Goal: Task Accomplishment & Management: Manage account settings

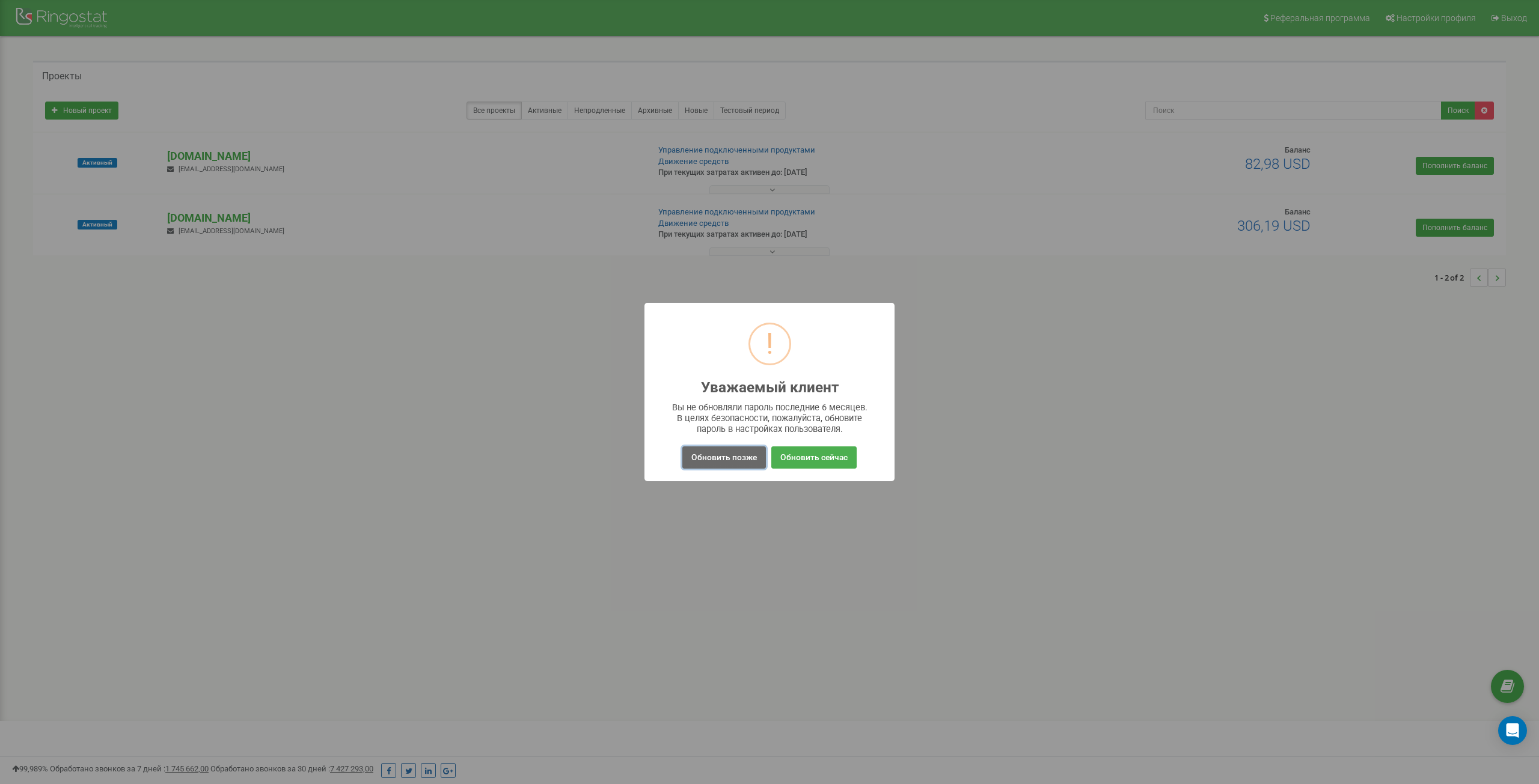
click at [693, 462] on button "Обновить позже" at bounding box center [724, 458] width 83 height 22
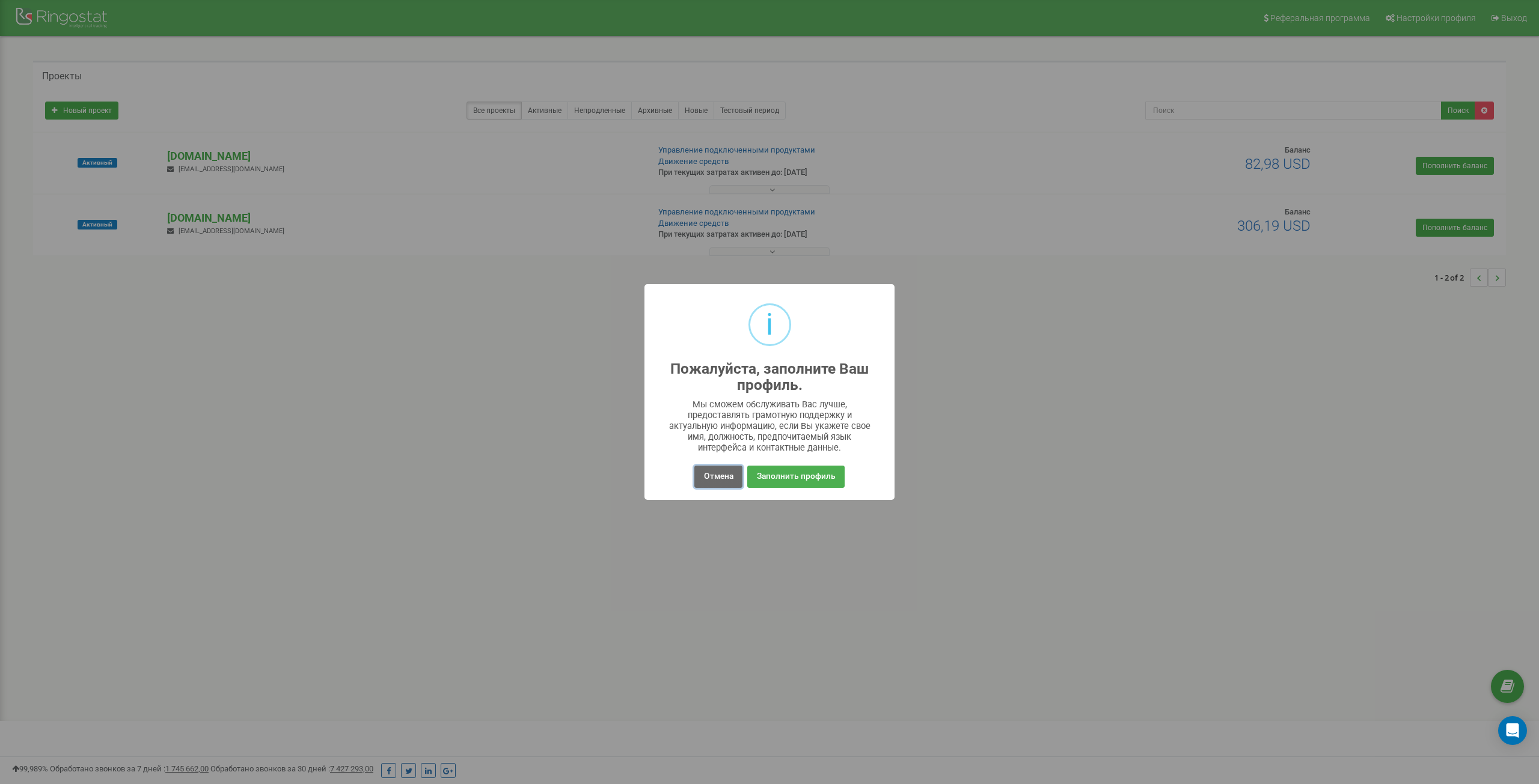
click at [713, 477] on button "Отмена" at bounding box center [718, 477] width 48 height 22
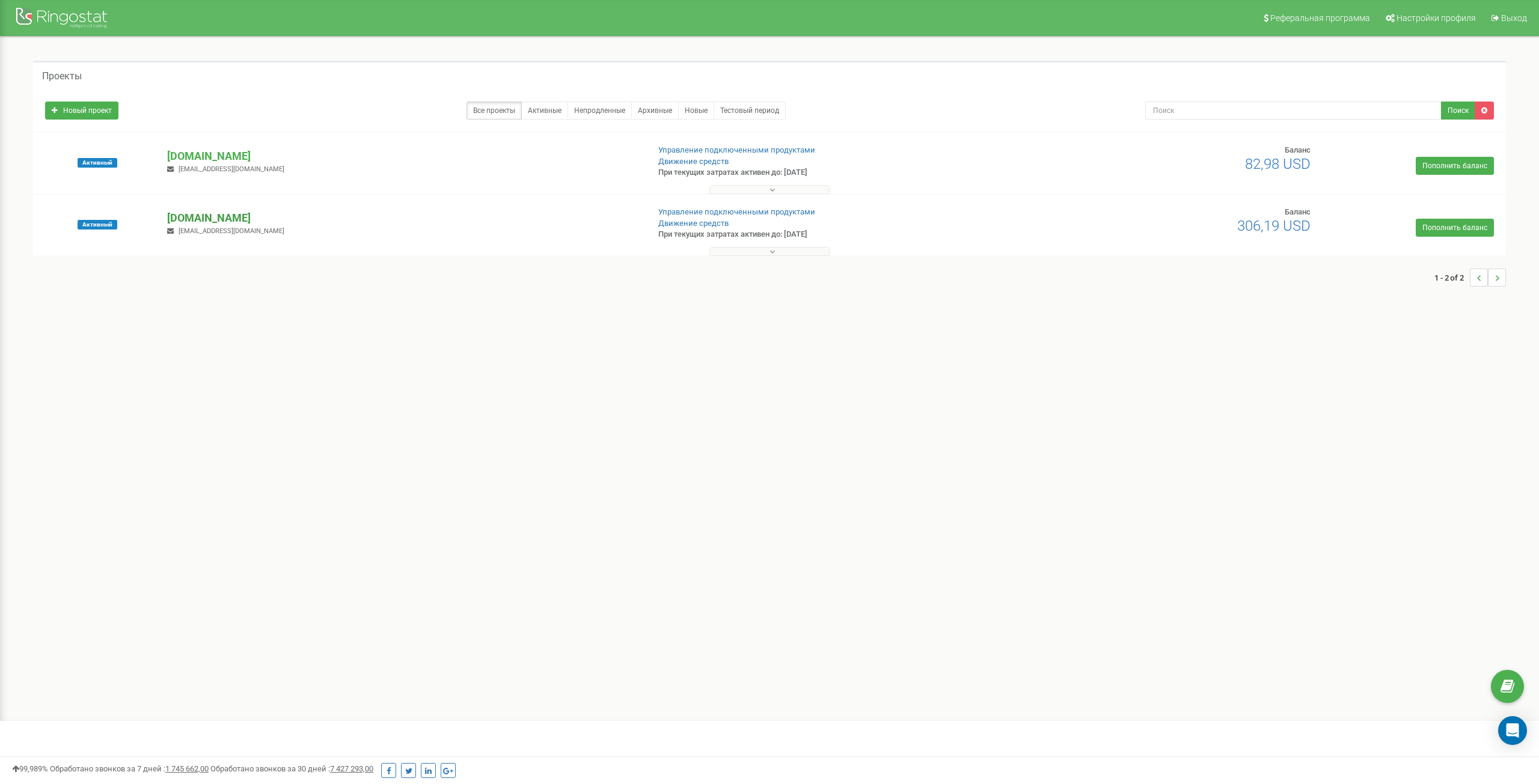
click at [222, 215] on p "[DOMAIN_NAME]" at bounding box center [403, 218] width 471 height 16
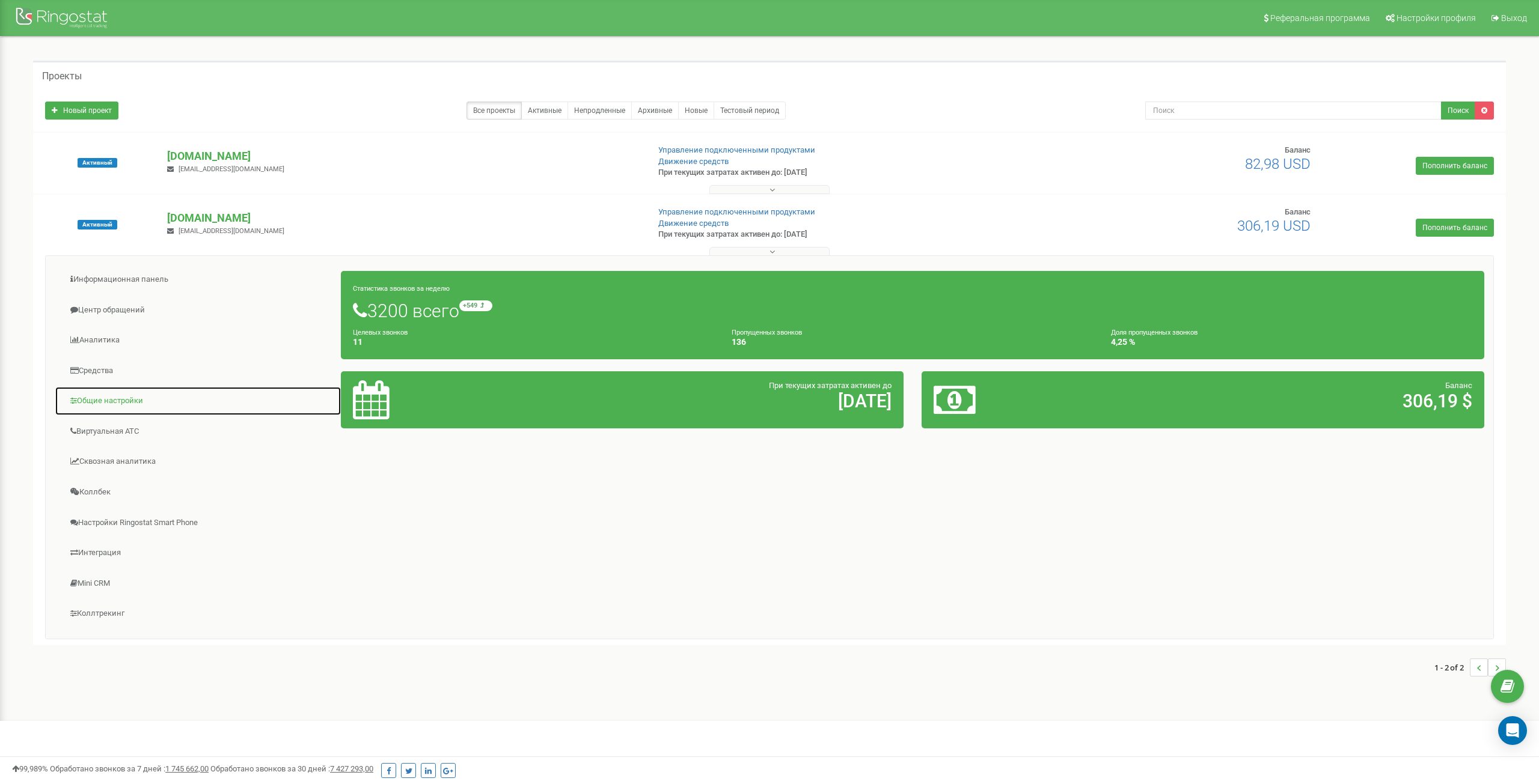
click at [104, 408] on link "Общие настройки" at bounding box center [198, 401] width 286 height 30
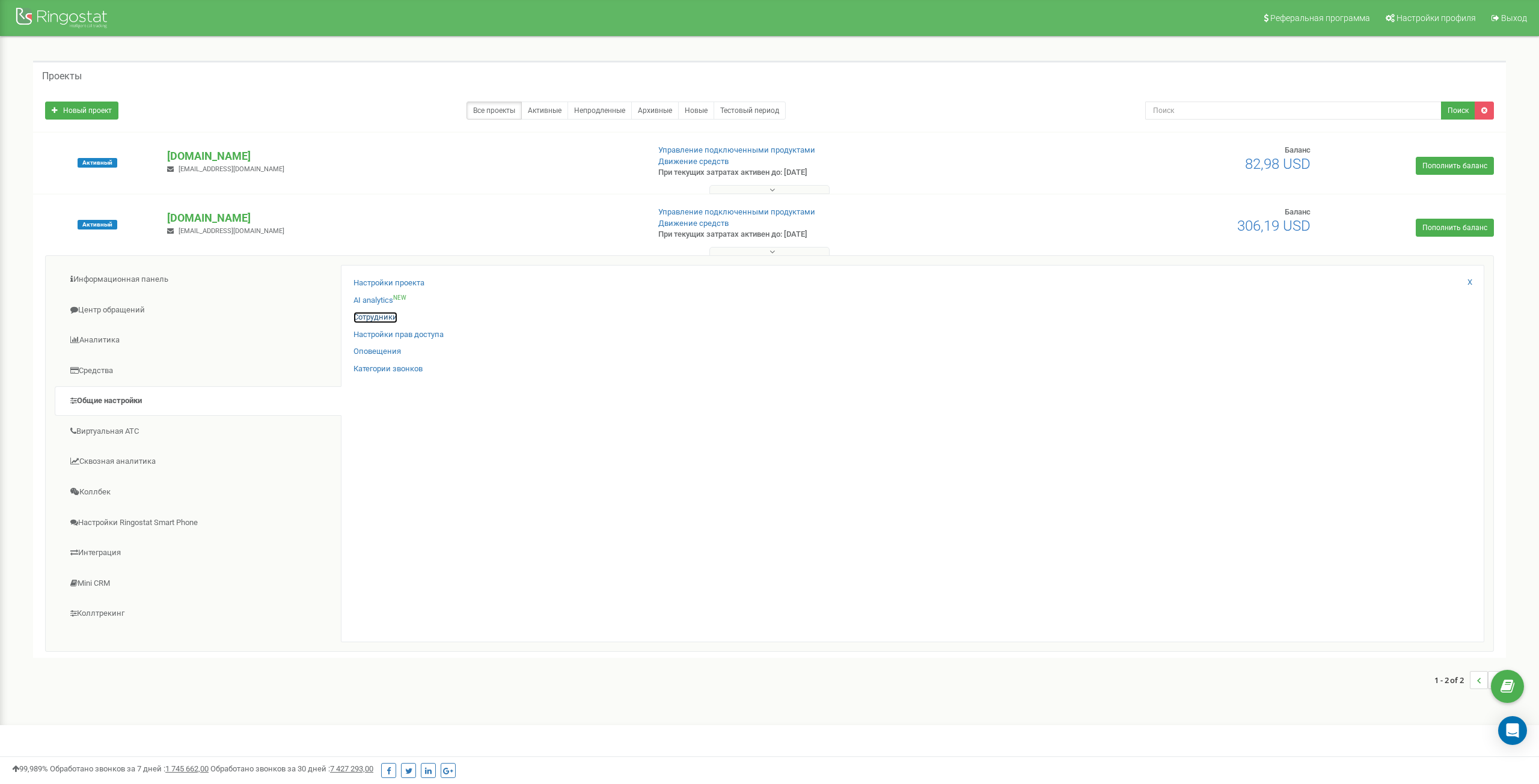
click at [363, 319] on link "Сотрудники" at bounding box center [375, 317] width 44 height 12
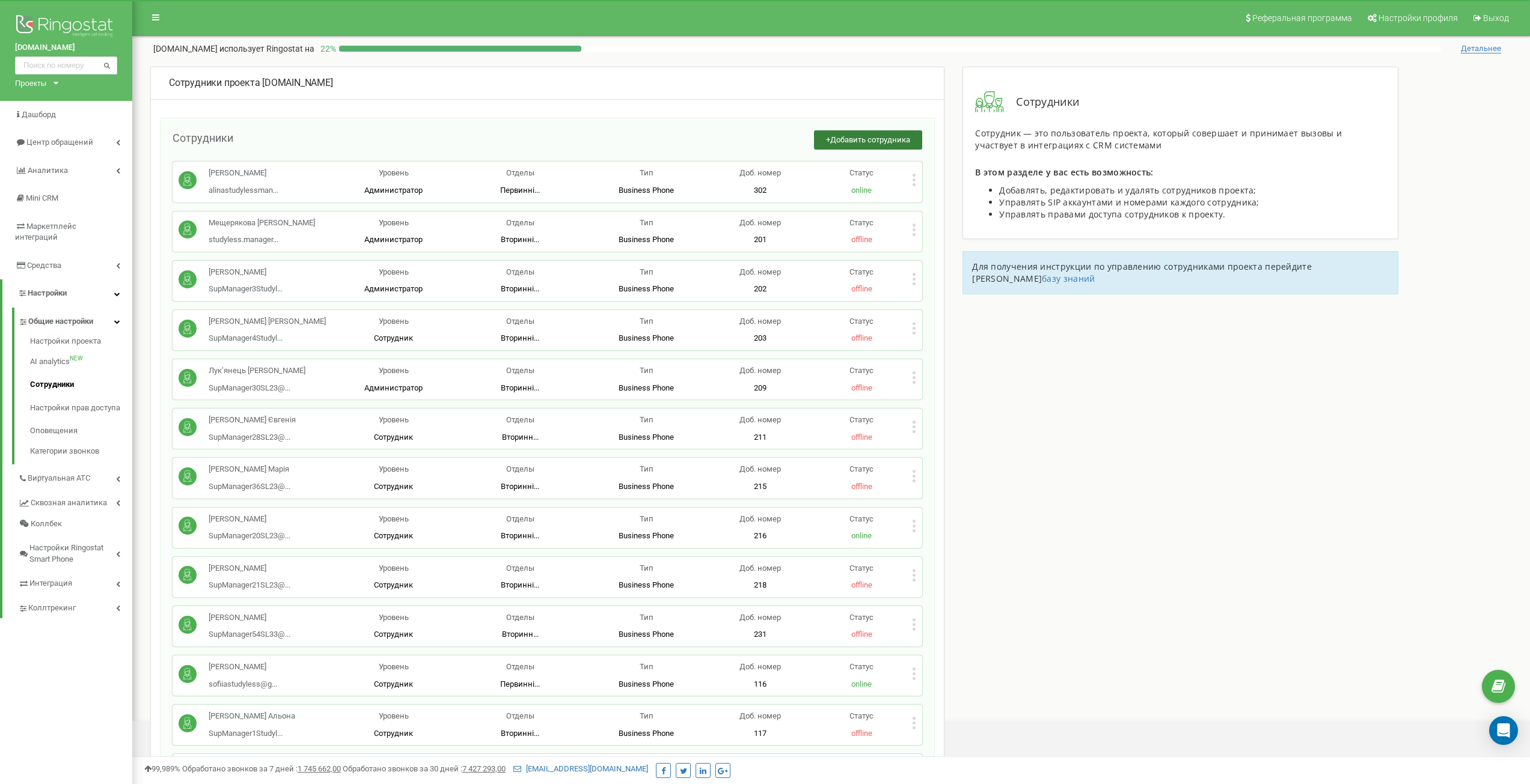
click at [846, 140] on span "Добавить сотрудника" at bounding box center [870, 139] width 80 height 9
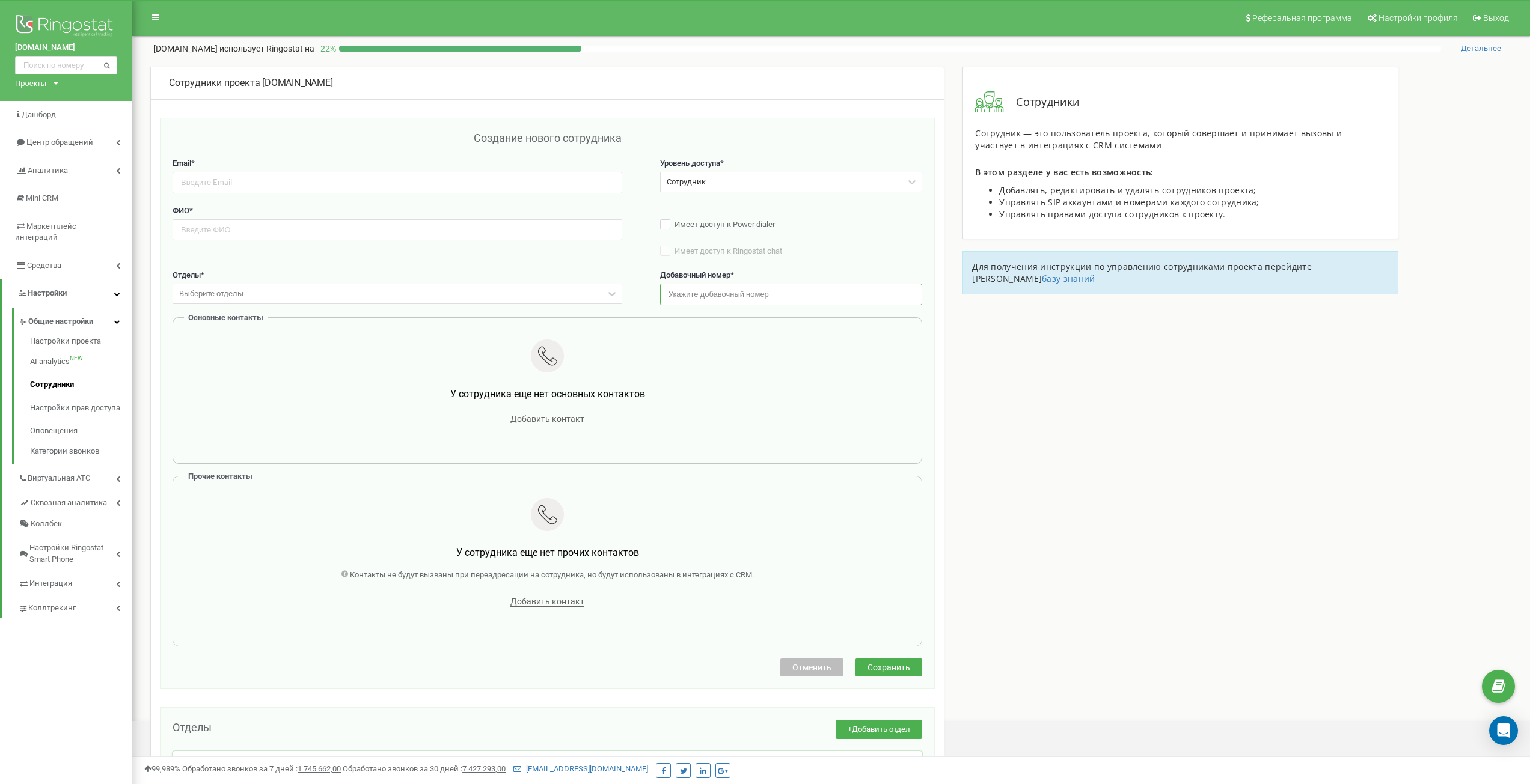
click at [703, 295] on input "text" at bounding box center [792, 294] width 263 height 21
click at [1015, 340] on div "Сотрудники проекта study-less.school Создание нового сотрудника Email * Уровень…" at bounding box center [831, 654] width 1380 height 1175
click at [733, 294] on input "106" at bounding box center [792, 294] width 263 height 21
type input "106"
click at [233, 178] on input "email" at bounding box center [397, 182] width 450 height 21
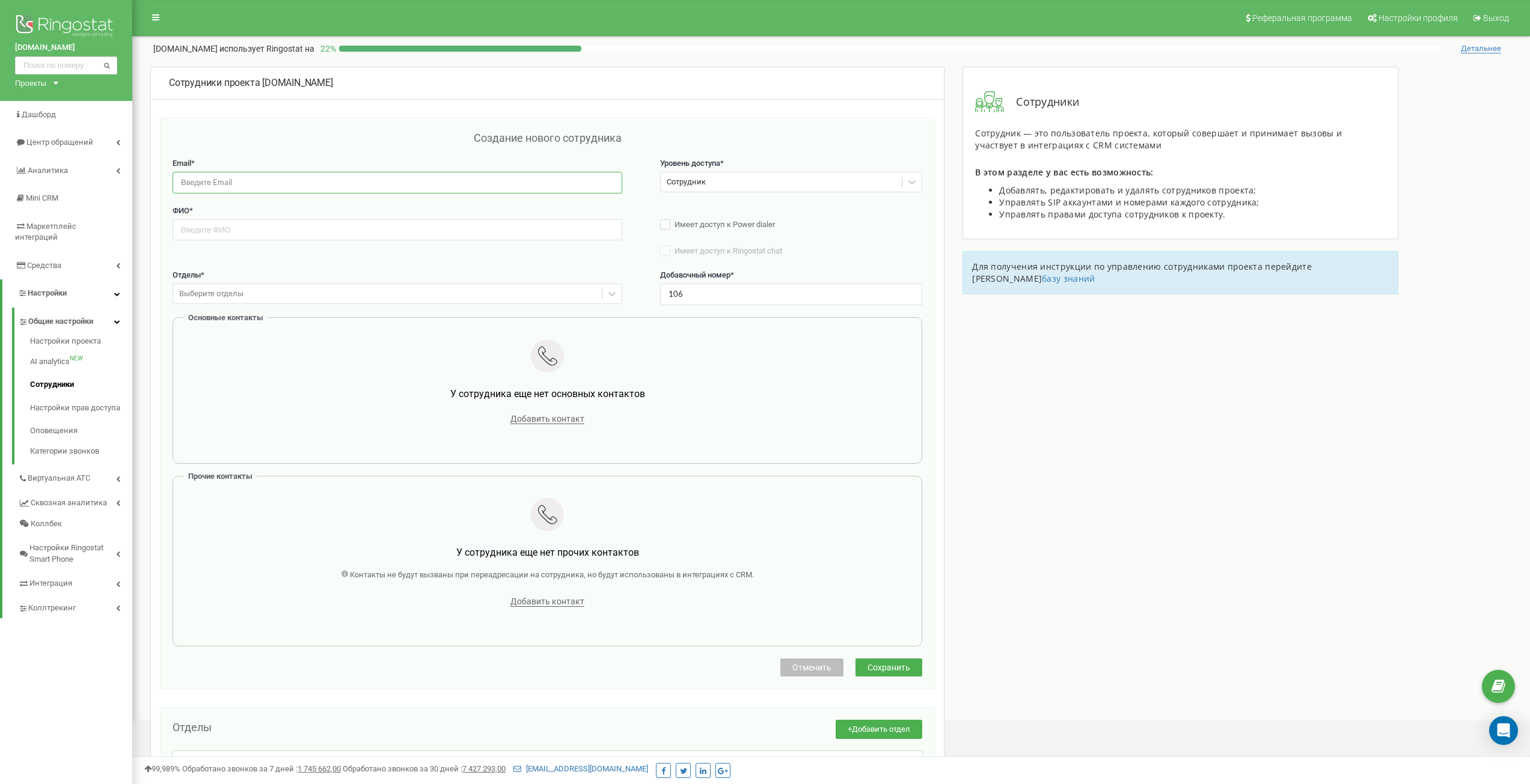
paste input "manager48.studyless2024@gmail.com"
type input "manager48.studyless2024@gmail.com"
click at [247, 230] on input "text" at bounding box center [397, 230] width 450 height 21
paste input "Лисенко Катерина"
type input "Лисенко Катерина"
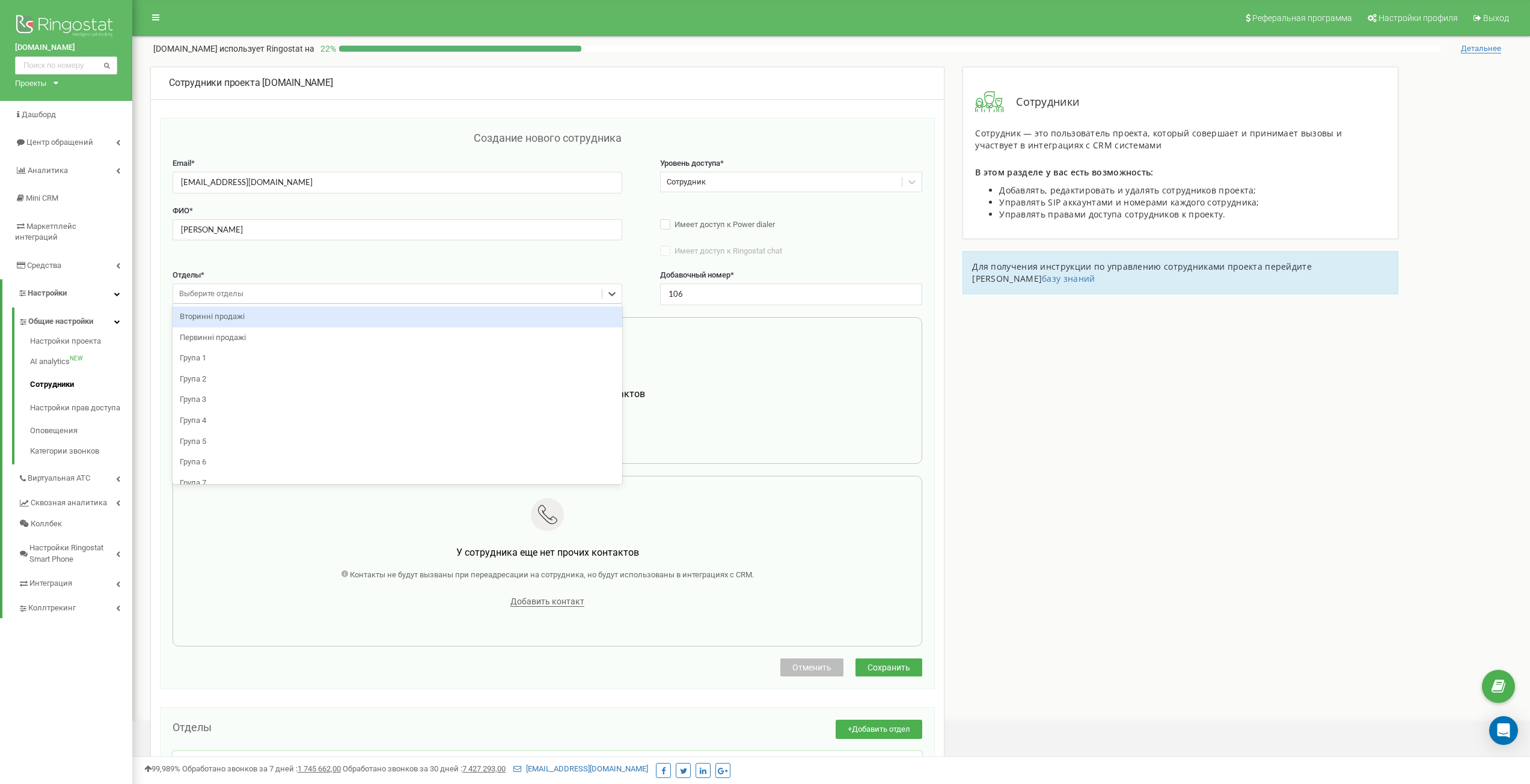
click at [254, 296] on div "Выберите отделы" at bounding box center [387, 294] width 429 height 19
click at [241, 341] on div "Первинні продажі" at bounding box center [397, 338] width 450 height 21
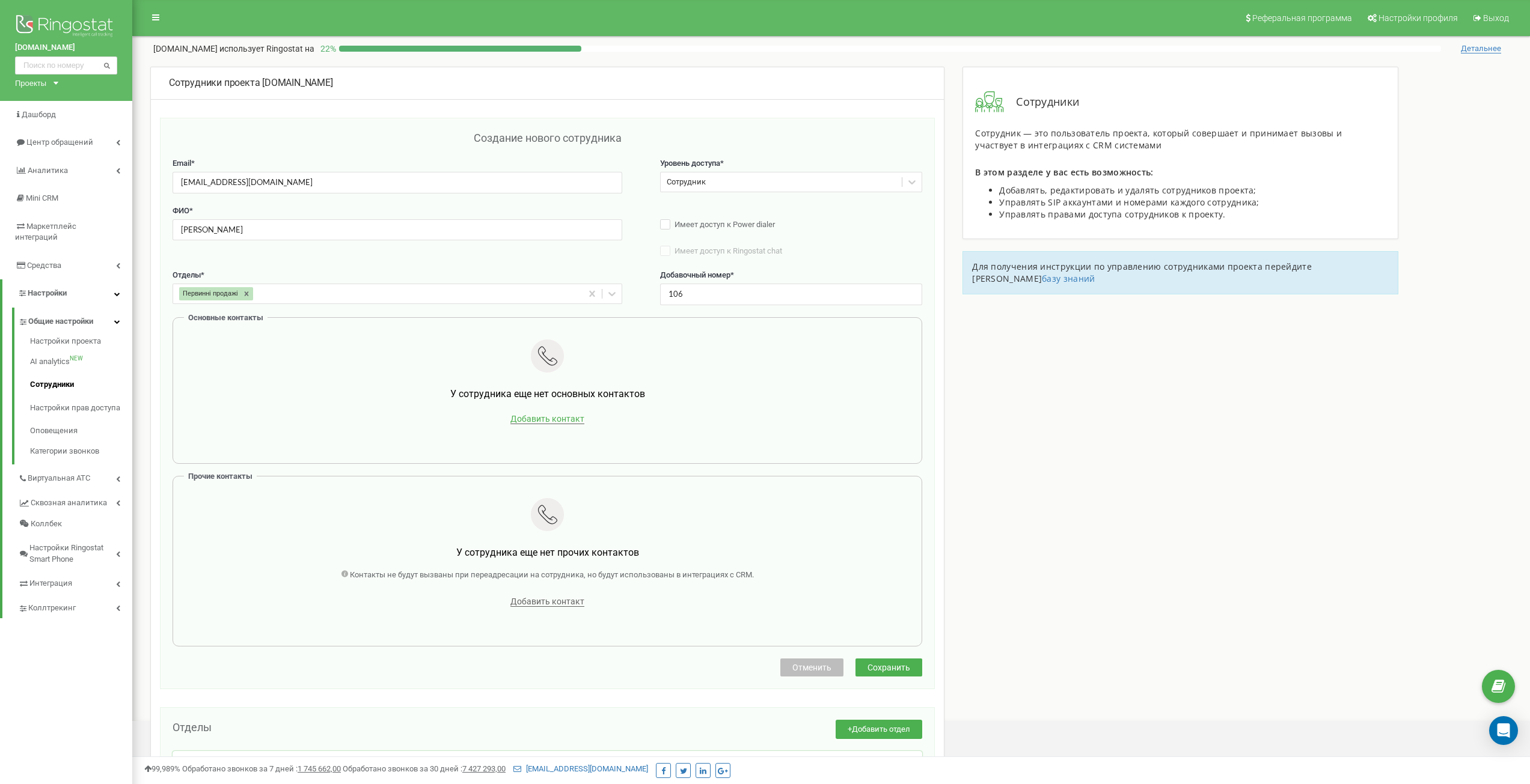
click at [541, 421] on span "Добавить контакт" at bounding box center [547, 419] width 74 height 10
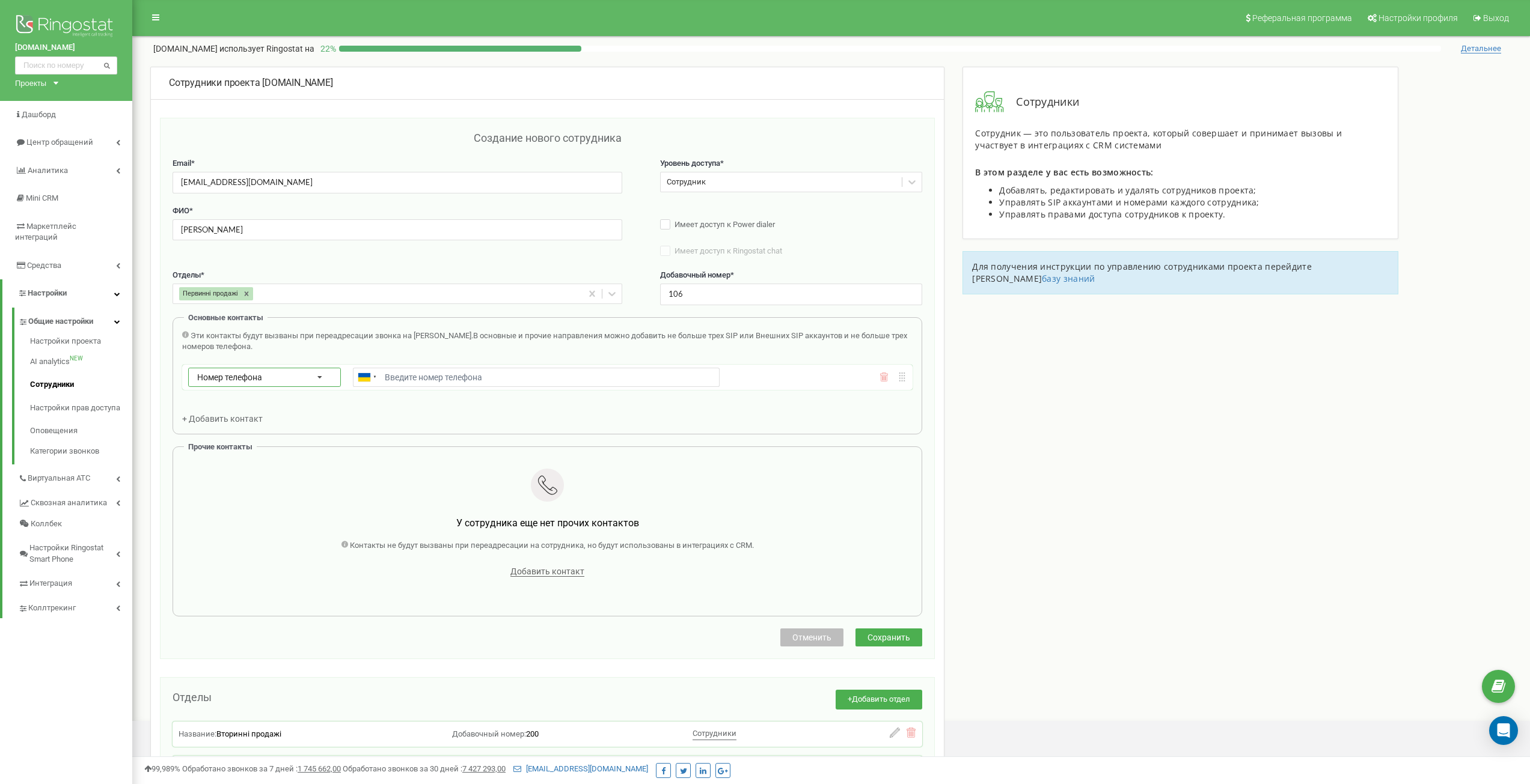
click at [254, 381] on span "Номер телефона" at bounding box center [229, 377] width 65 height 10
click at [249, 414] on div "SIP" at bounding box center [264, 412] width 151 height 17
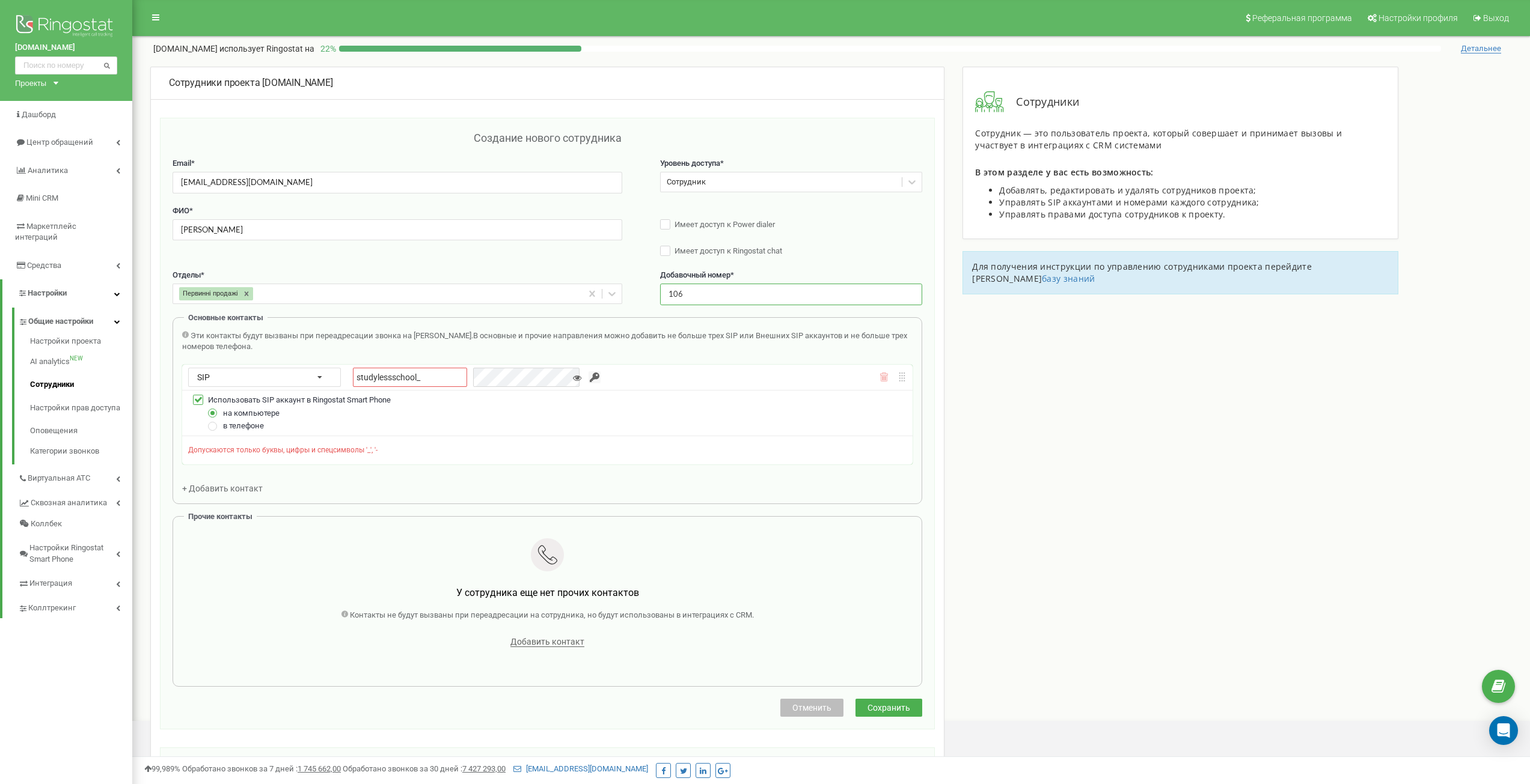
drag, startPoint x: 689, startPoint y: 297, endPoint x: 628, endPoint y: 292, distance: 61.2
click at [628, 292] on div "Отделы * Первинні продажі Добавочный номер * 106" at bounding box center [547, 293] width 750 height 47
click at [437, 380] on input "studylessschool_" at bounding box center [410, 377] width 114 height 19
paste input "106"
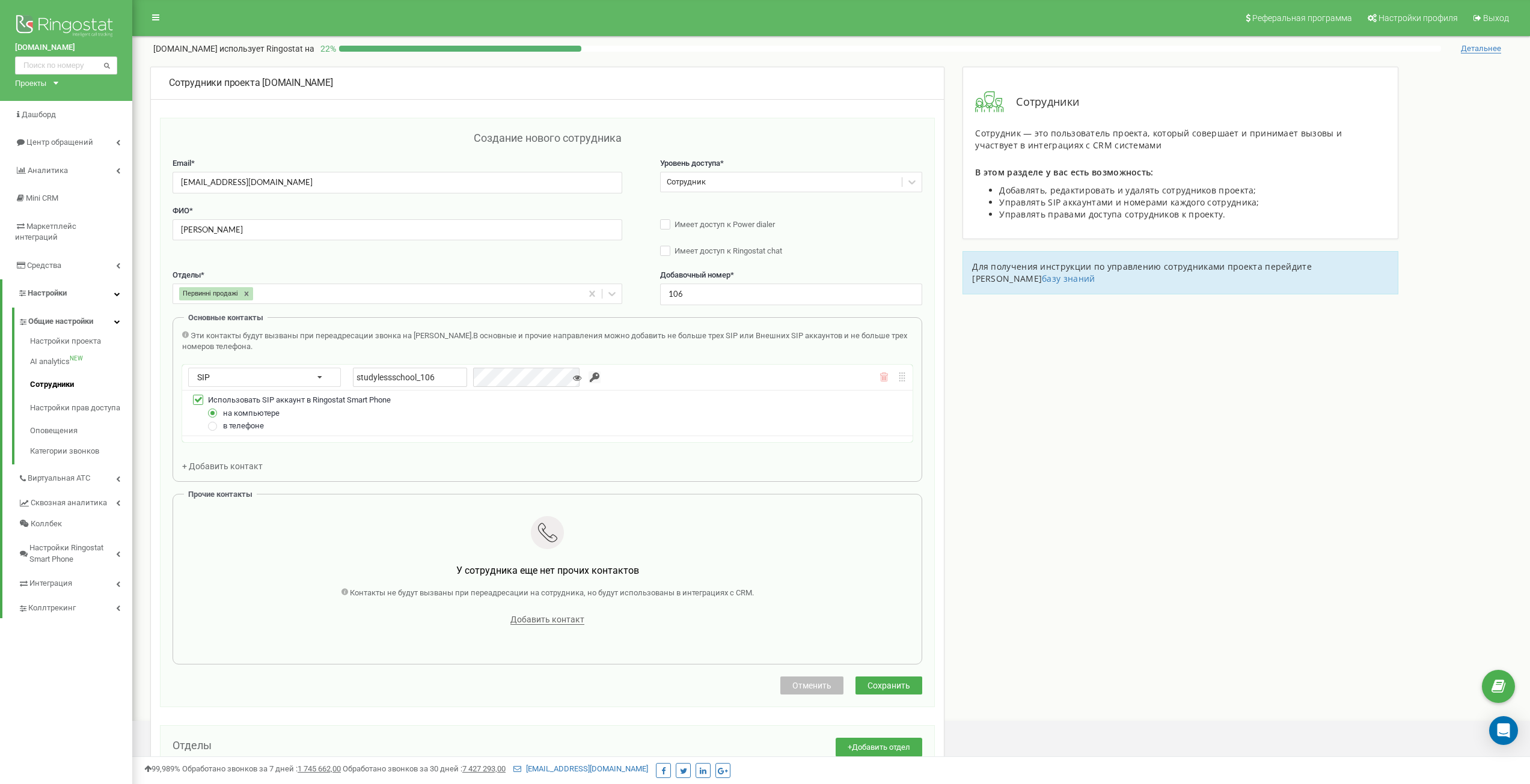
type input "studylessschool_106"
drag, startPoint x: 437, startPoint y: 381, endPoint x: 357, endPoint y: 374, distance: 80.3
click at [357, 374] on input "studylessschool_106" at bounding box center [410, 377] width 114 height 19
click at [589, 379] on input "button" at bounding box center [594, 377] width 12 height 12
click at [446, 375] on div "studylessschool_106" at bounding box center [470, 377] width 233 height 19
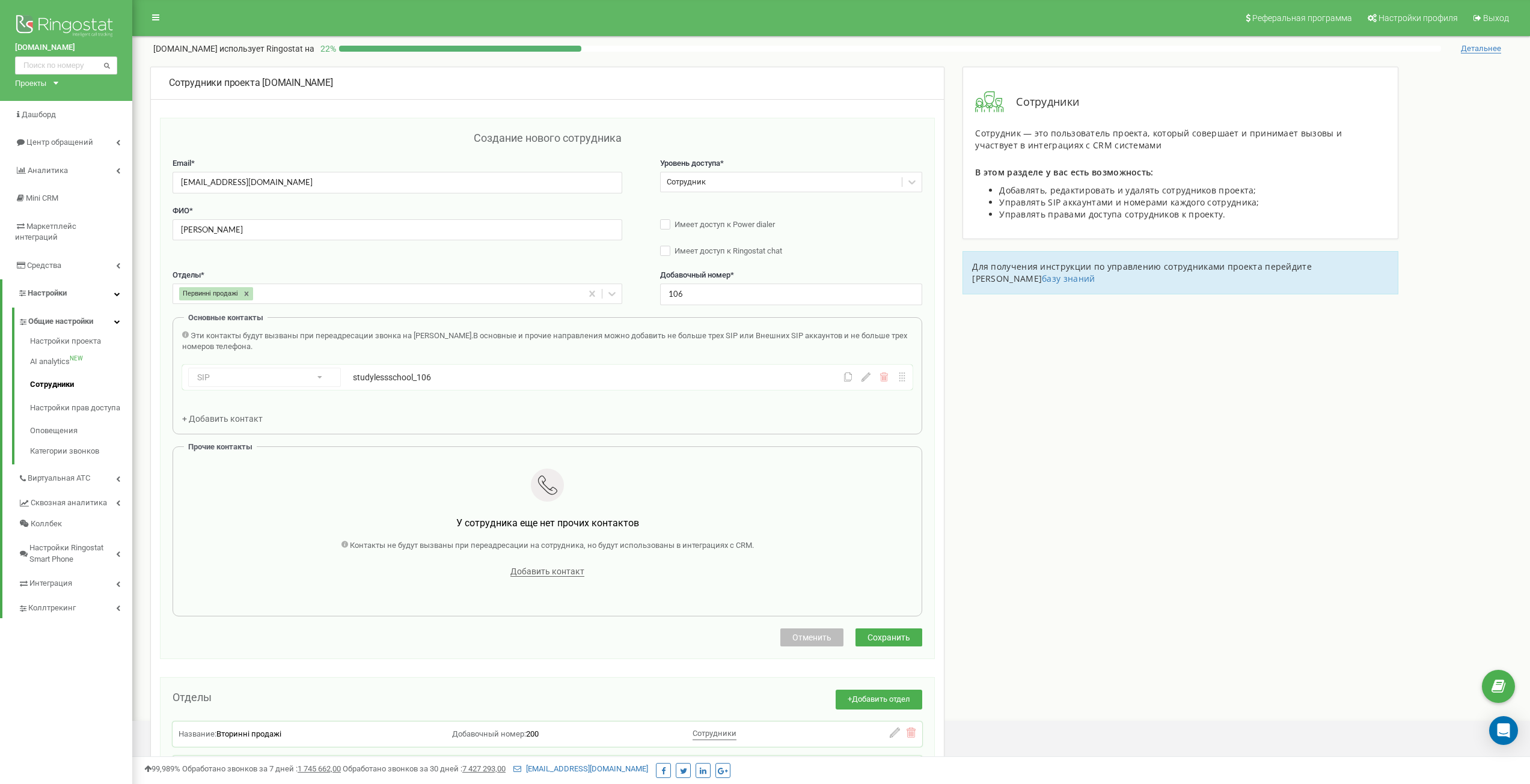
click at [503, 425] on div "Основные контакты Эти контакты будут вызваны при переадресации звонка на Сотруд…" at bounding box center [547, 376] width 750 height 117
click at [396, 383] on div "studylessschool_106" at bounding box center [536, 377] width 367 height 12
click at [870, 377] on icon at bounding box center [866, 377] width 9 height 9
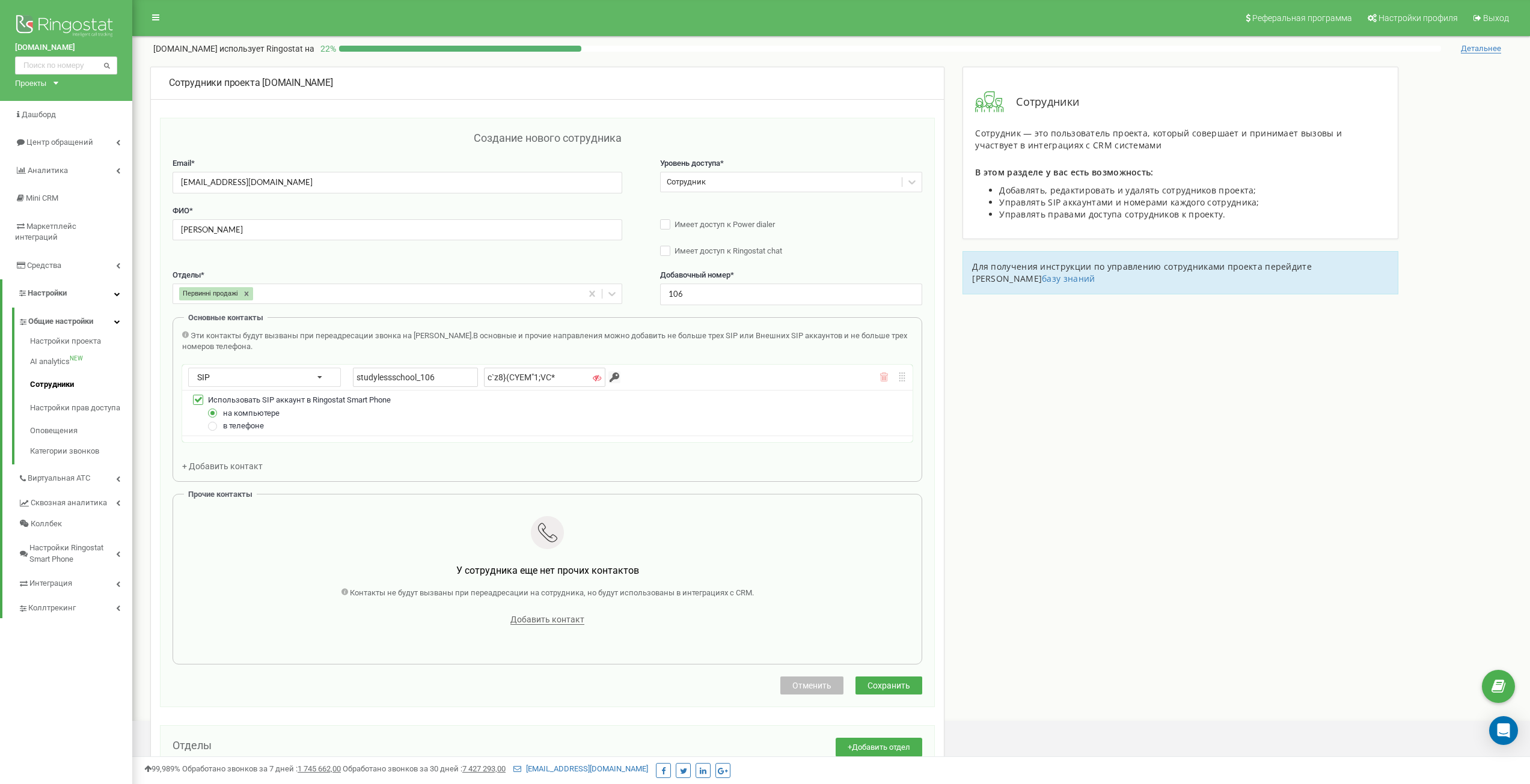
click at [801, 467] on div "Эти контакты будут вызваны при переадресации звонка на Сотрудника. В основные и…" at bounding box center [547, 401] width 731 height 142
click at [911, 689] on button "Сохранить" at bounding box center [889, 686] width 67 height 18
click at [593, 377] on icon at bounding box center [597, 378] width 8 height 8
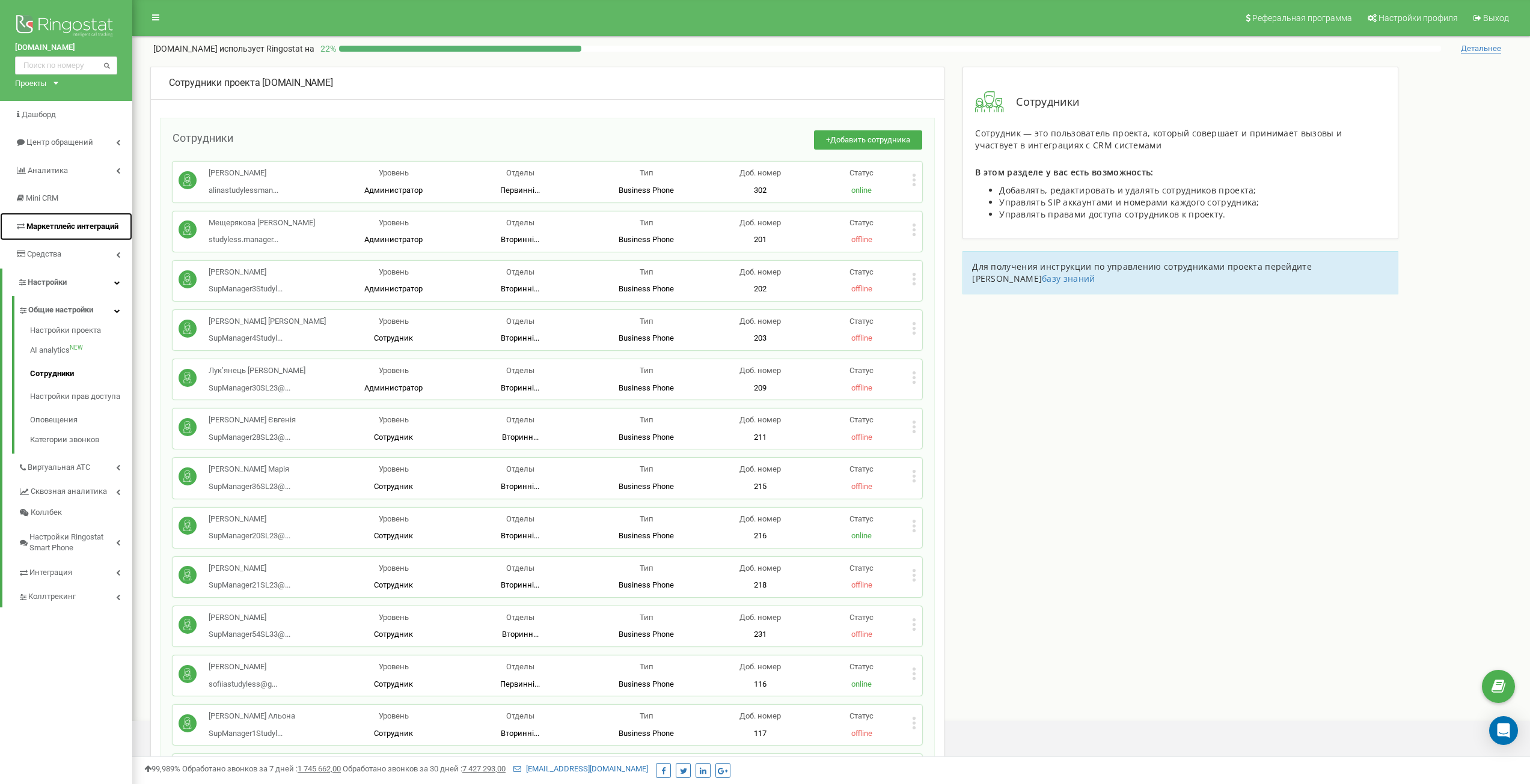
click at [92, 231] on span "Маркетплейс интеграций" at bounding box center [67, 226] width 103 height 12
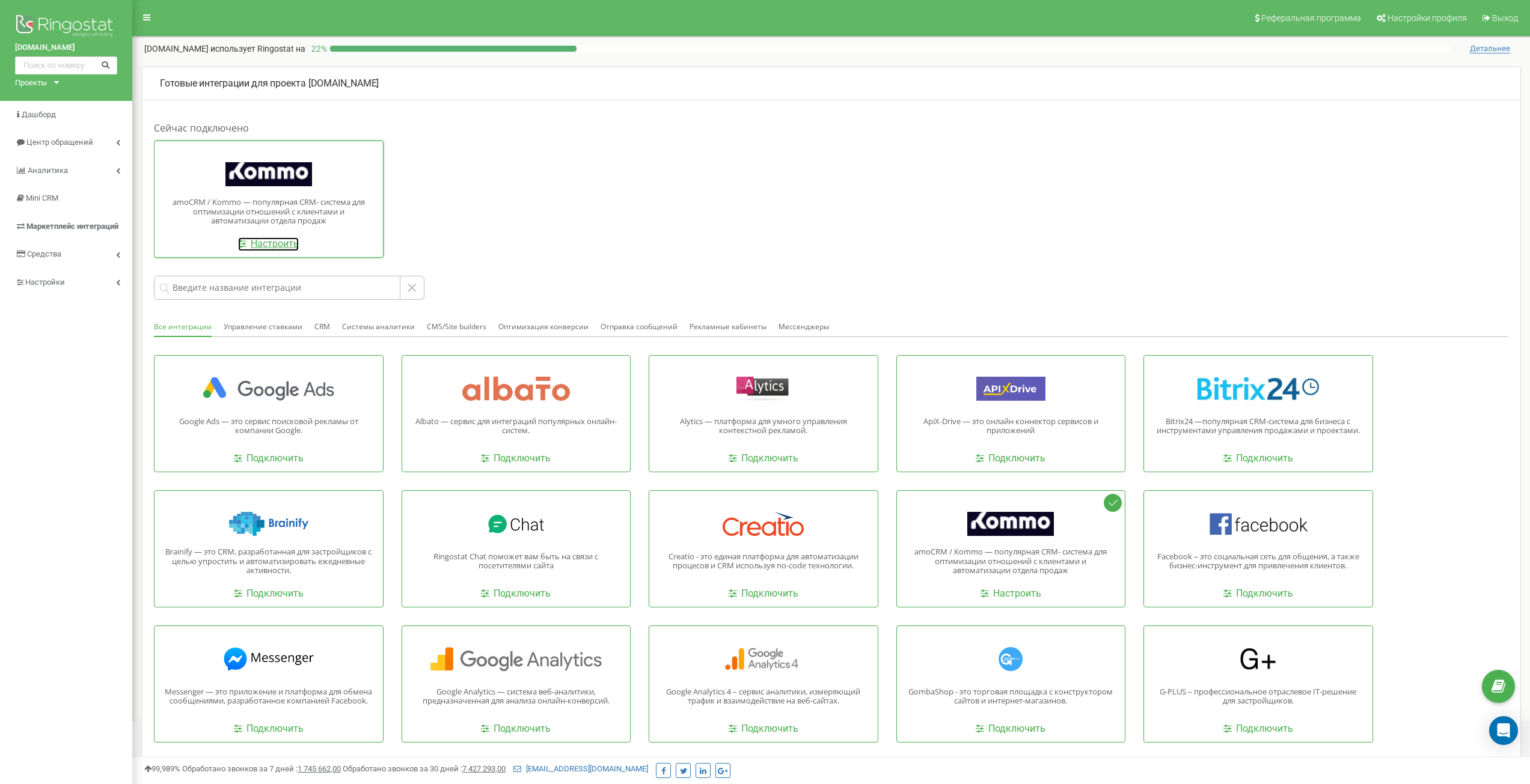
click at [275, 238] on link "Настроить" at bounding box center [269, 244] width 61 height 14
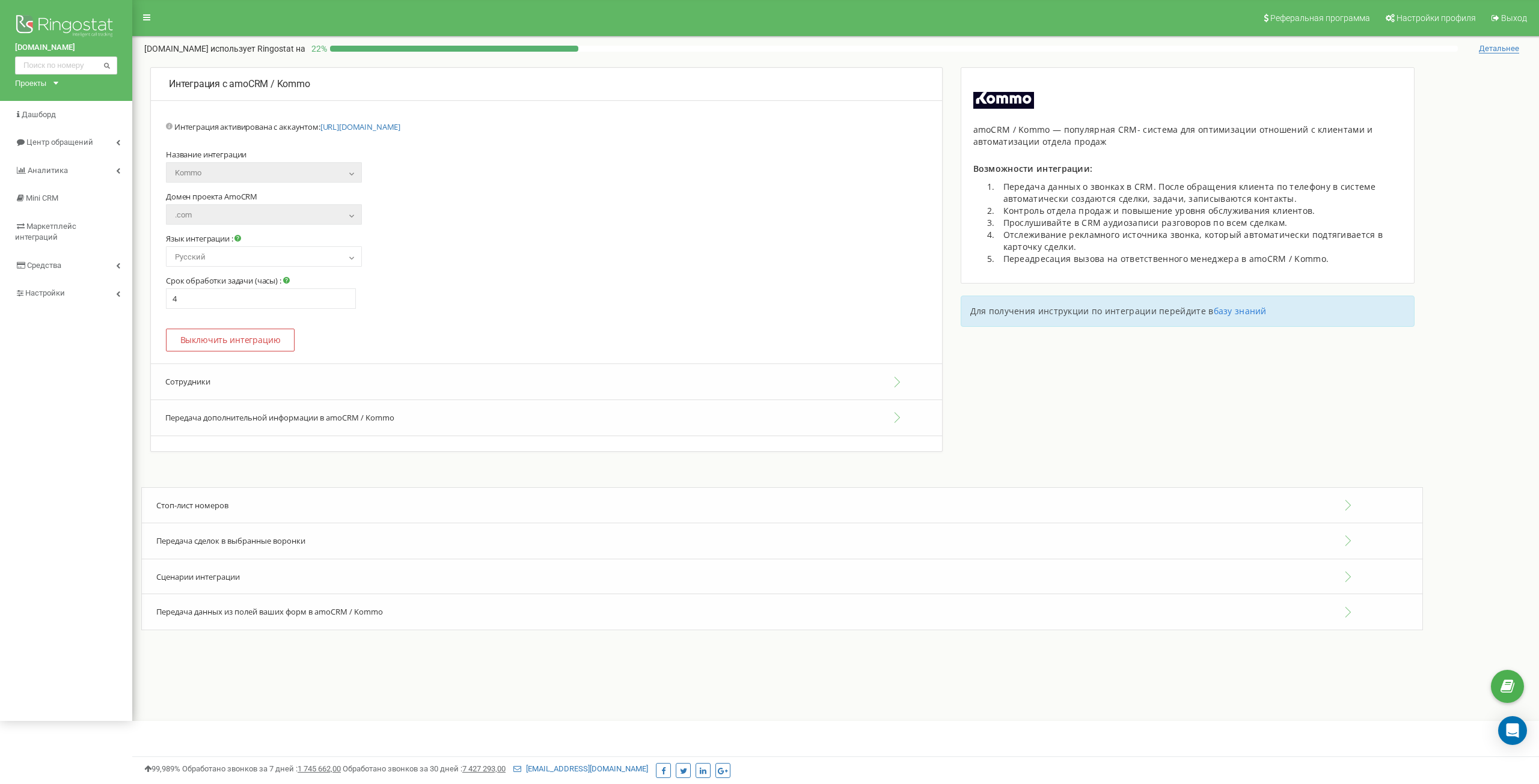
click at [461, 373] on button "Сотрудники" at bounding box center [546, 381] width 791 height 36
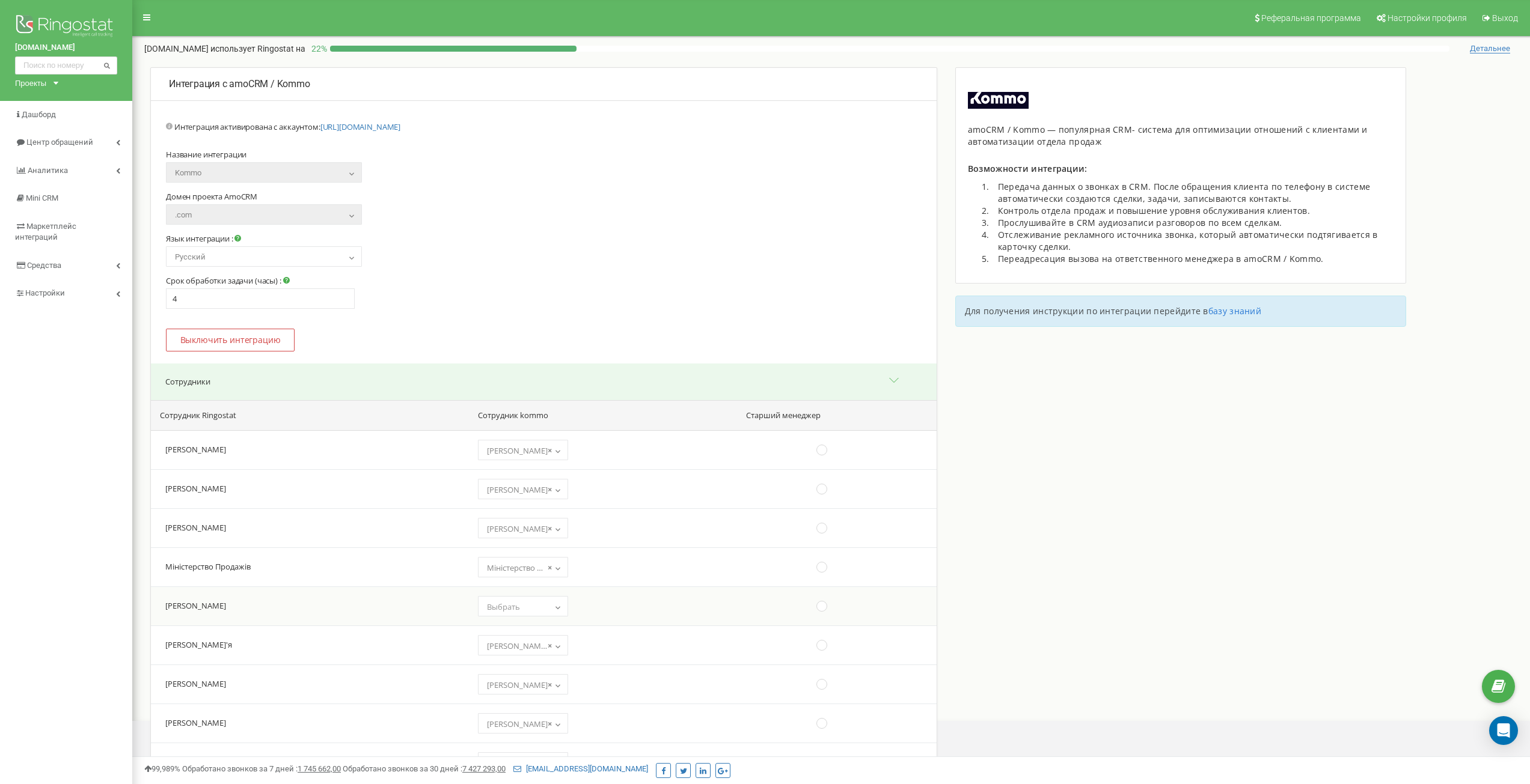
click at [495, 606] on span "Выбрать" at bounding box center [523, 607] width 82 height 17
click at [487, 603] on span "Выбрать" at bounding box center [503, 607] width 33 height 11
select select "12321636"
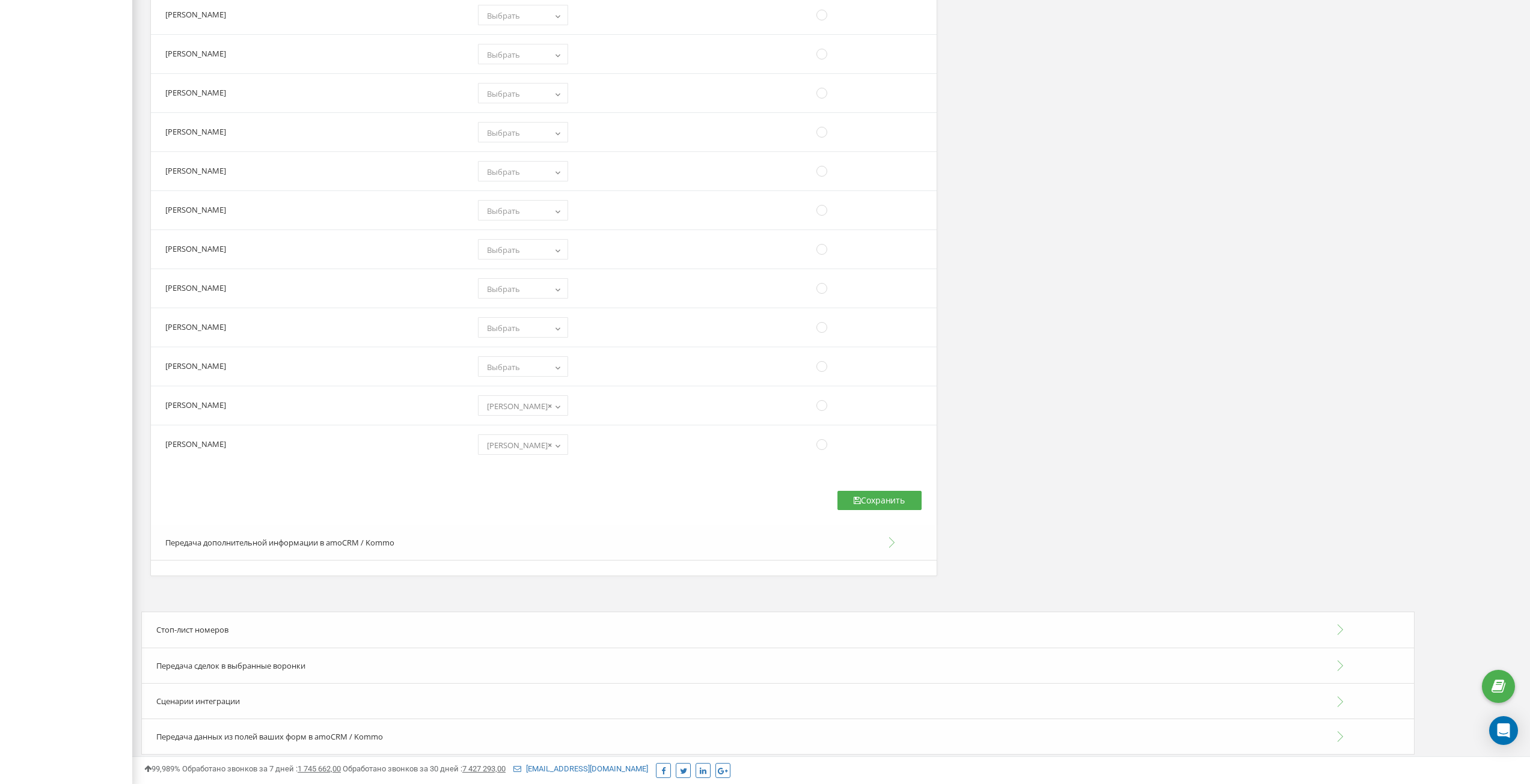
scroll to position [2201, 0]
click at [880, 491] on button "Сохранить" at bounding box center [879, 494] width 84 height 19
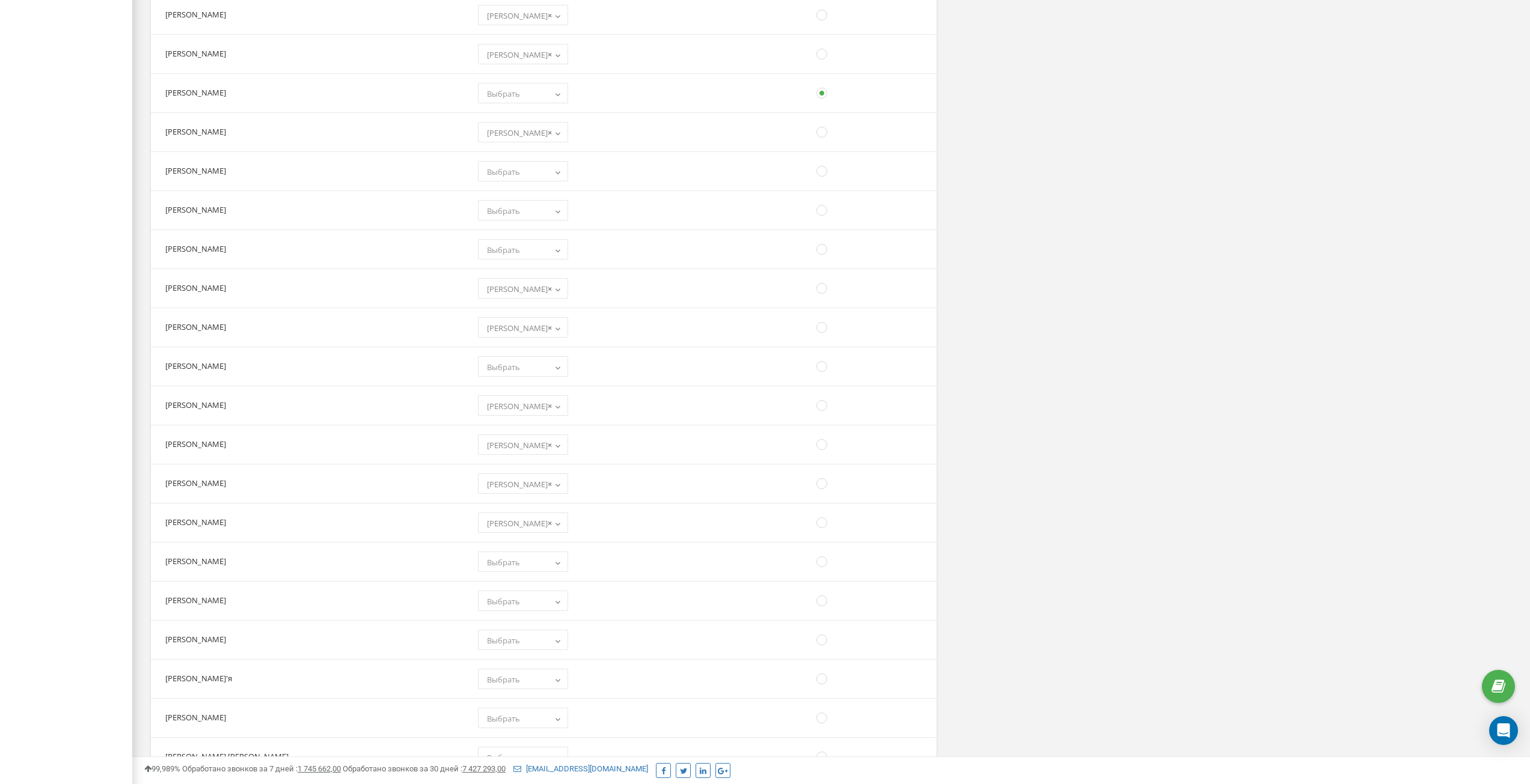
scroll to position [758, 0]
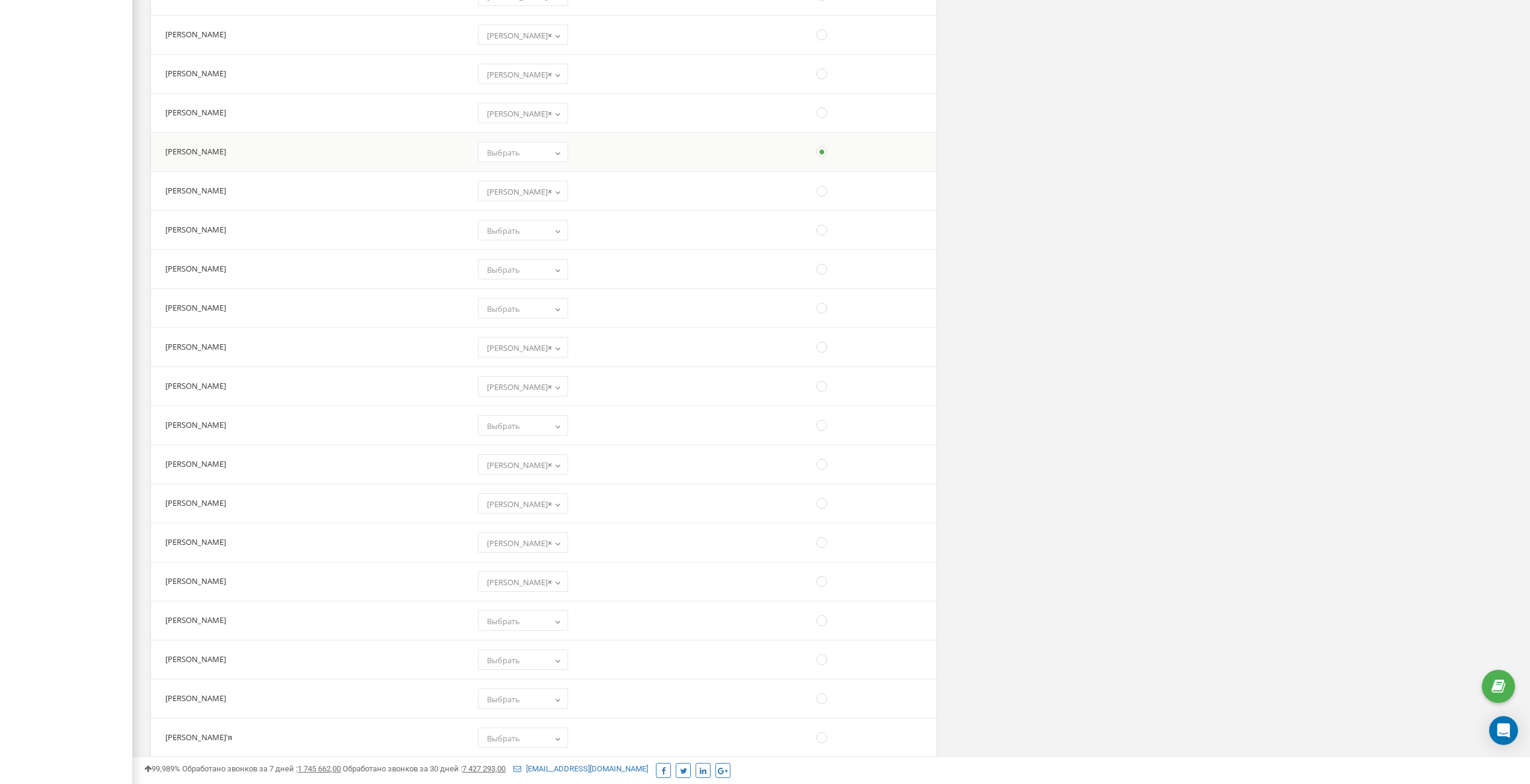
click at [487, 153] on span "Выбрать" at bounding box center [523, 153] width 82 height 17
click at [487, 149] on span "Выбрать" at bounding box center [503, 153] width 33 height 11
click at [487, 153] on span "Выбрать" at bounding box center [503, 153] width 33 height 11
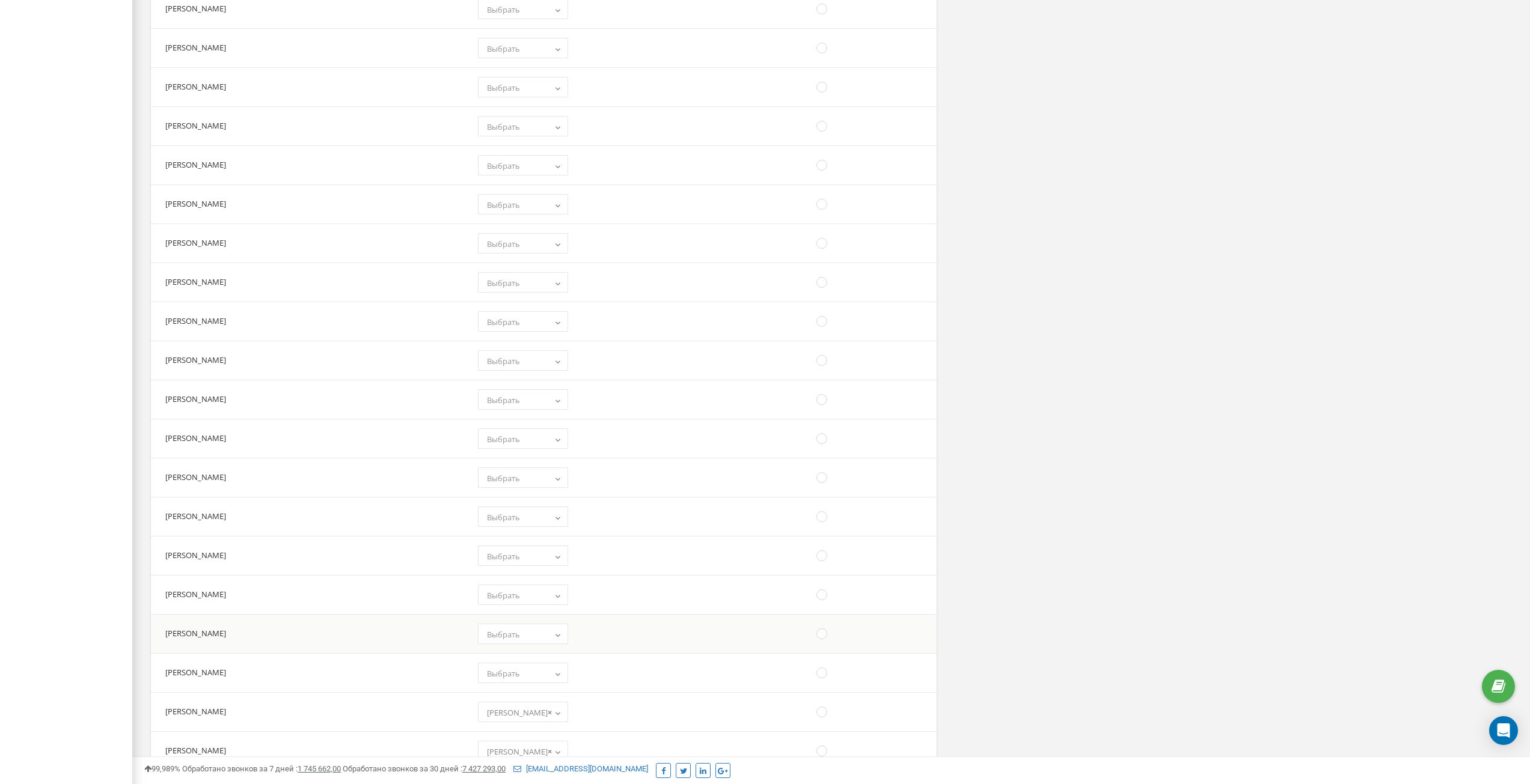
scroll to position [2230, 0]
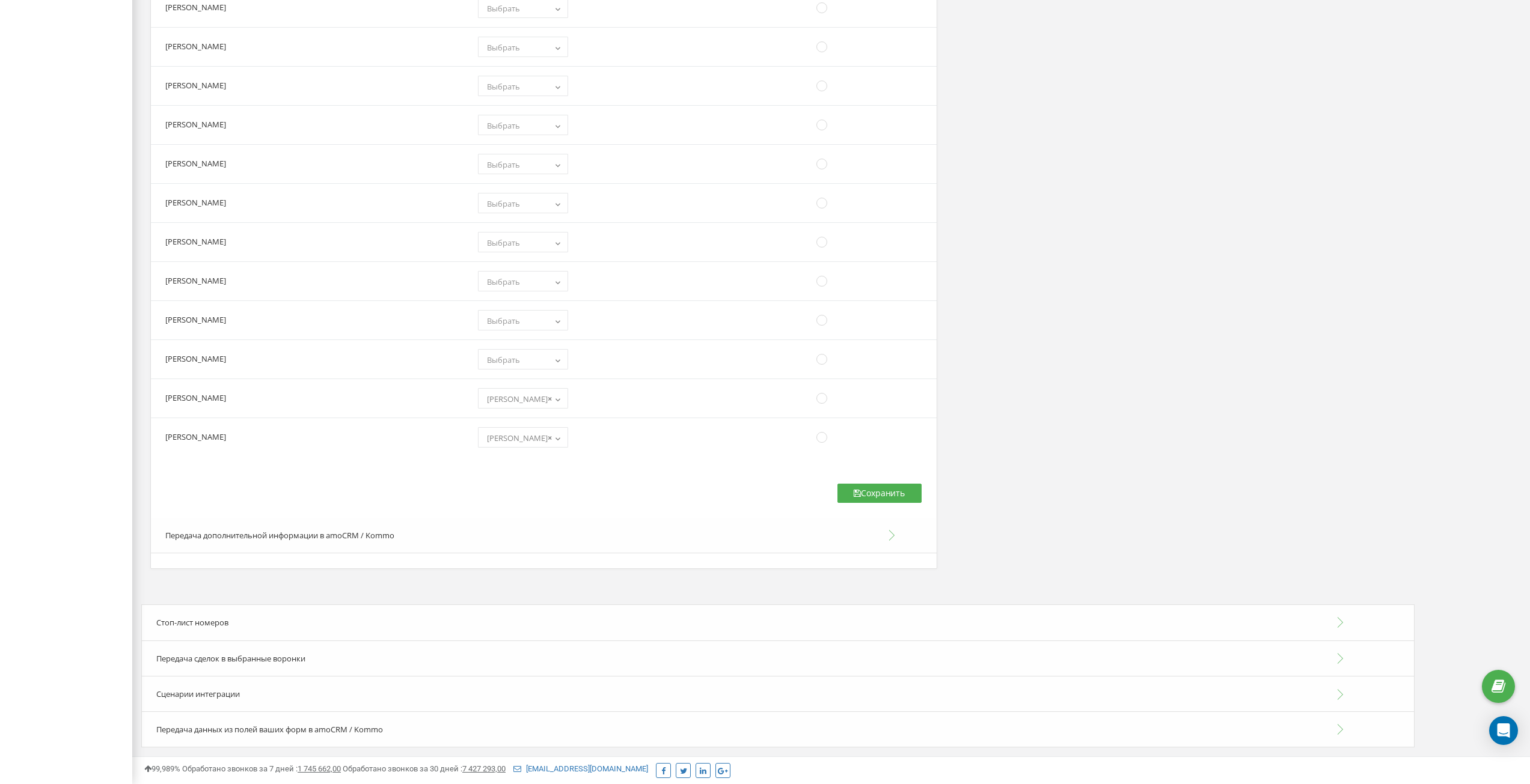
click at [899, 488] on button "Сохранить" at bounding box center [879, 494] width 84 height 19
click at [870, 494] on button "Сохранить" at bounding box center [879, 494] width 84 height 19
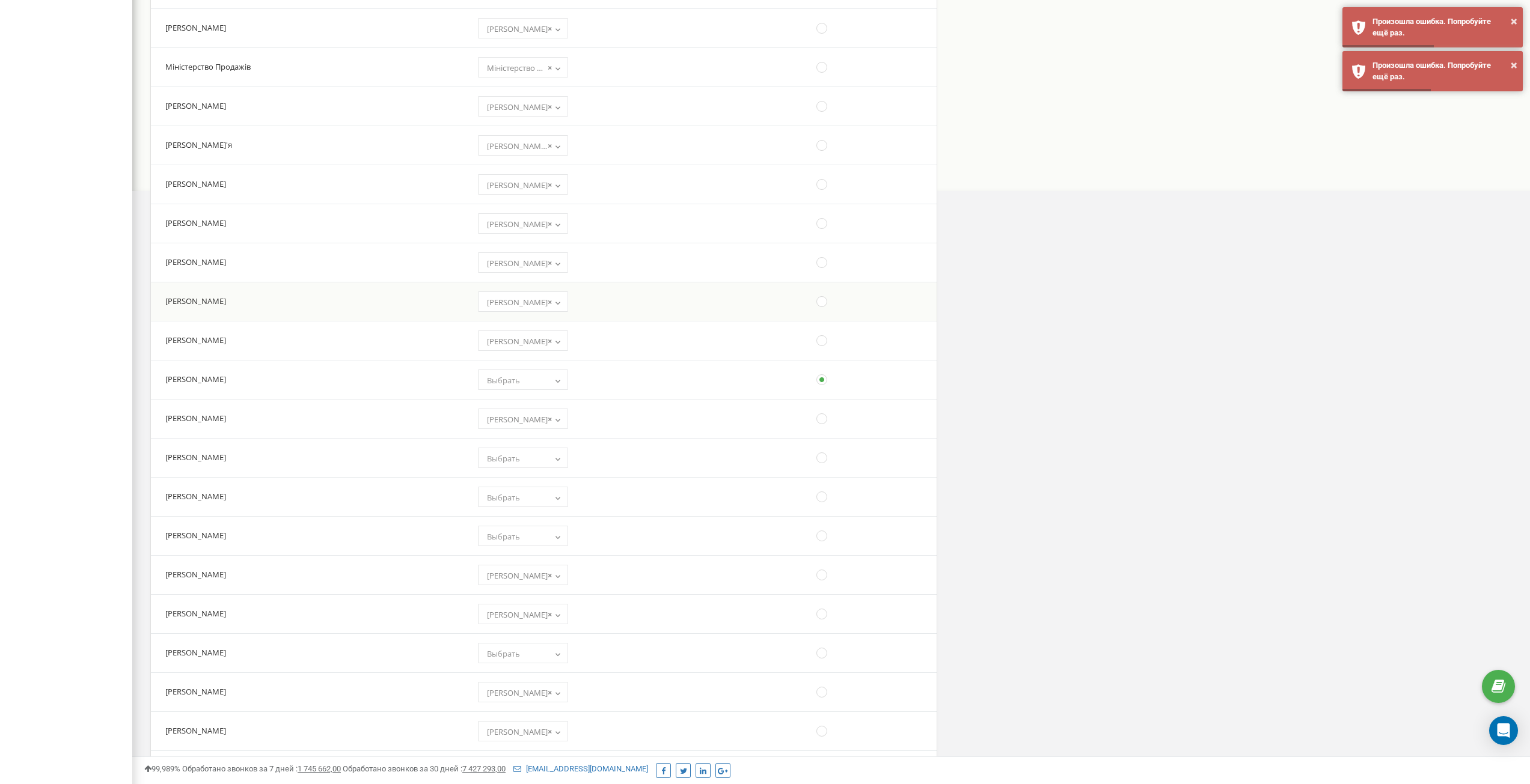
scroll to position [427, 0]
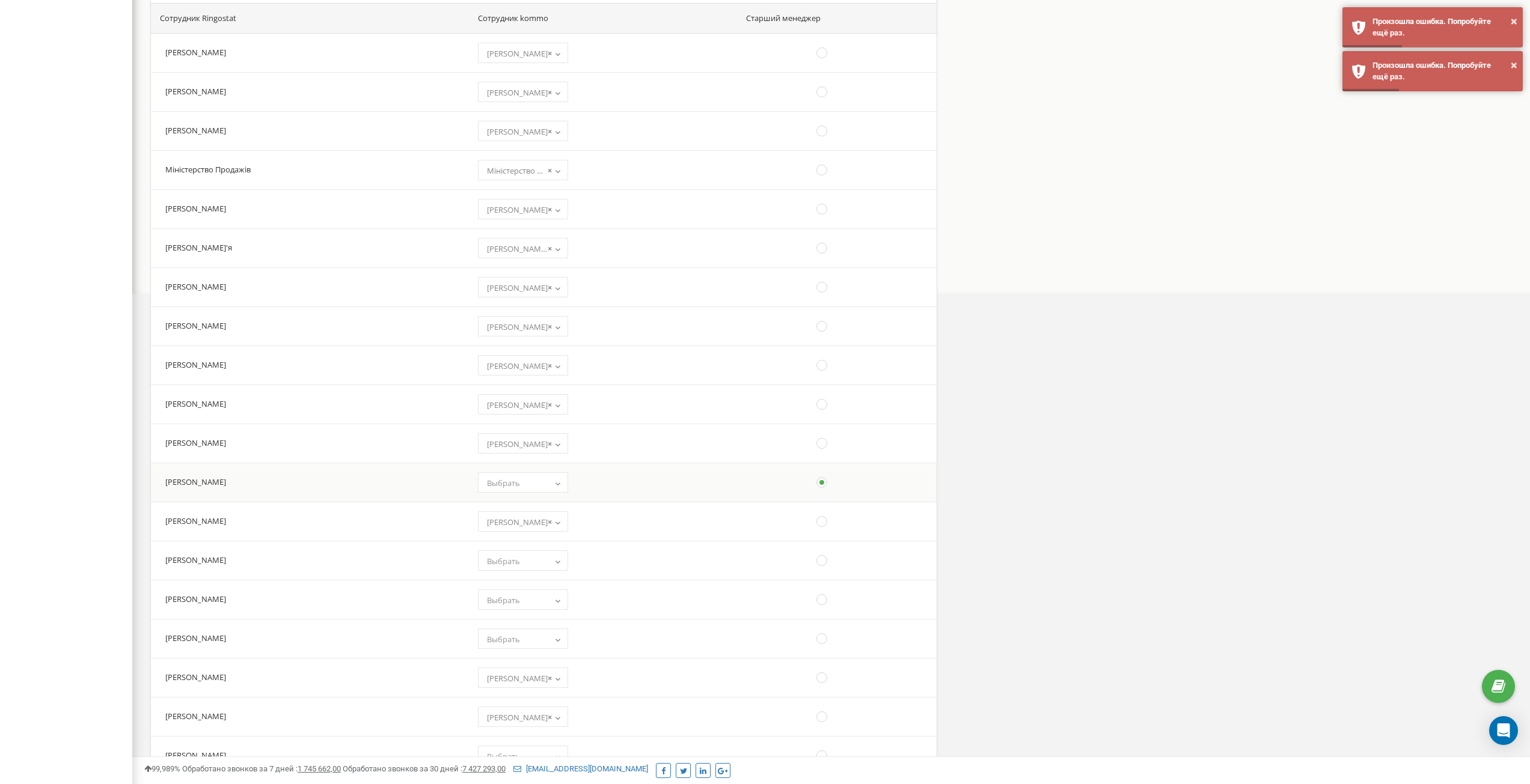
click at [617, 491] on td "(choose one) Алексей Адміністратор SL Марченко Аліна Копчак Софія Тест Супорт Н…" at bounding box center [602, 482] width 270 height 39
click at [503, 481] on span "Выбрать" at bounding box center [523, 483] width 82 height 17
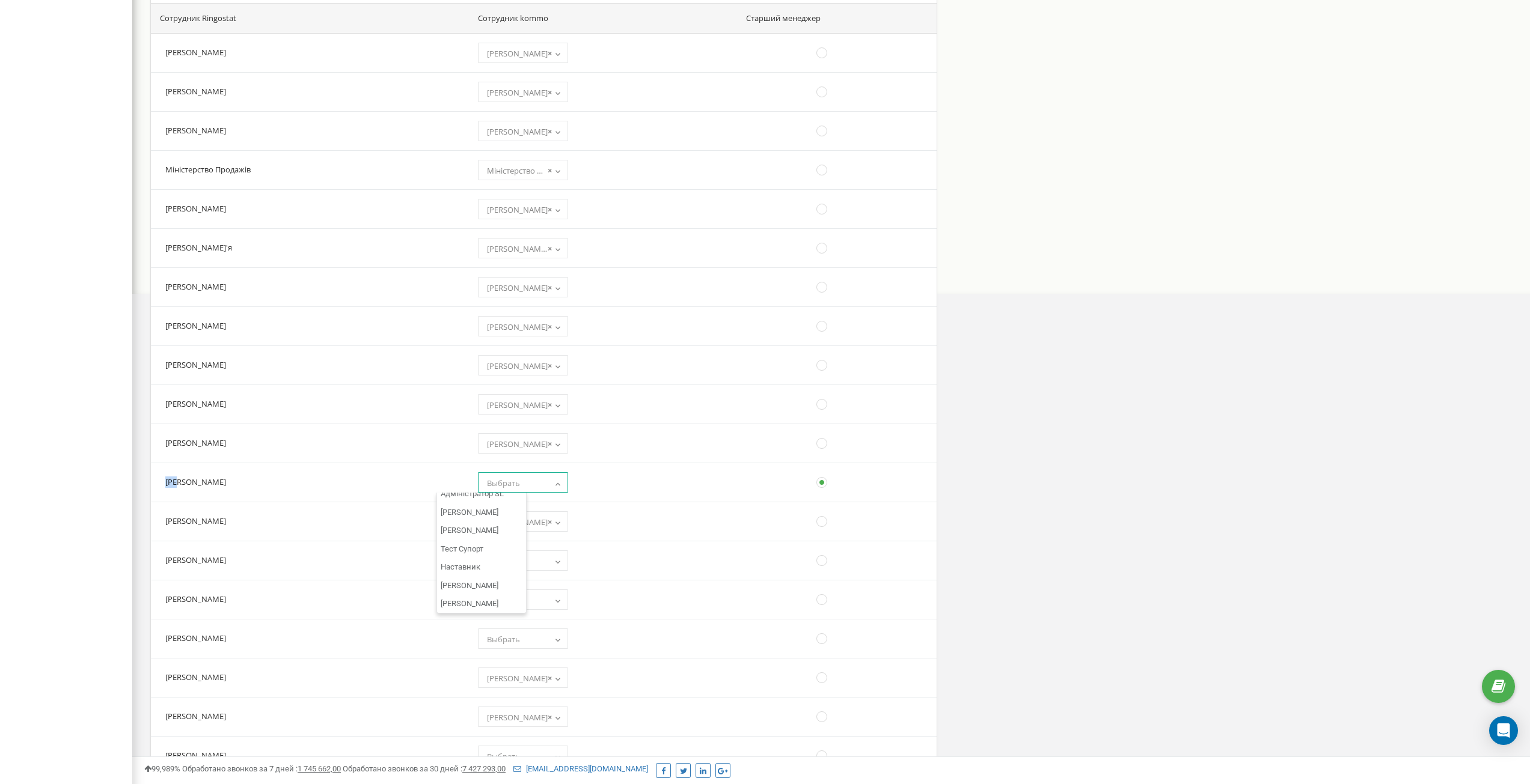
scroll to position [0, 0]
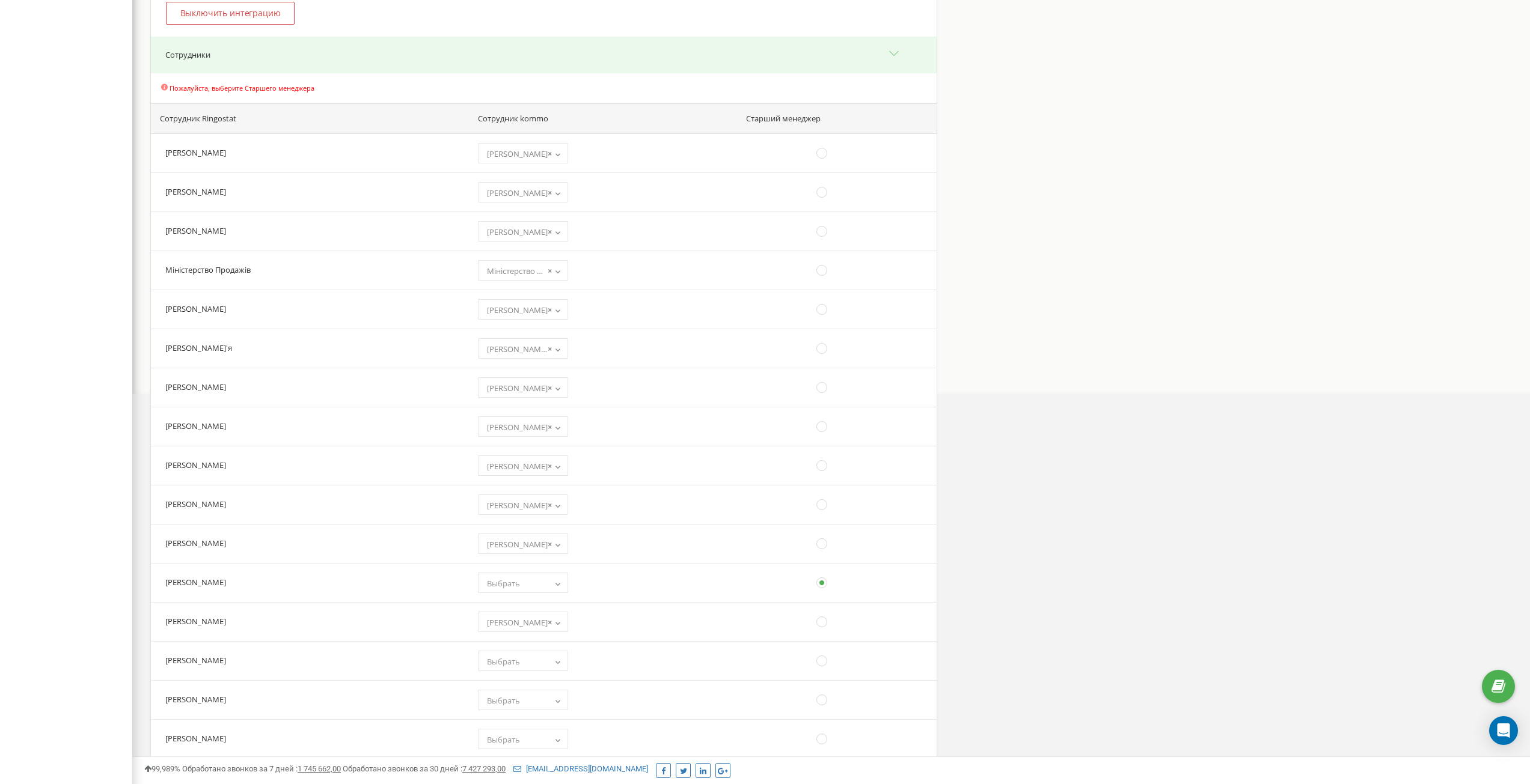
scroll to position [301, 0]
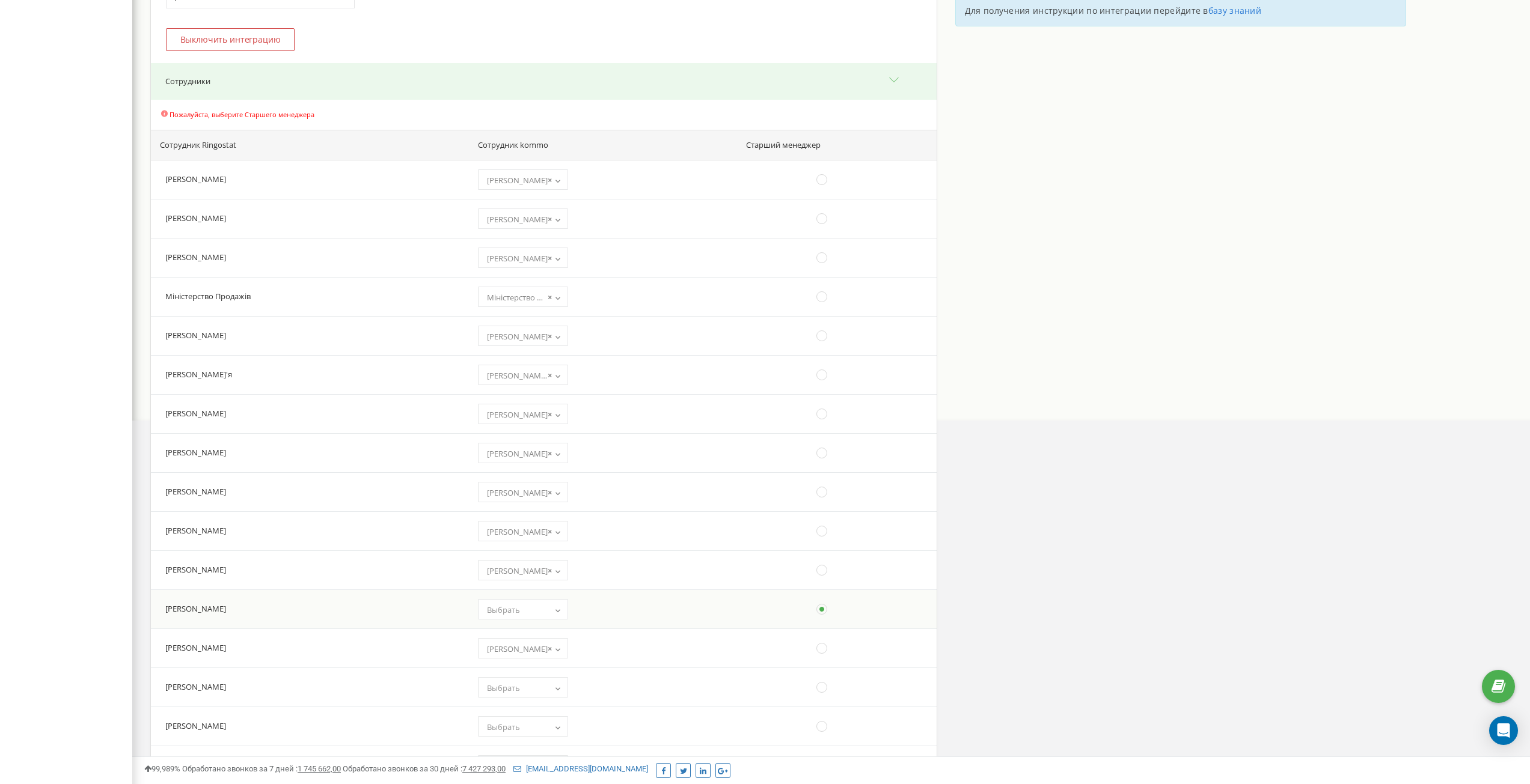
click at [815, 606] on ins at bounding box center [821, 609] width 13 height 13
click at [852, 613] on td at bounding box center [837, 609] width 200 height 39
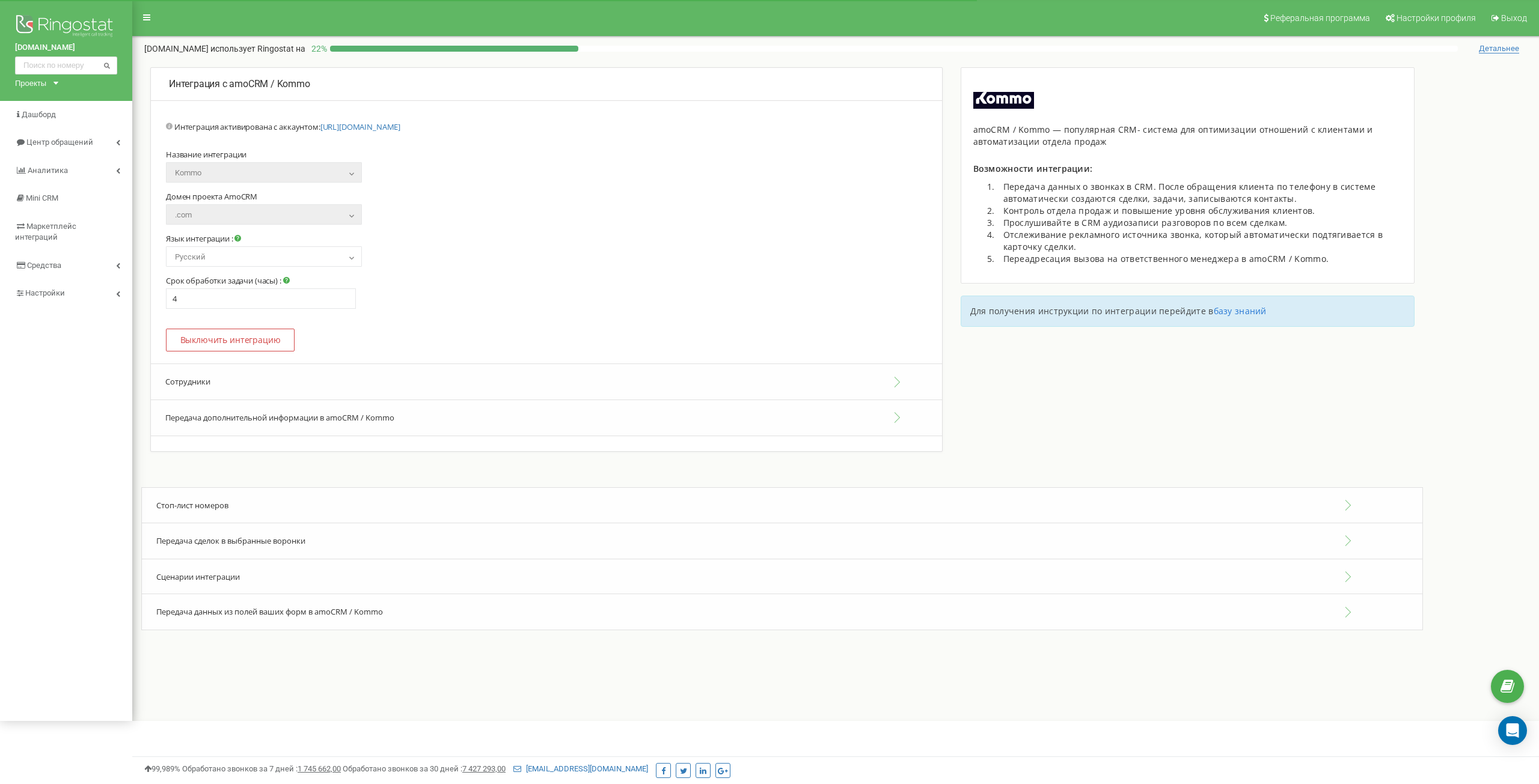
click at [595, 377] on button "Сотрудники" at bounding box center [546, 381] width 791 height 36
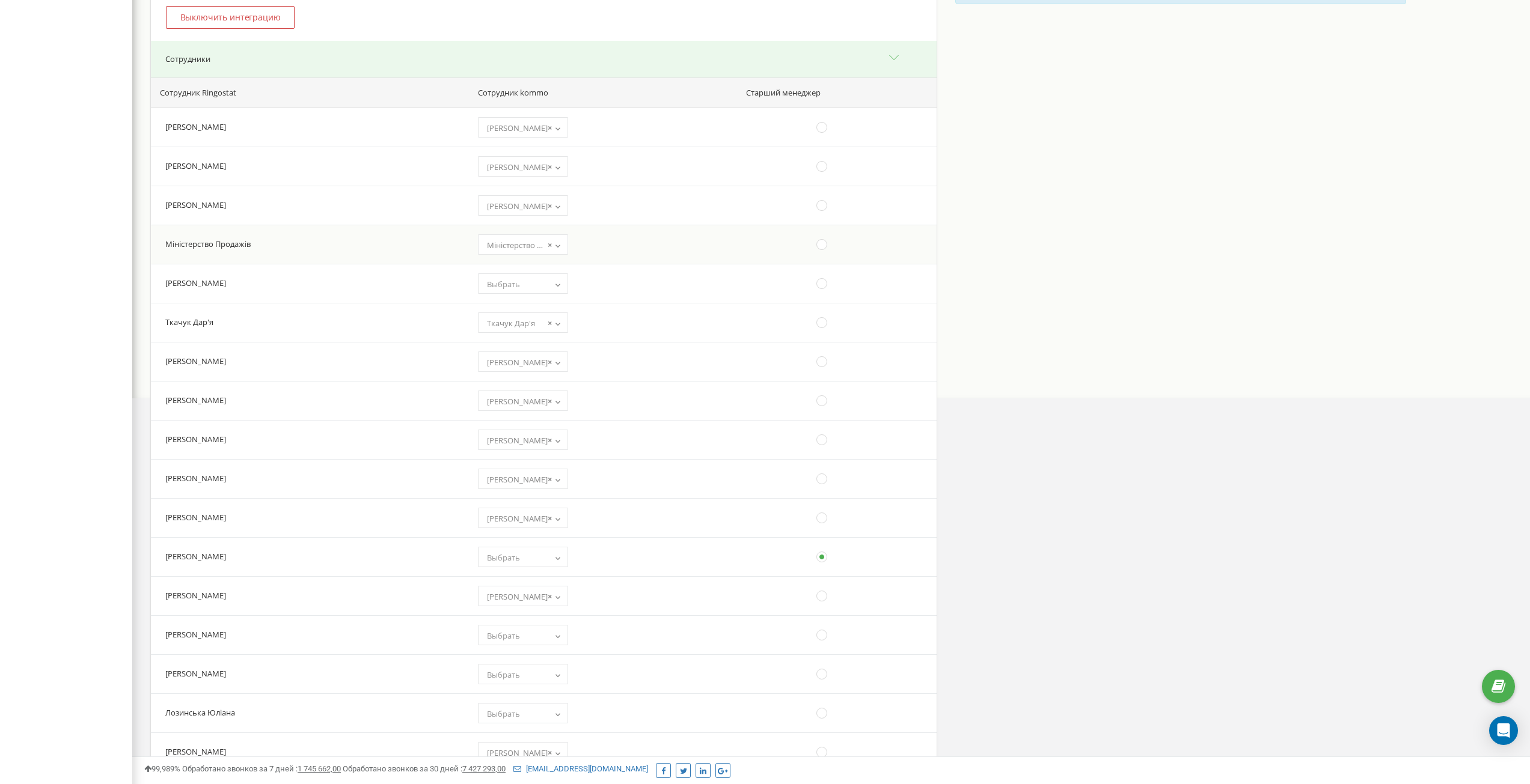
scroll to position [361, 0]
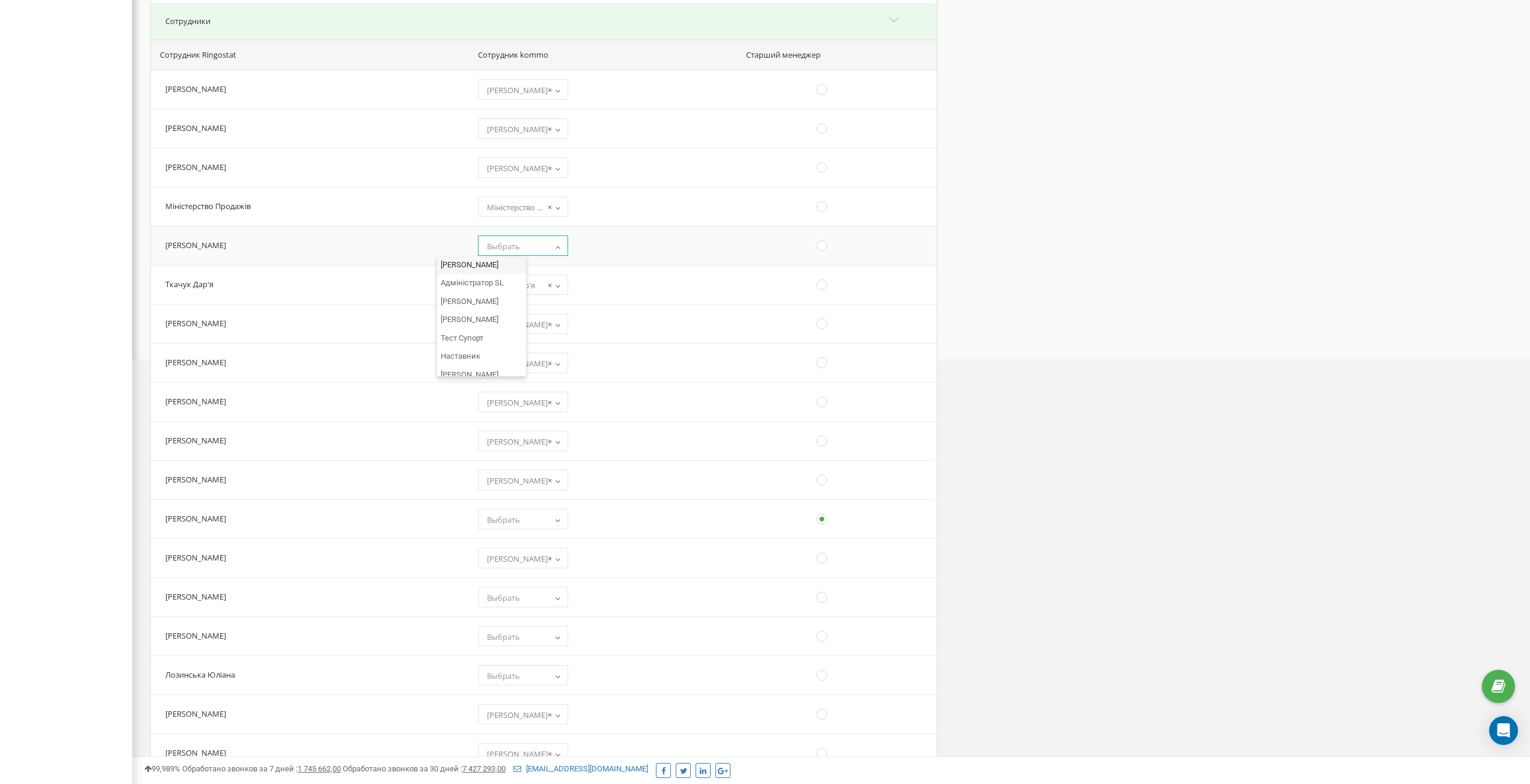
click at [505, 247] on span "Выбрать" at bounding box center [523, 246] width 82 height 17
select select "12321636"
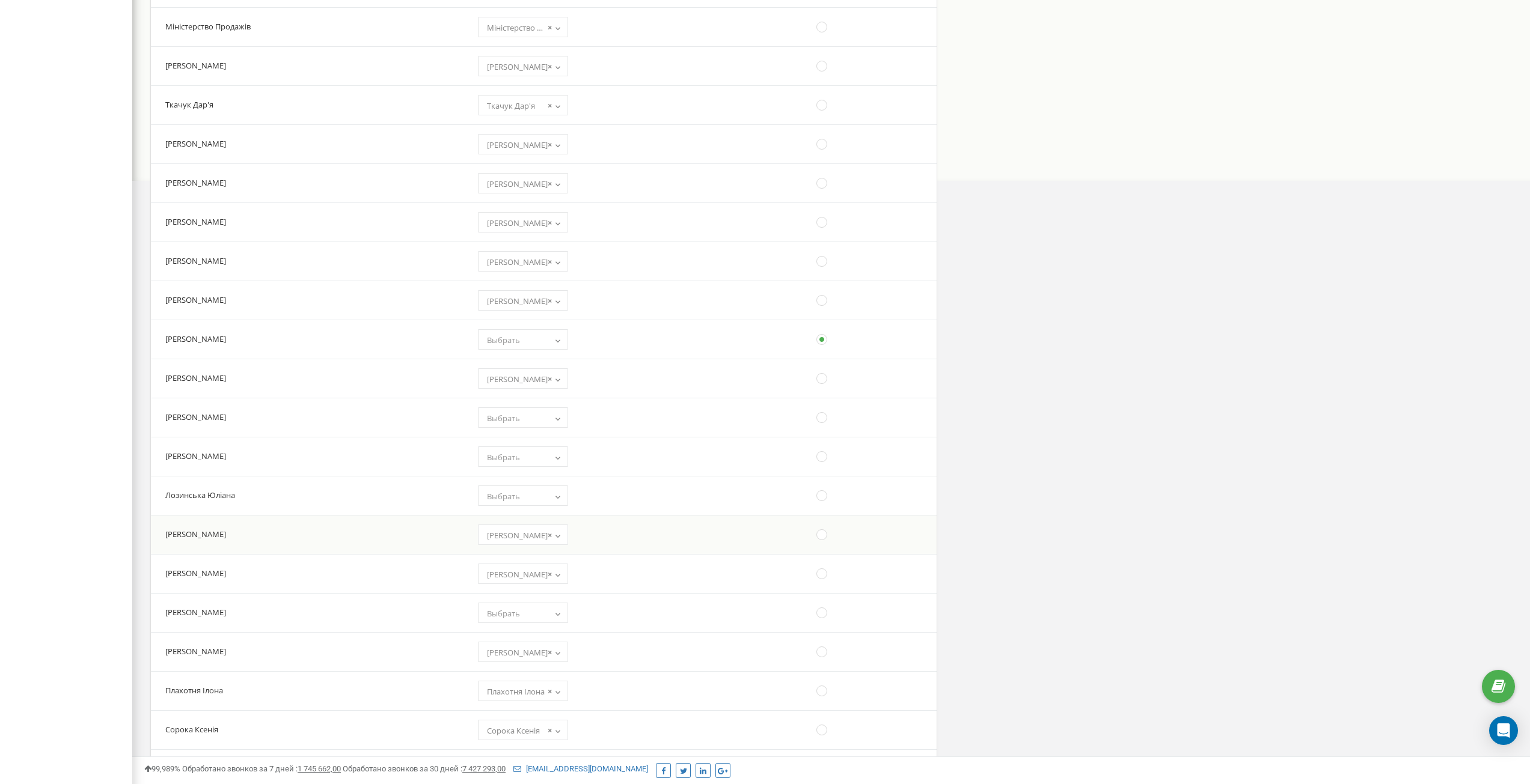
scroll to position [541, 0]
click at [473, 349] on td "(choose one) Алексей Адміністратор SL Марченко Аліна Копчак Софія Тест Супорт Н…" at bounding box center [602, 339] width 270 height 39
click at [482, 345] on span "Выбрать" at bounding box center [523, 339] width 82 height 17
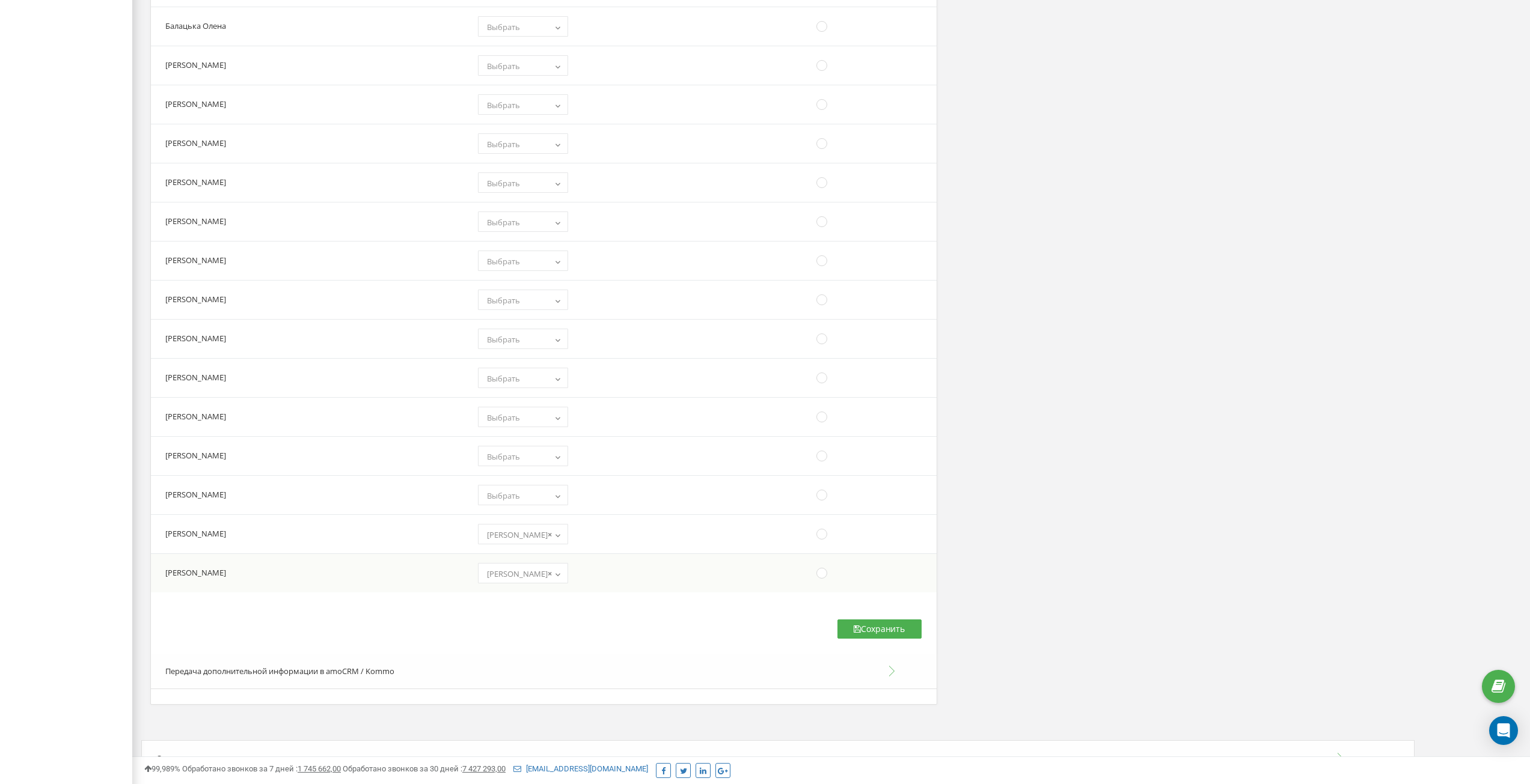
scroll to position [2104, 0]
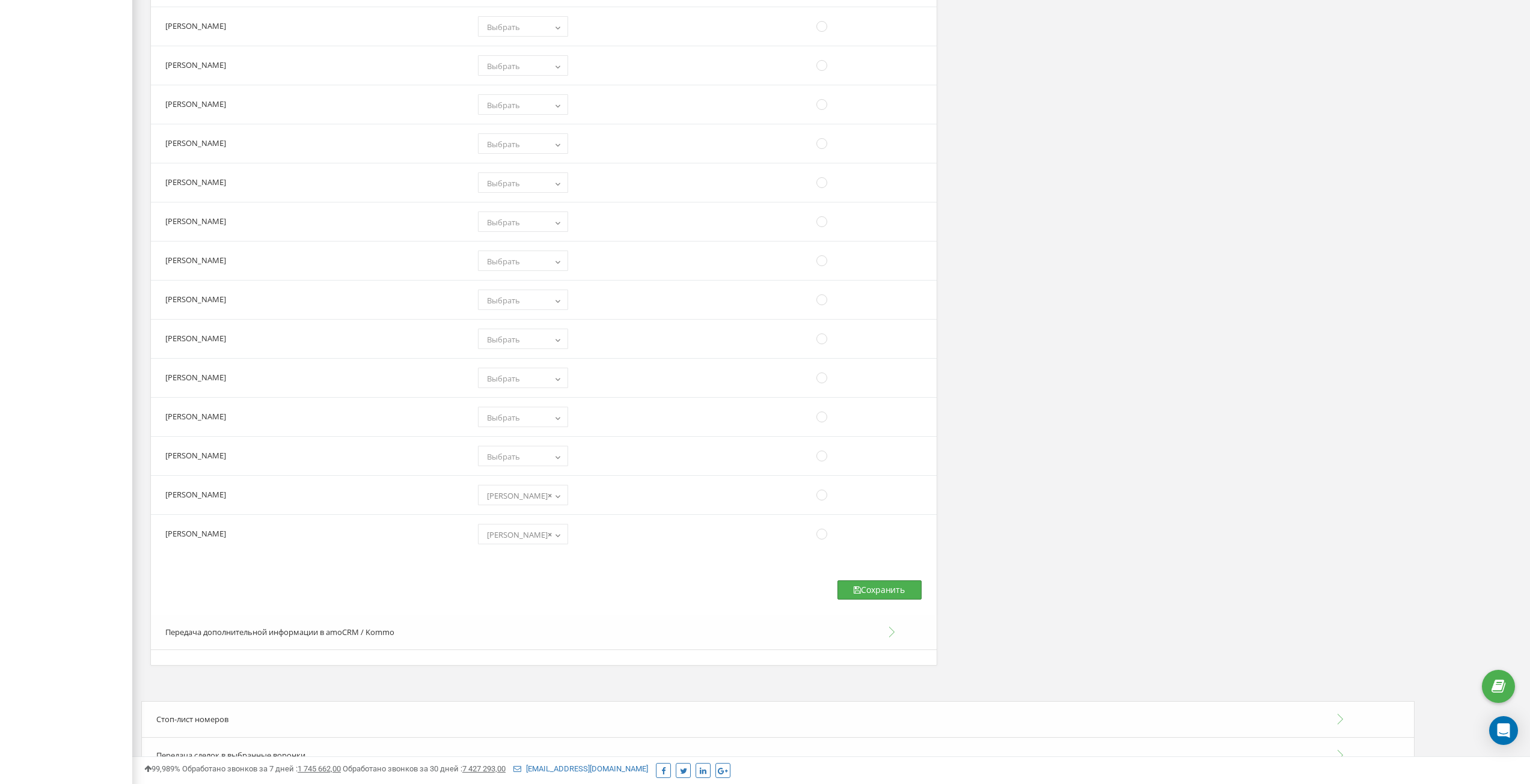
click at [884, 595] on button "Сохранить" at bounding box center [879, 590] width 84 height 19
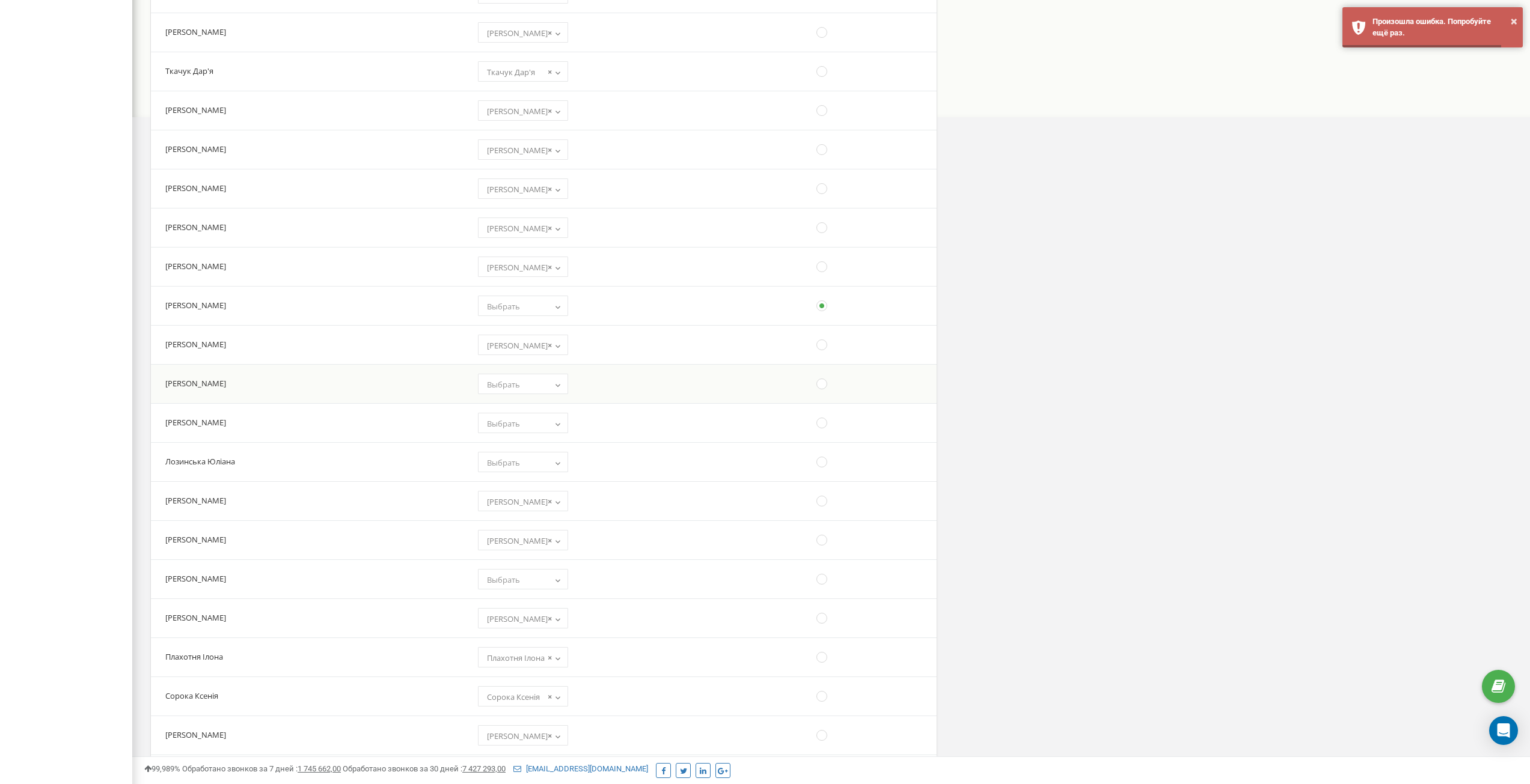
scroll to position [601, 0]
click at [539, 308] on td "(choose one) Алексей Адміністратор SL Марченко Аліна Копчак Софія Тест Супорт Н…" at bounding box center [602, 308] width 270 height 39
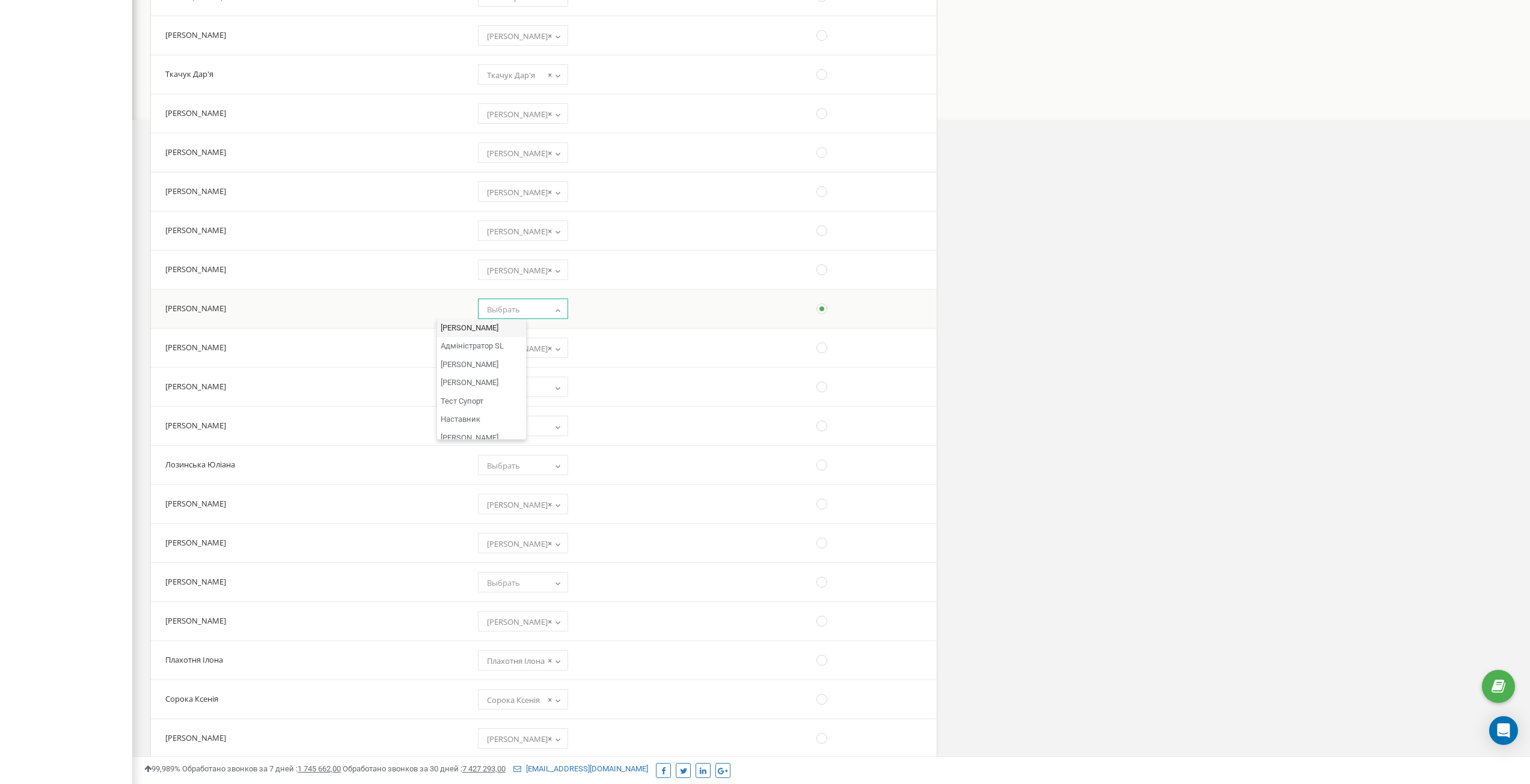
click at [553, 308] on b at bounding box center [558, 309] width 10 height 7
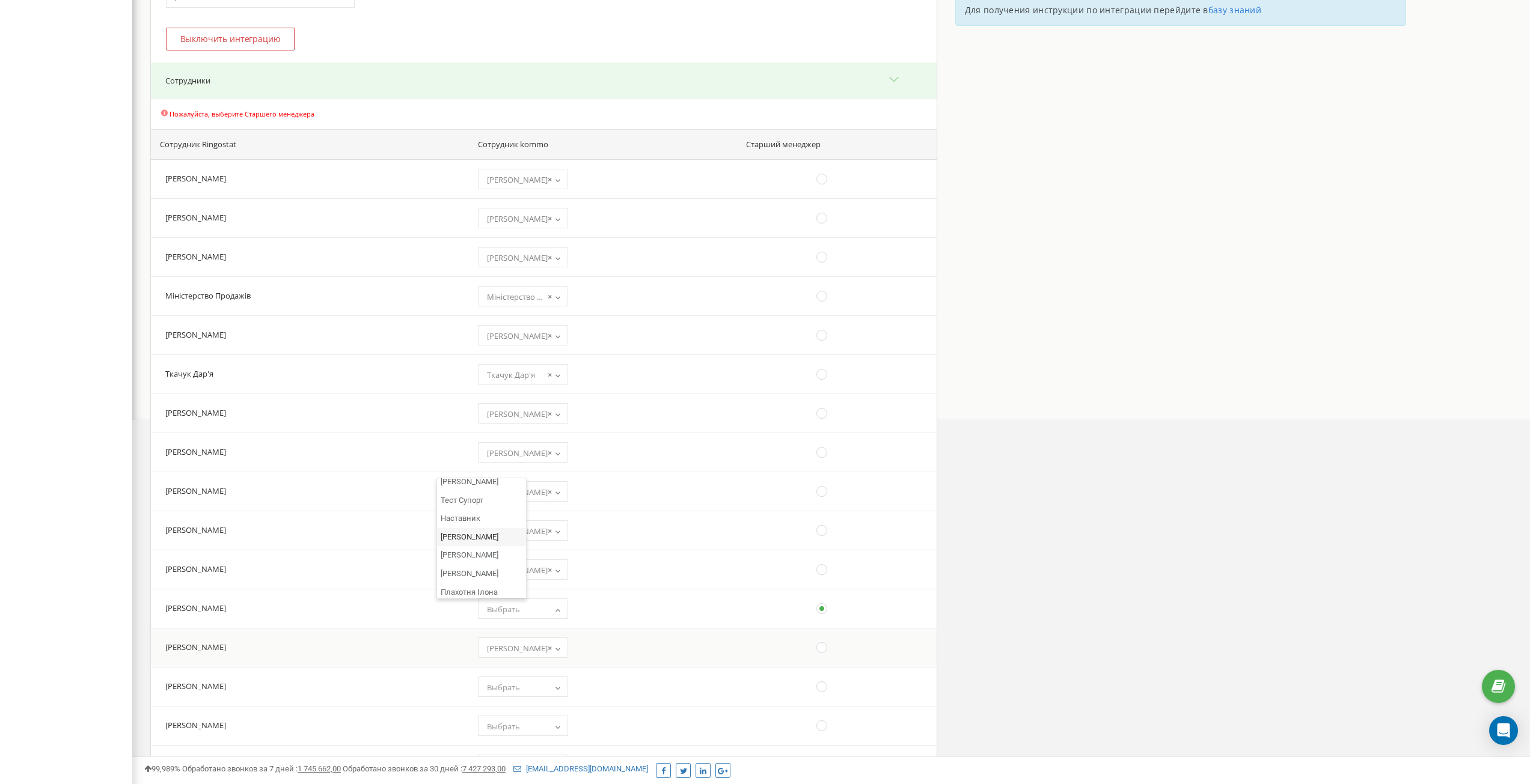
scroll to position [301, 0]
click at [553, 611] on b at bounding box center [558, 610] width 10 height 7
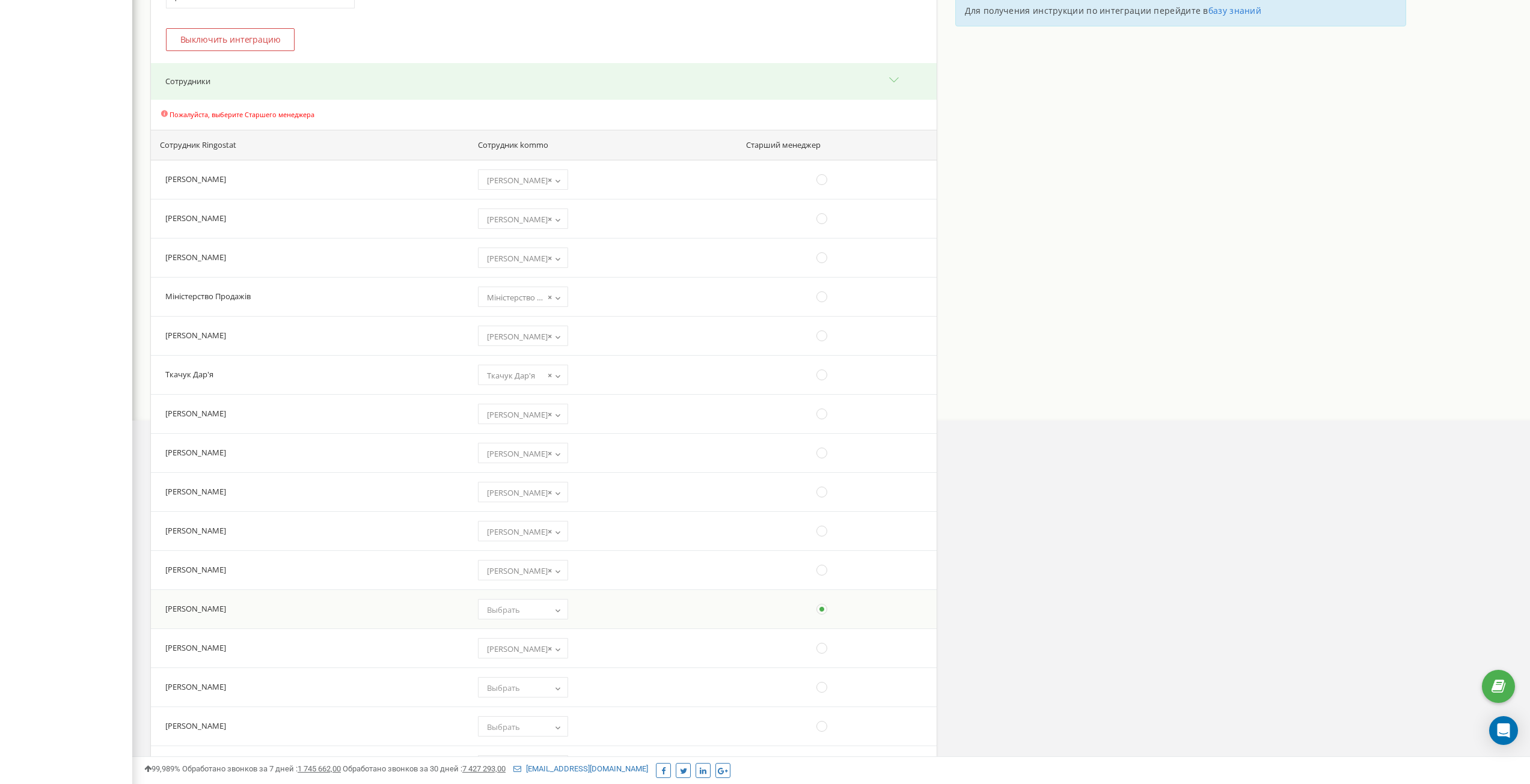
click at [737, 604] on td at bounding box center [837, 609] width 200 height 39
click at [487, 608] on span "Выбрать" at bounding box center [503, 610] width 33 height 11
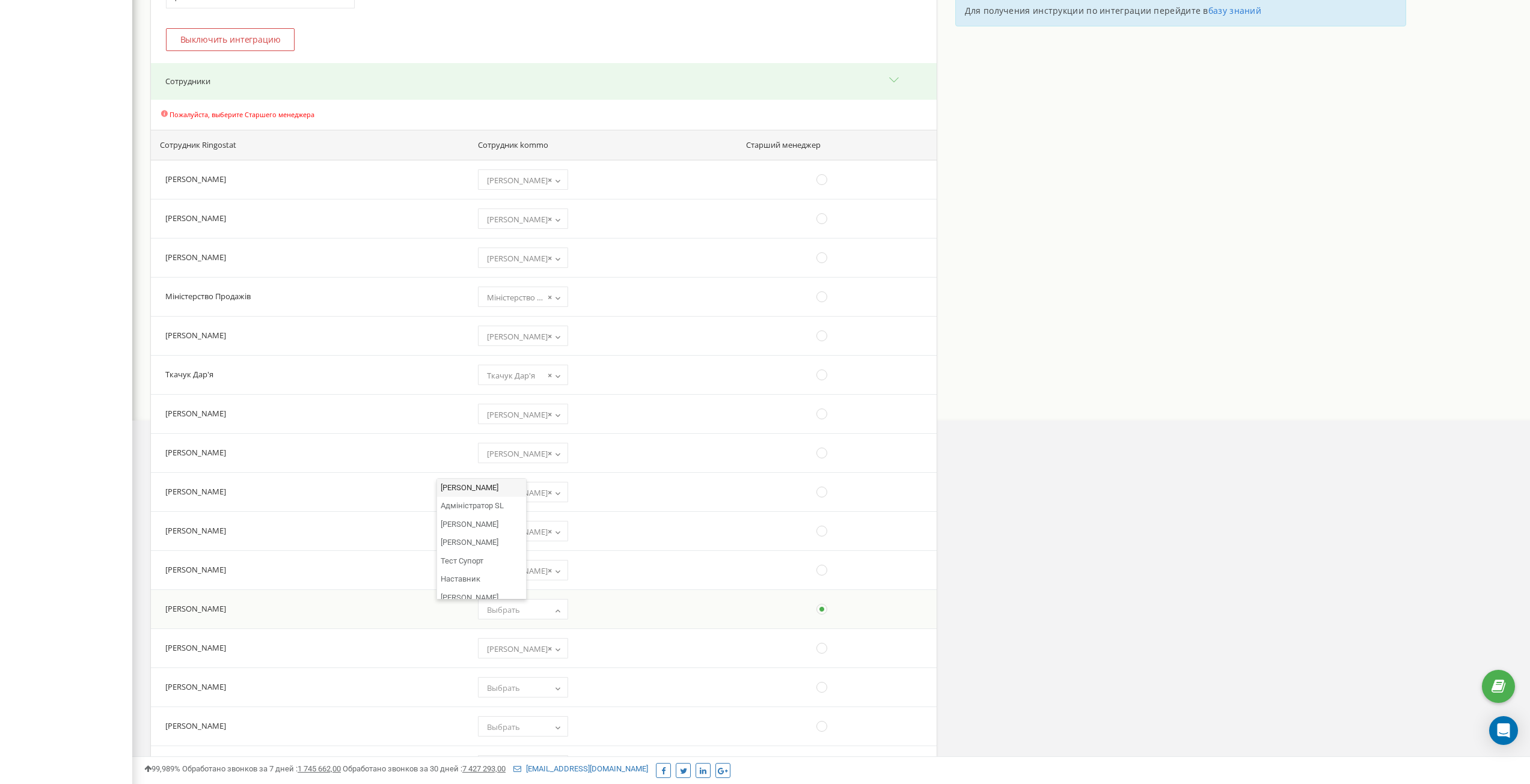
click at [486, 611] on span "Выбрать" at bounding box center [523, 610] width 82 height 17
click at [482, 610] on span "Выбрать" at bounding box center [523, 610] width 82 height 17
select select "9325724"
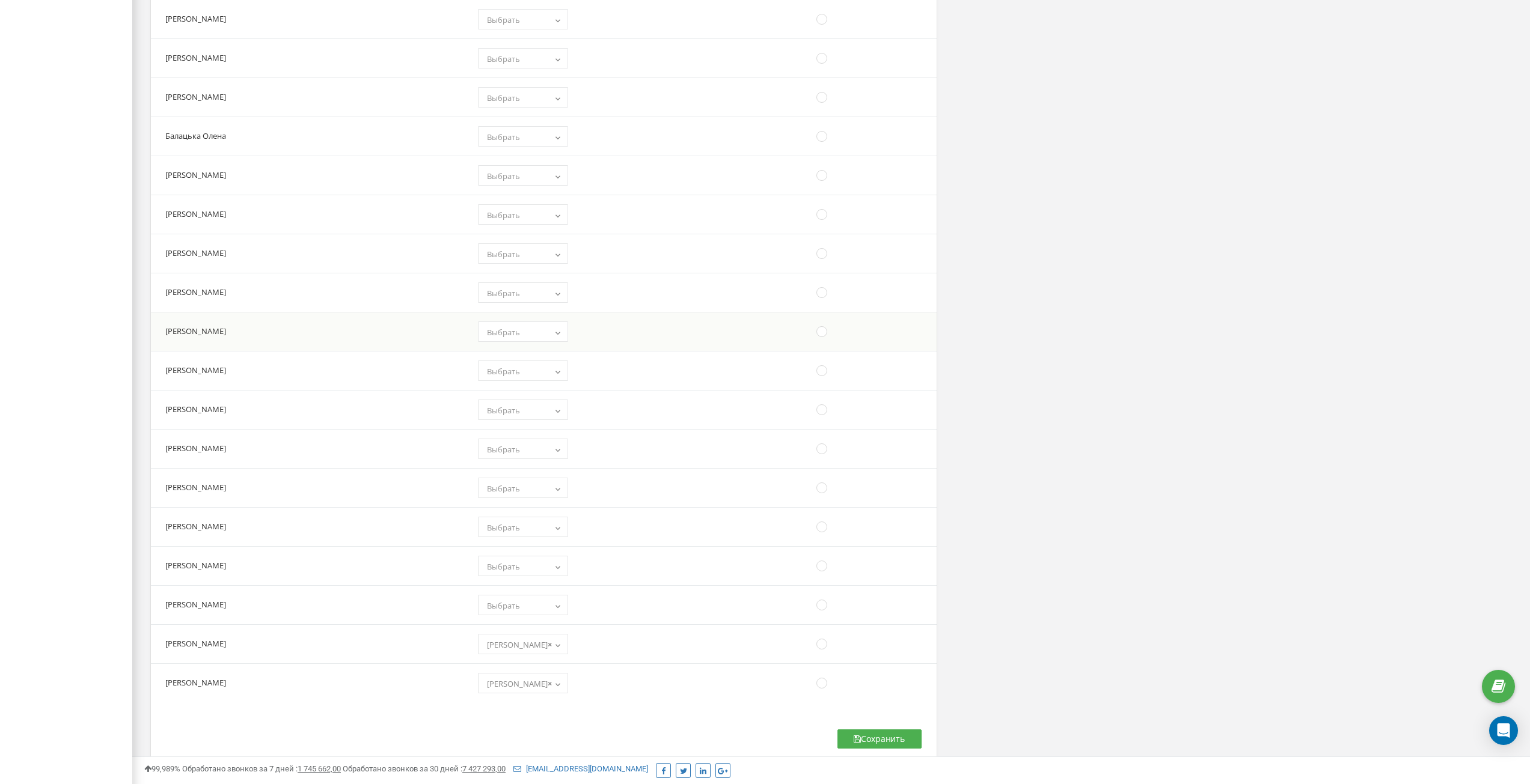
scroll to position [2044, 0]
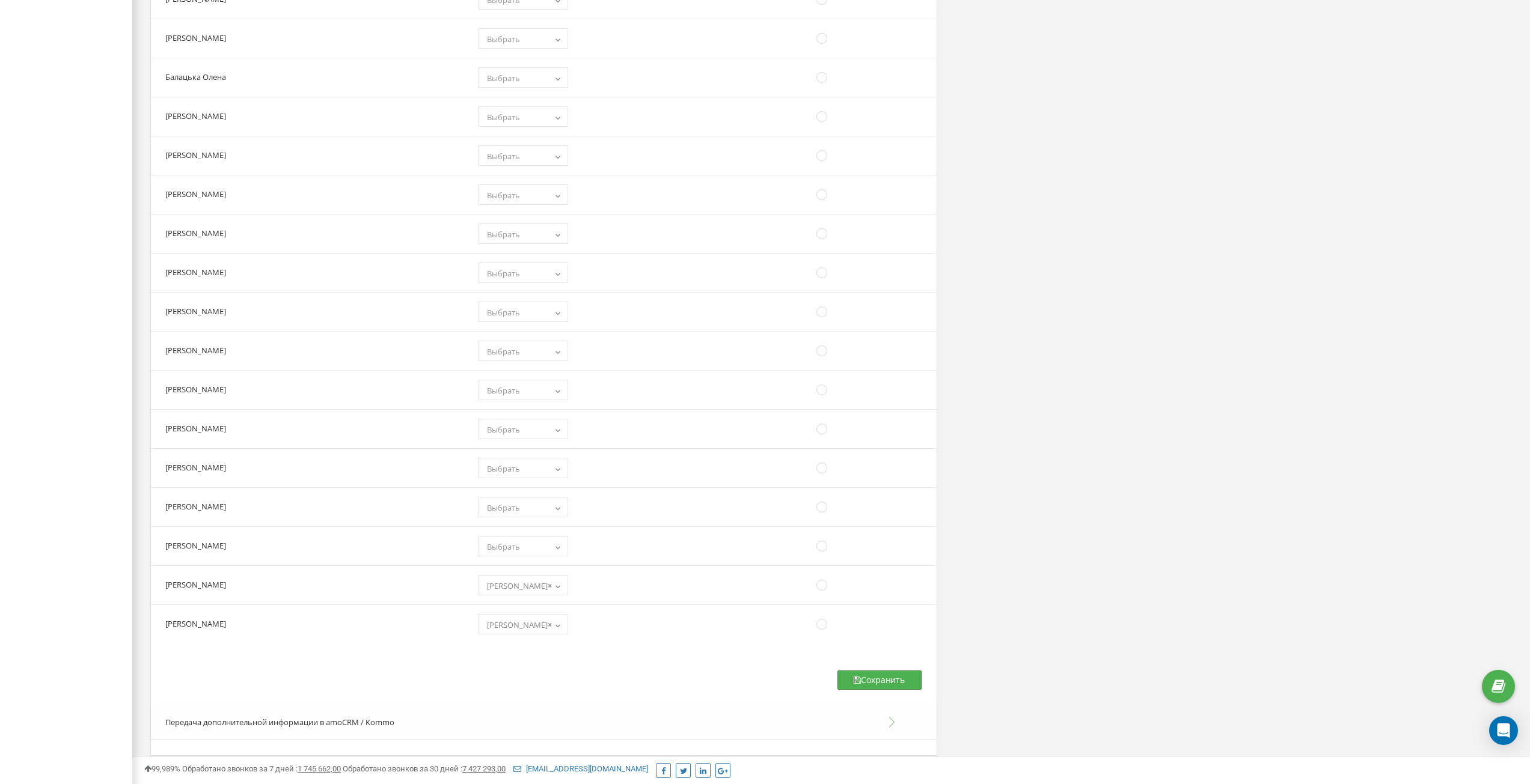
click at [891, 683] on button "Сохранить" at bounding box center [879, 680] width 84 height 19
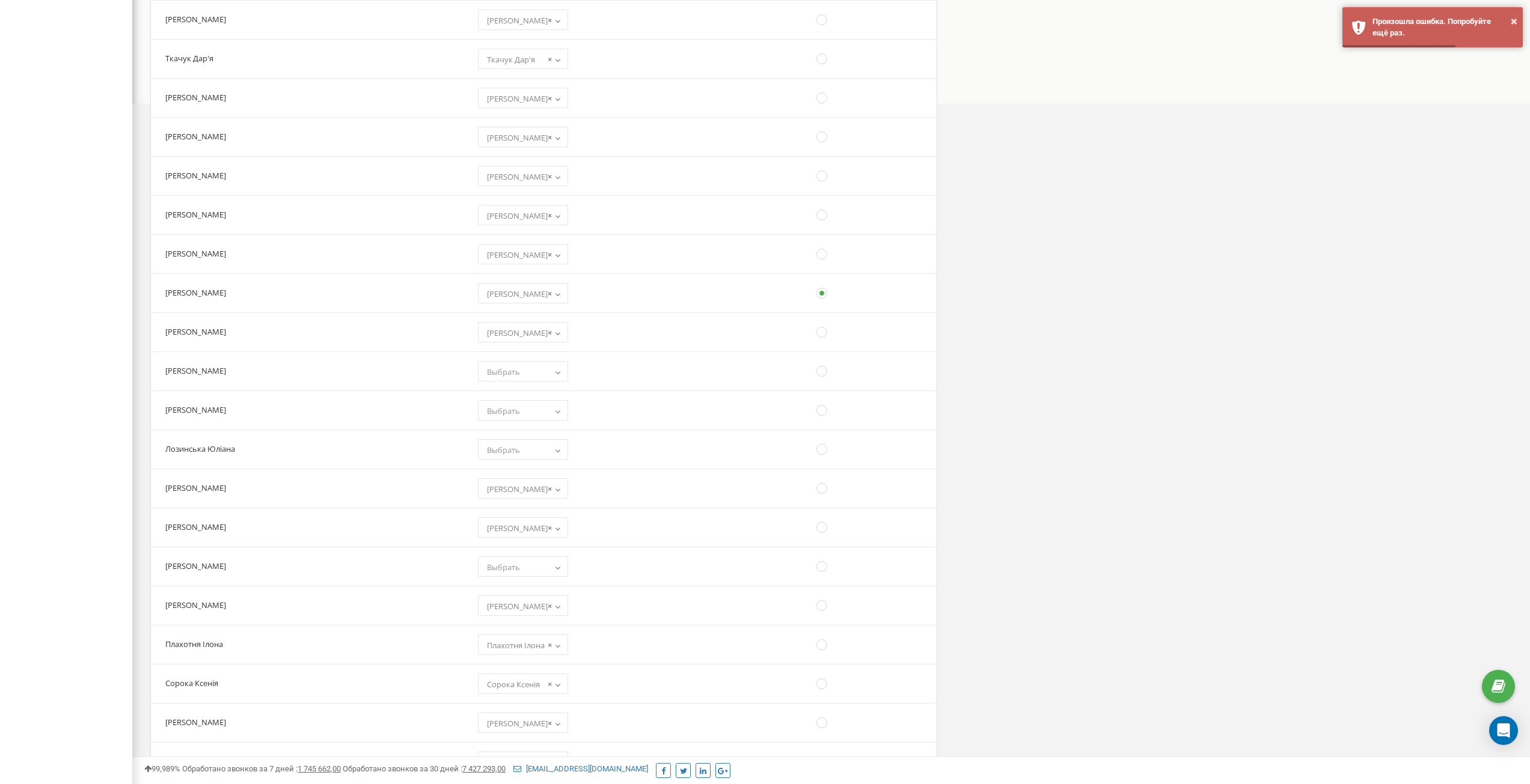
scroll to position [541, 0]
click at [504, 371] on span "× Марченко Аліна" at bounding box center [523, 370] width 82 height 17
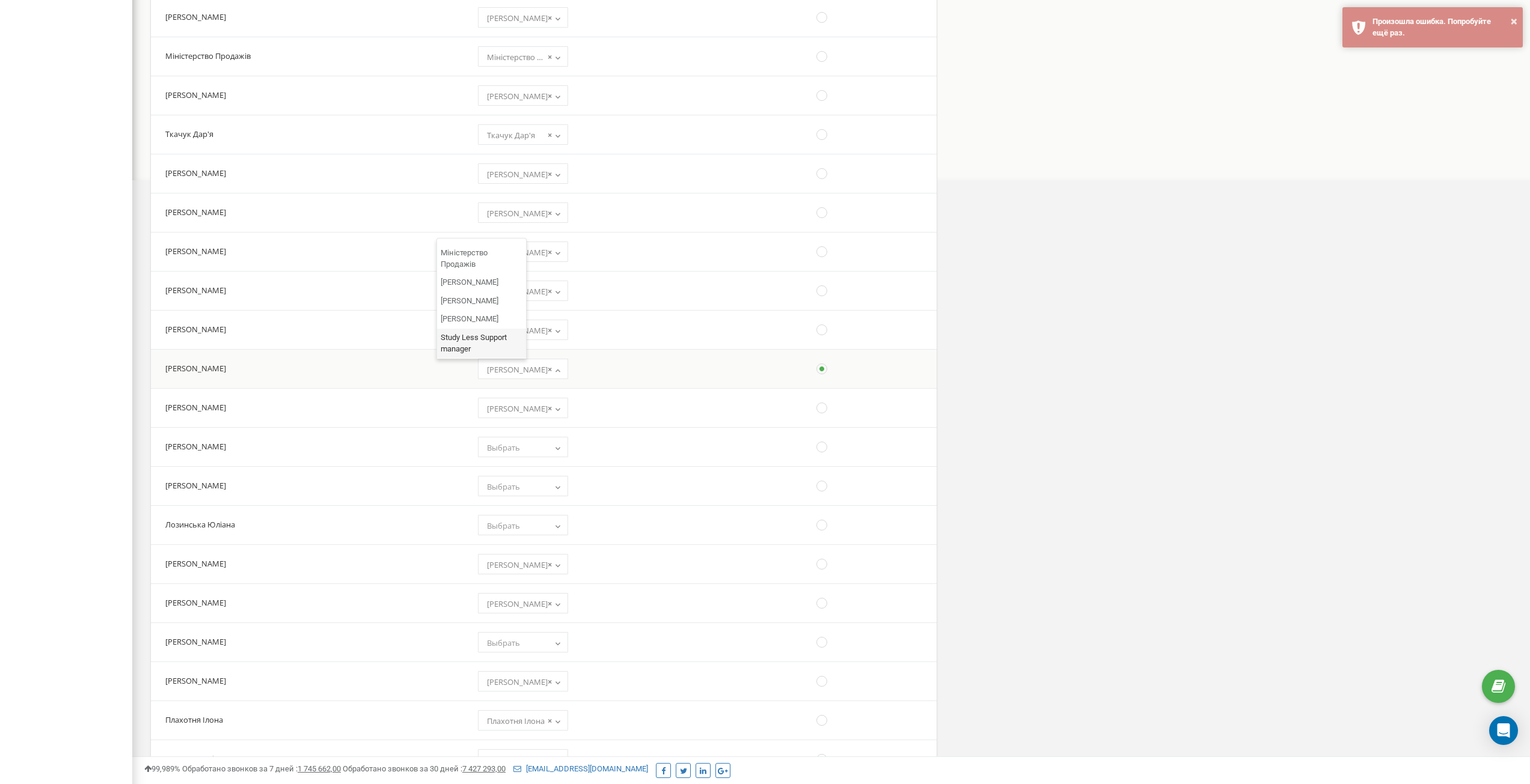
click at [594, 374] on td "(choose one) Алексей Адміністратор SL Марченко Аліна Копчак Софія Тест Супорт Н…" at bounding box center [602, 368] width 270 height 39
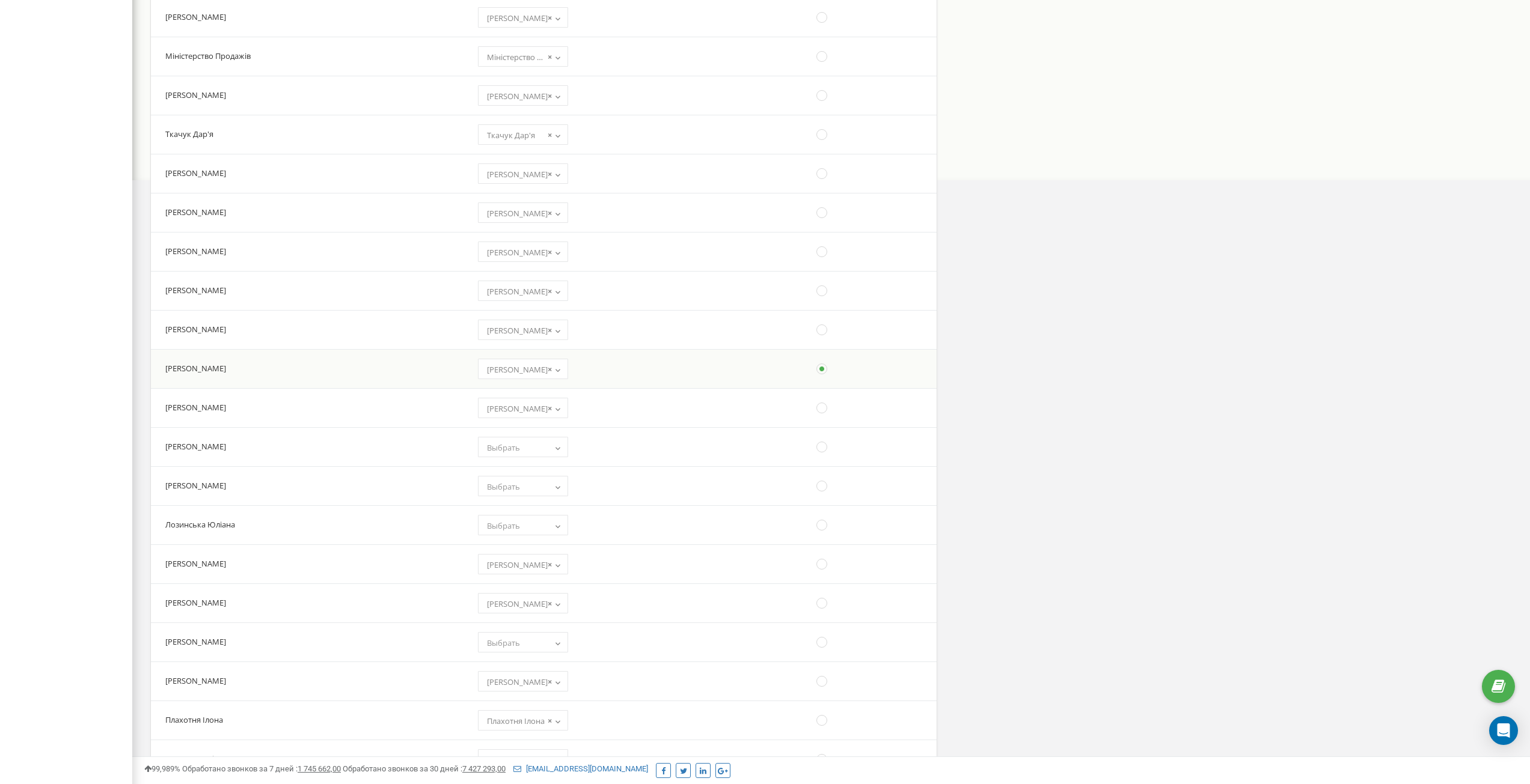
select select
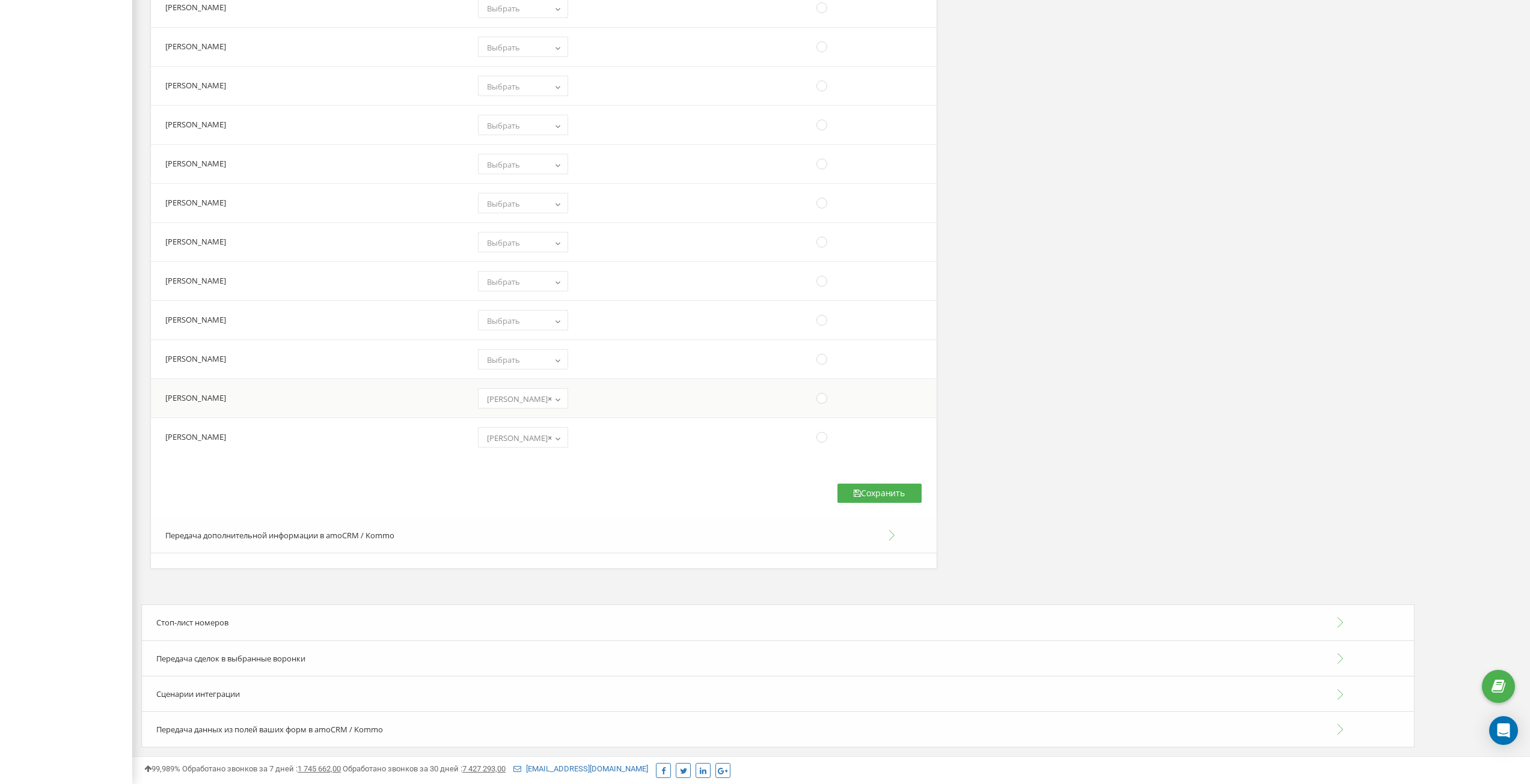
click at [821, 395] on td at bounding box center [837, 398] width 200 height 39
drag, startPoint x: 813, startPoint y: 399, endPoint x: 842, endPoint y: 419, distance: 35.2
click at [815, 400] on ins at bounding box center [821, 398] width 13 height 13
radio input "false"
radio input "true"
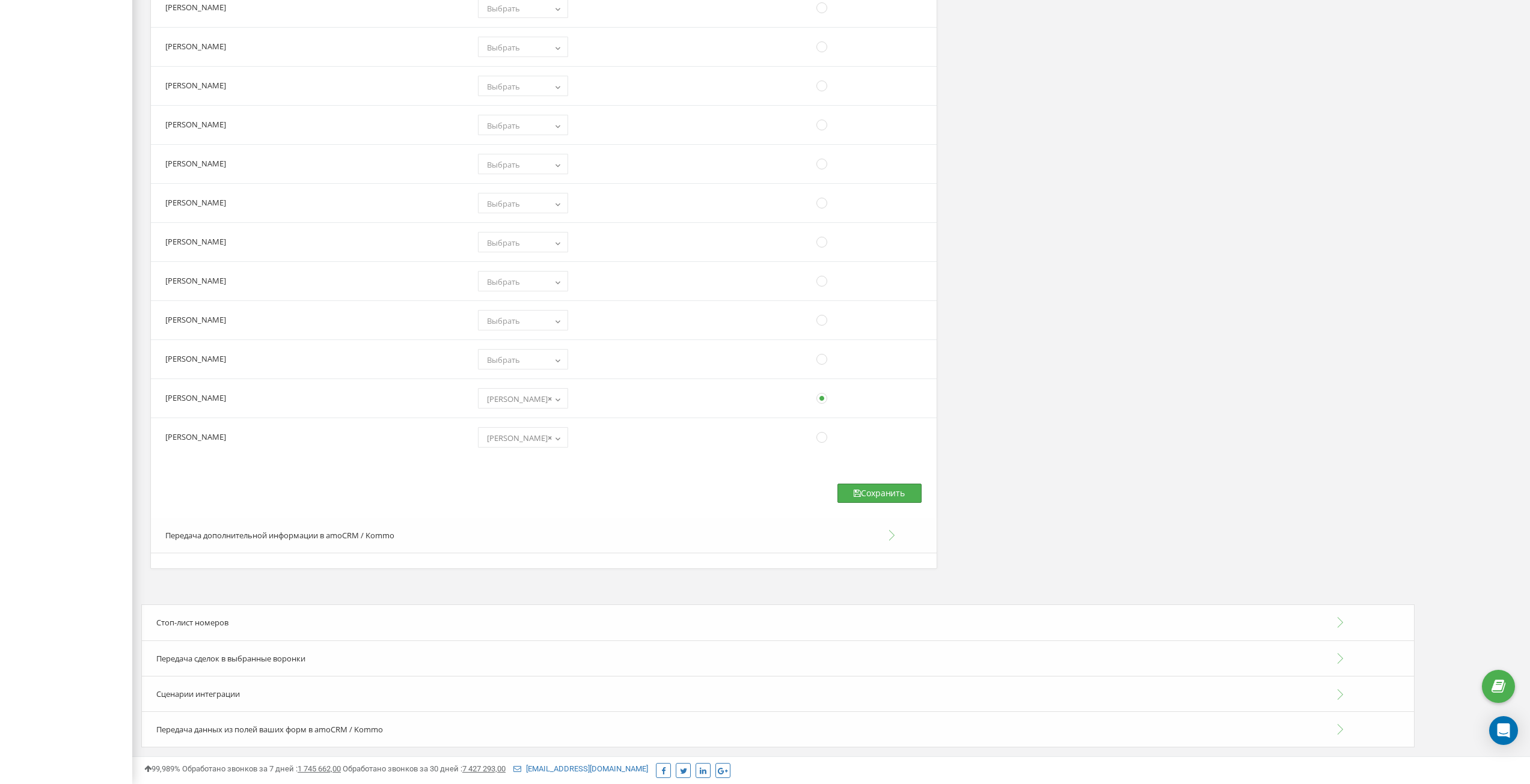
click at [890, 490] on button "Сохранить" at bounding box center [879, 494] width 84 height 19
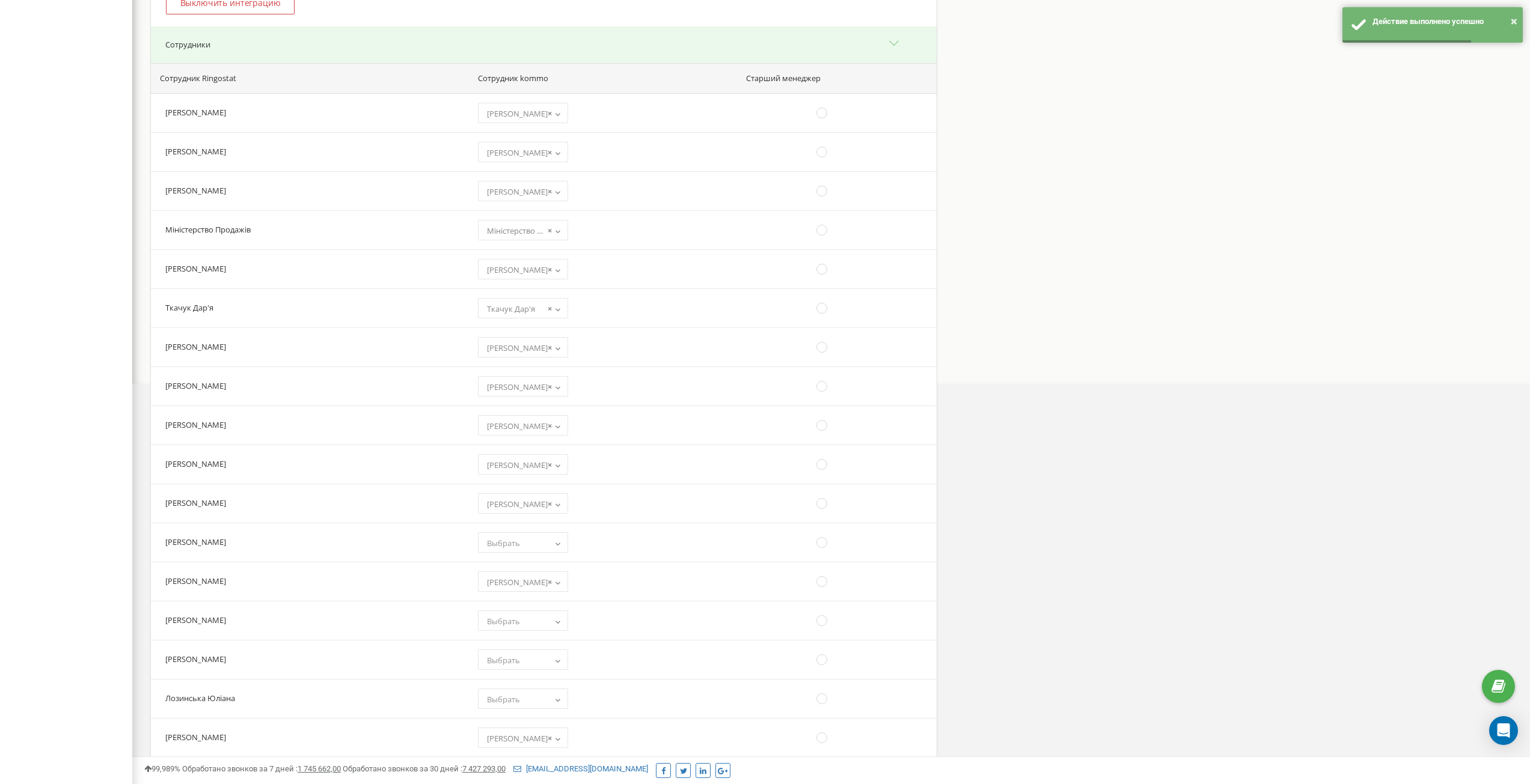
scroll to position [0, 0]
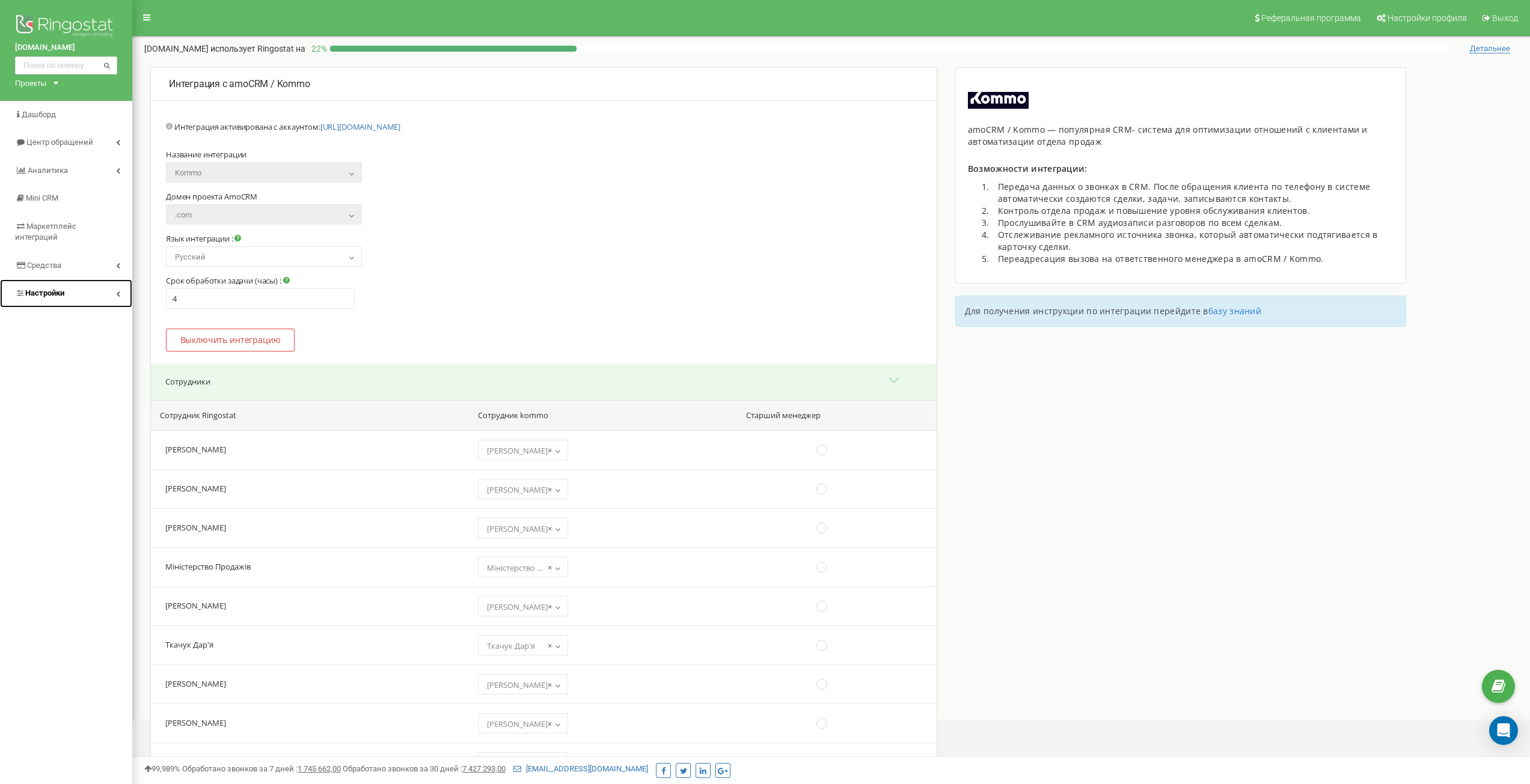
click at [81, 279] on link "Настройки" at bounding box center [66, 293] width 132 height 28
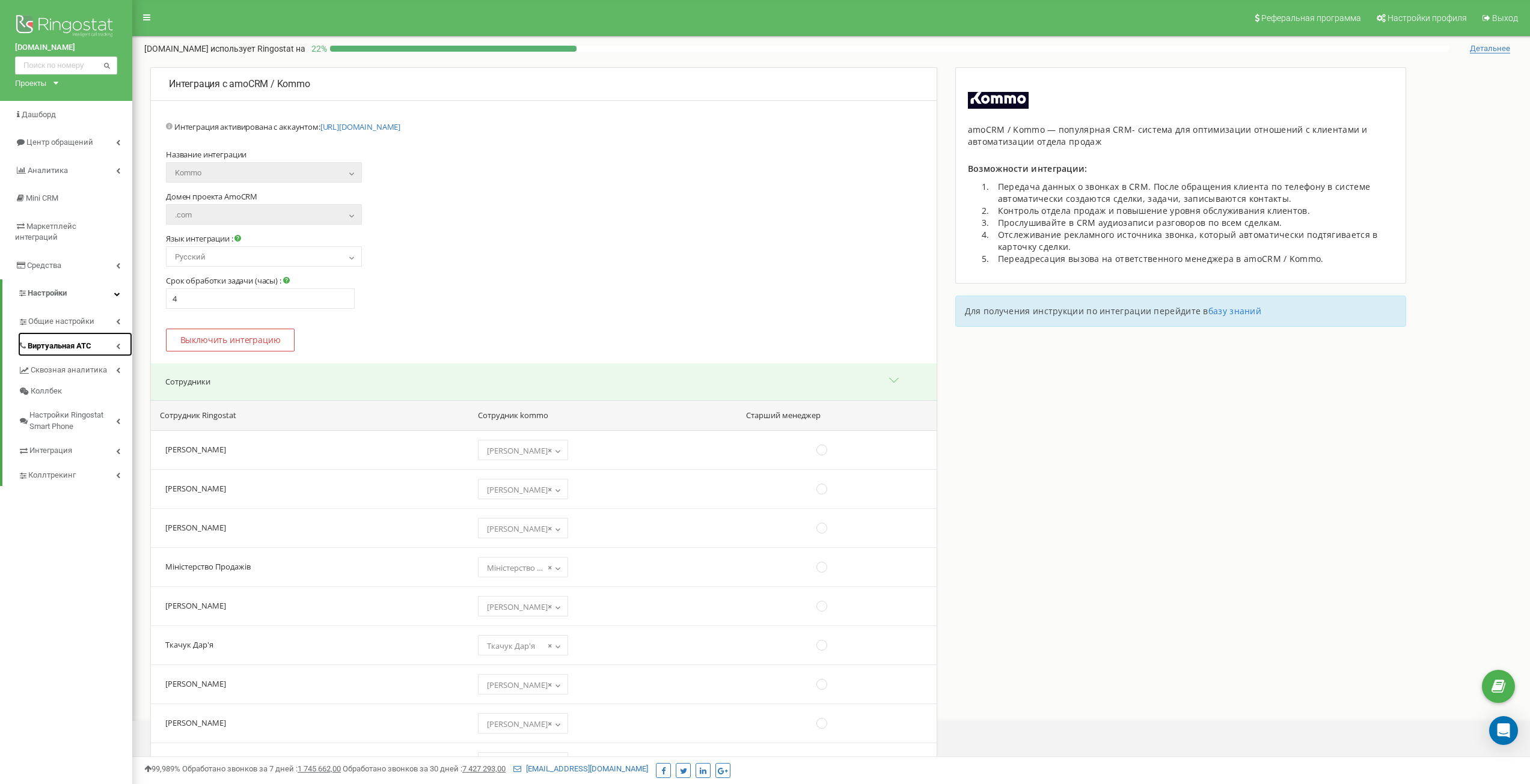
click at [84, 332] on link "Виртуальная АТС" at bounding box center [75, 345] width 114 height 25
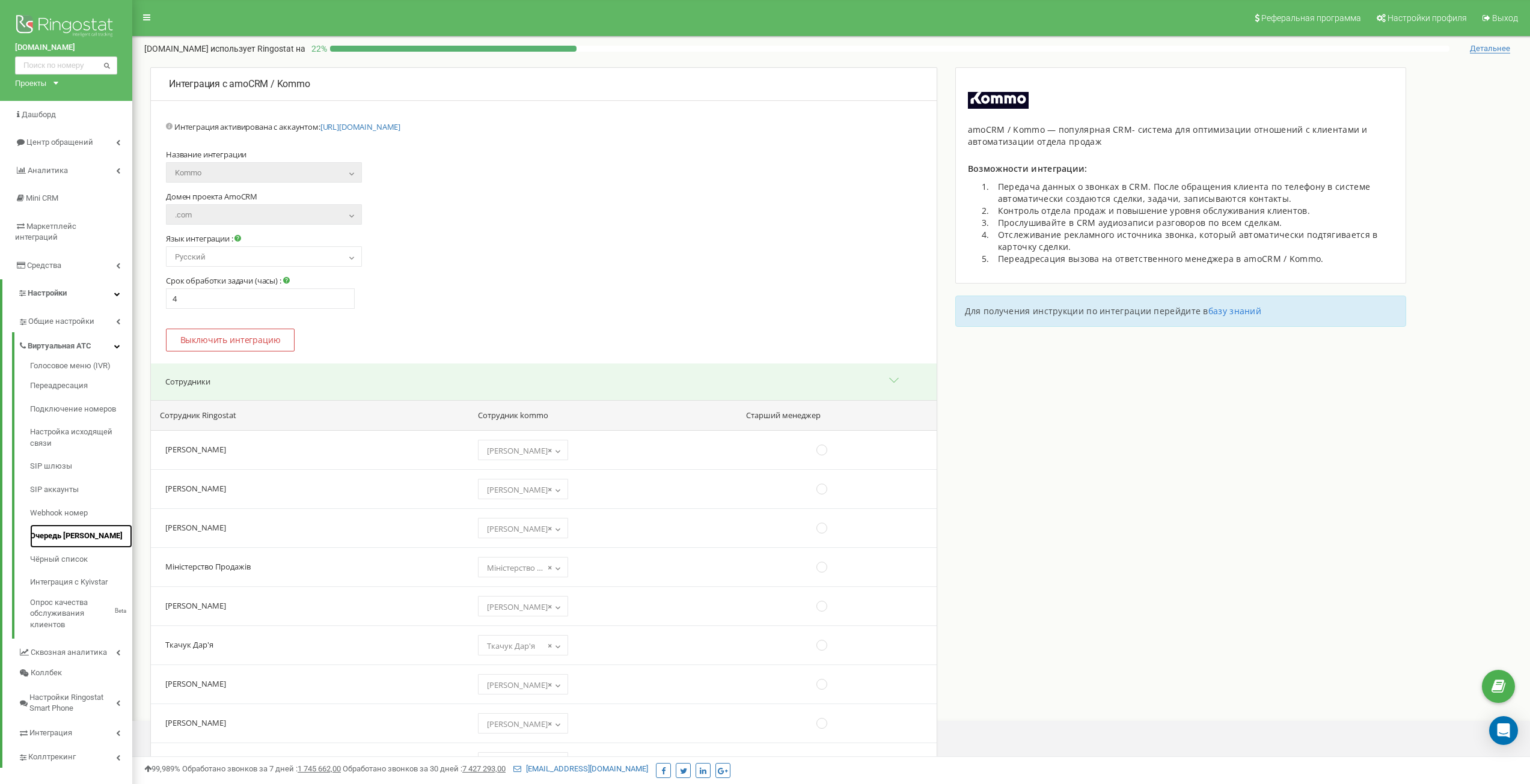
click at [74, 525] on link "Очередь [PERSON_NAME]" at bounding box center [81, 536] width 102 height 23
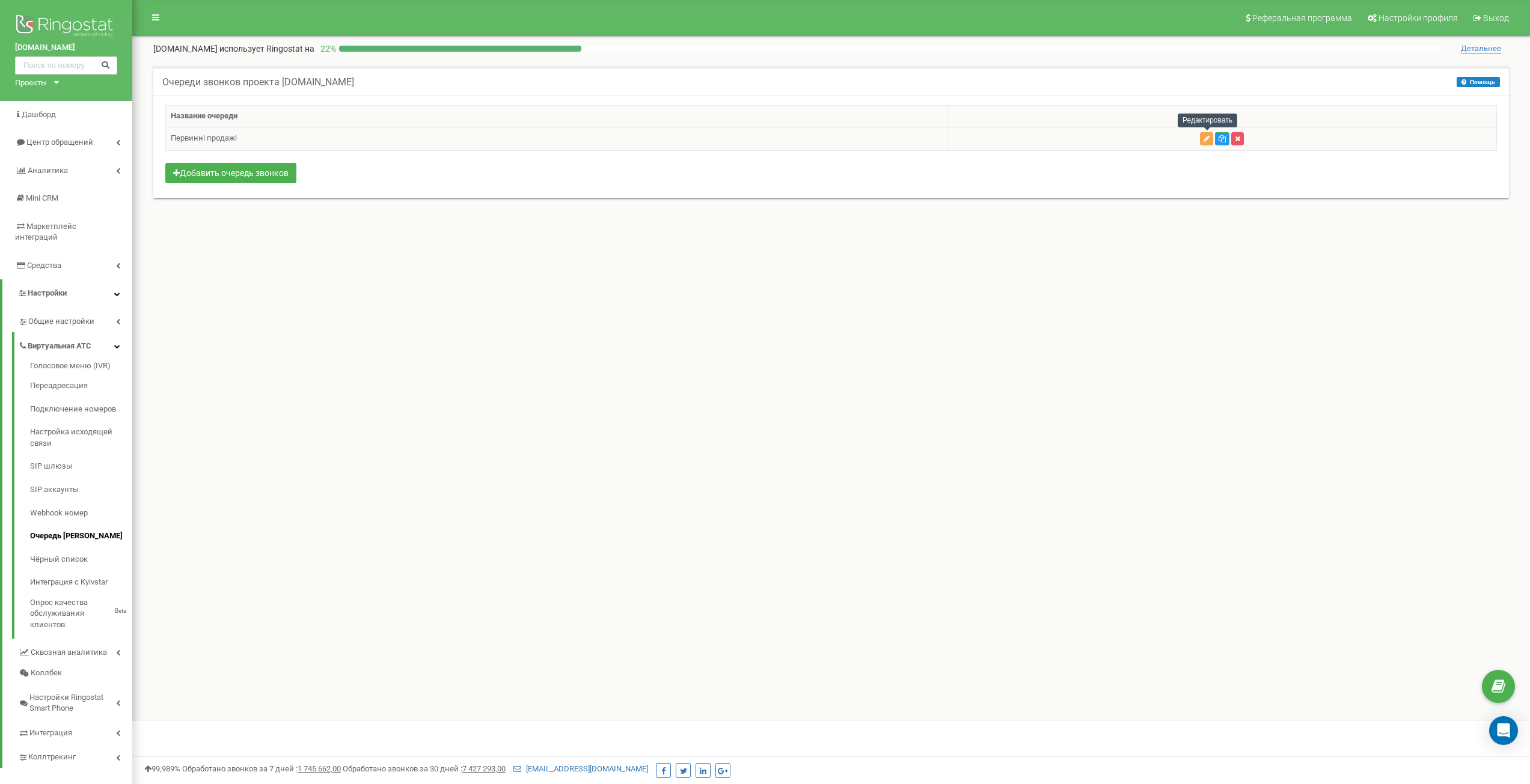
click at [1210, 139] on icon "button" at bounding box center [1206, 138] width 6 height 7
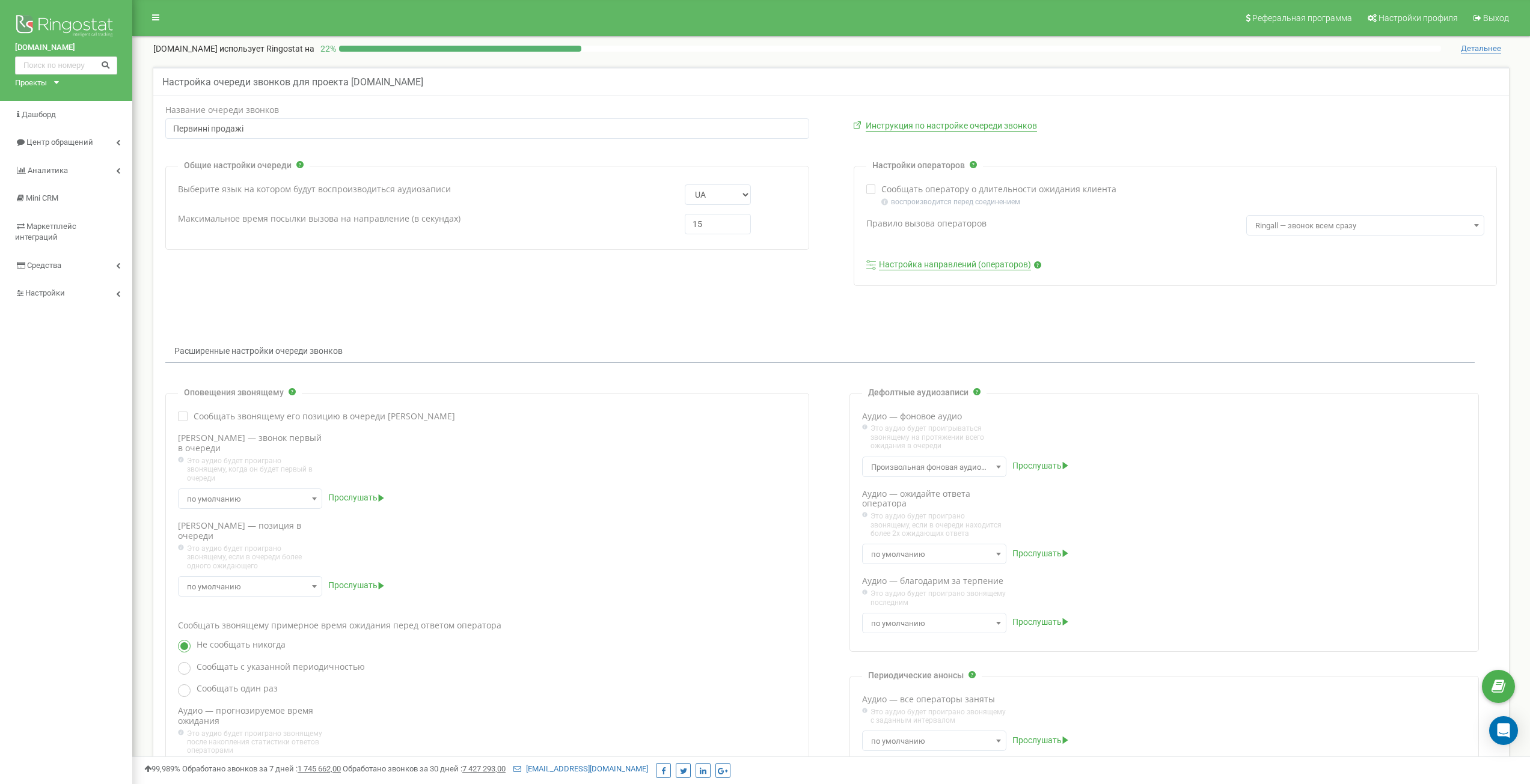
click at [945, 263] on link "Настройка направлений (операторов)" at bounding box center [955, 265] width 152 height 11
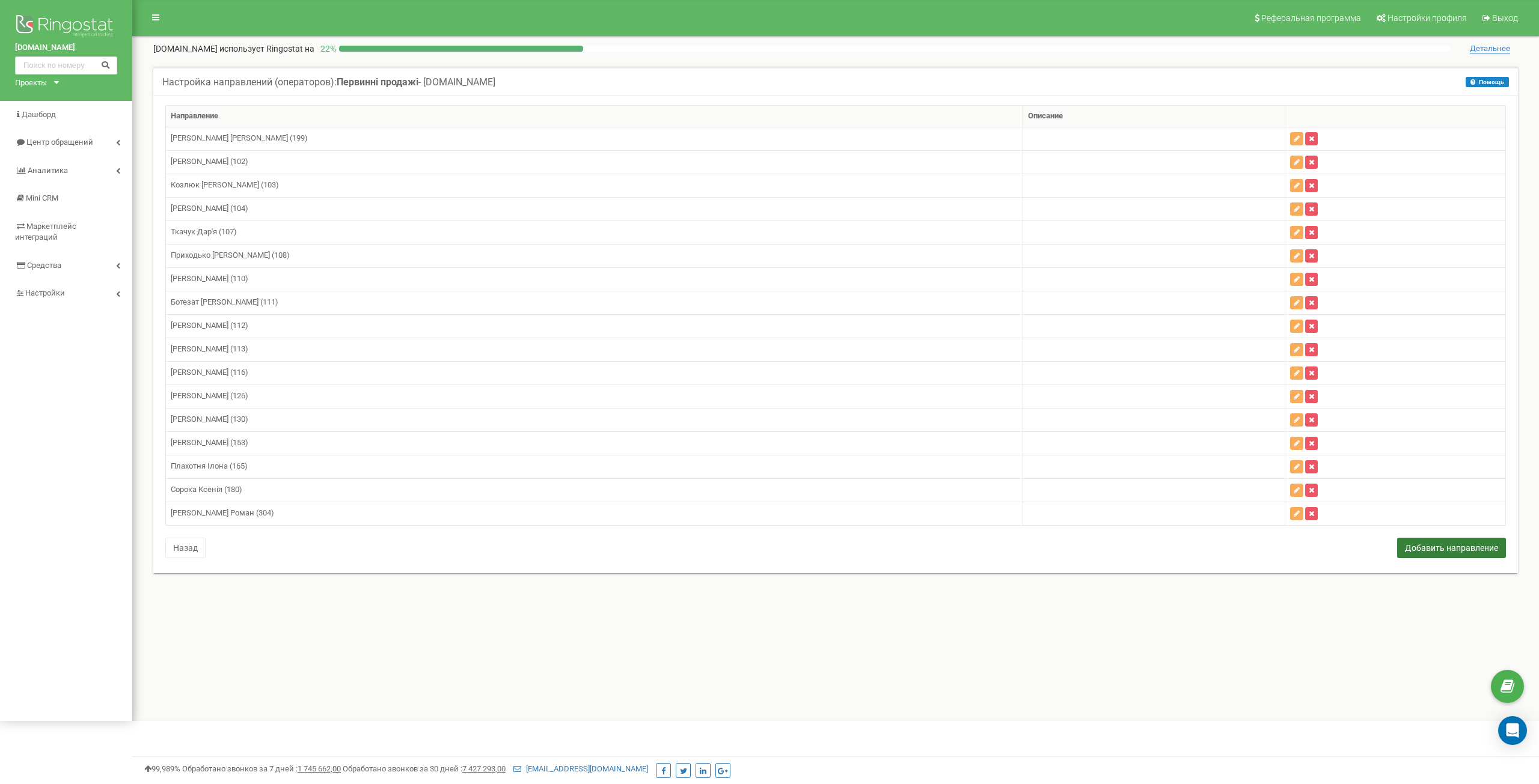
click at [1422, 547] on button "Добавить направление" at bounding box center [1452, 548] width 109 height 21
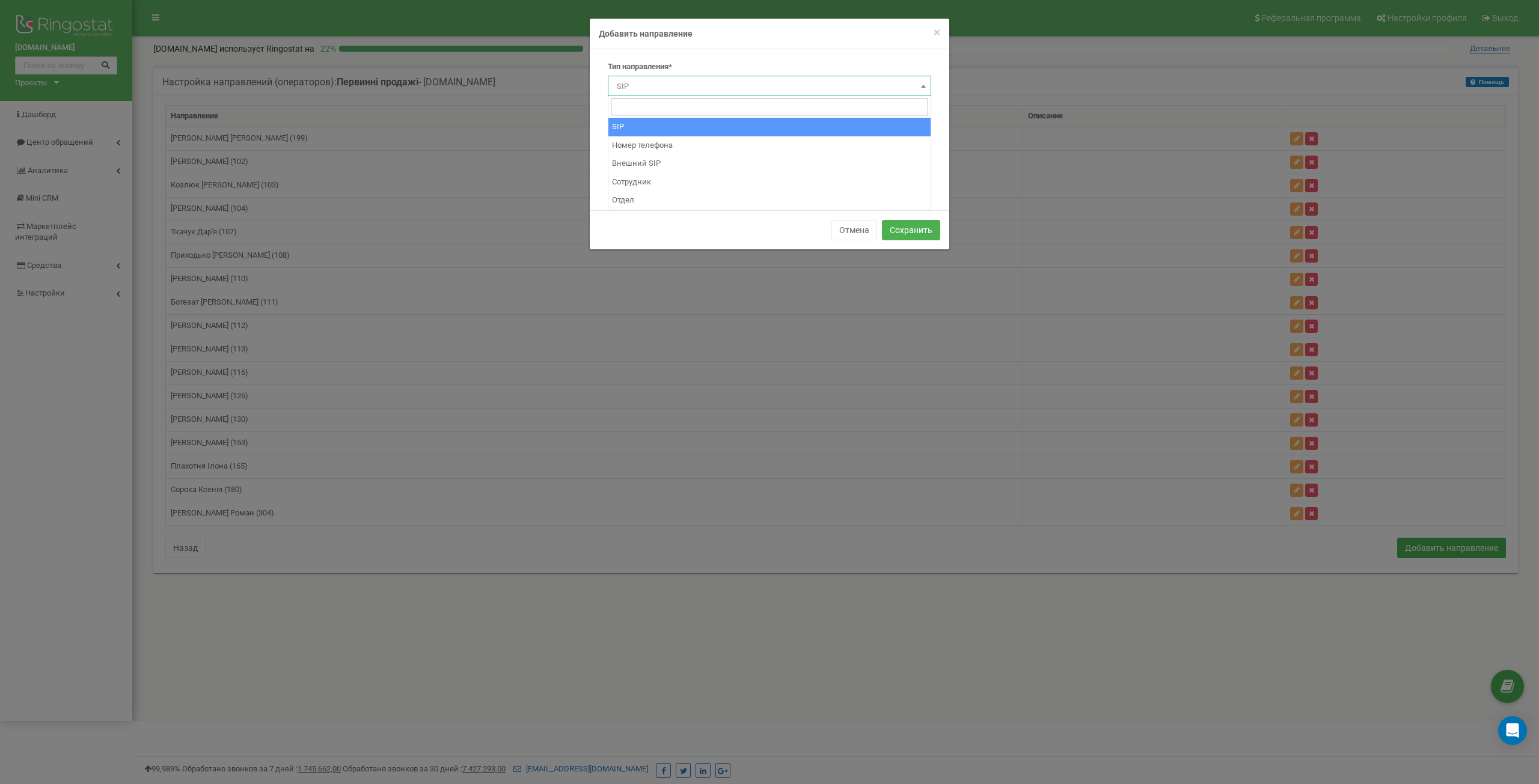
click at [647, 83] on span "SIP" at bounding box center [770, 87] width 315 height 17
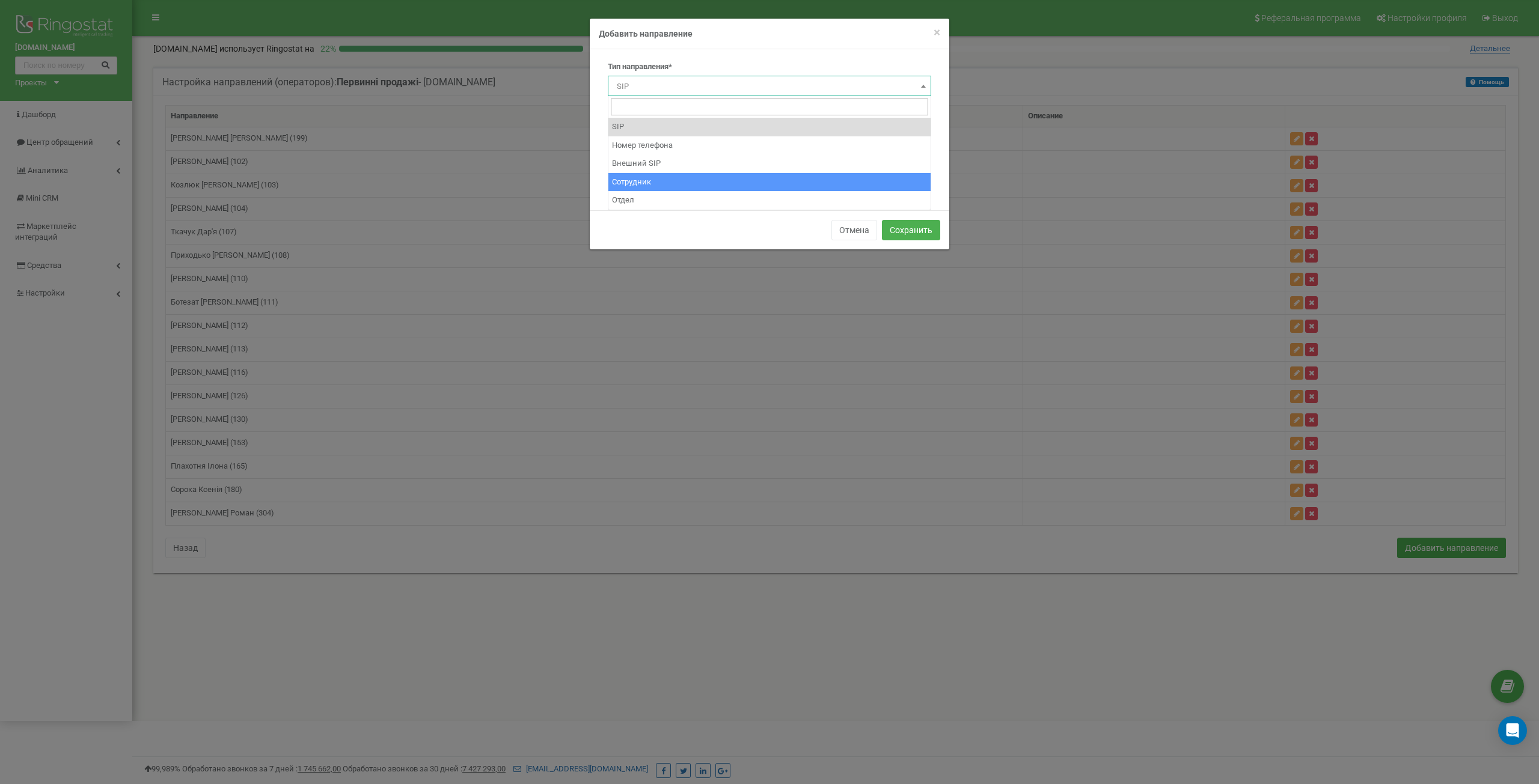
select select "Employee"
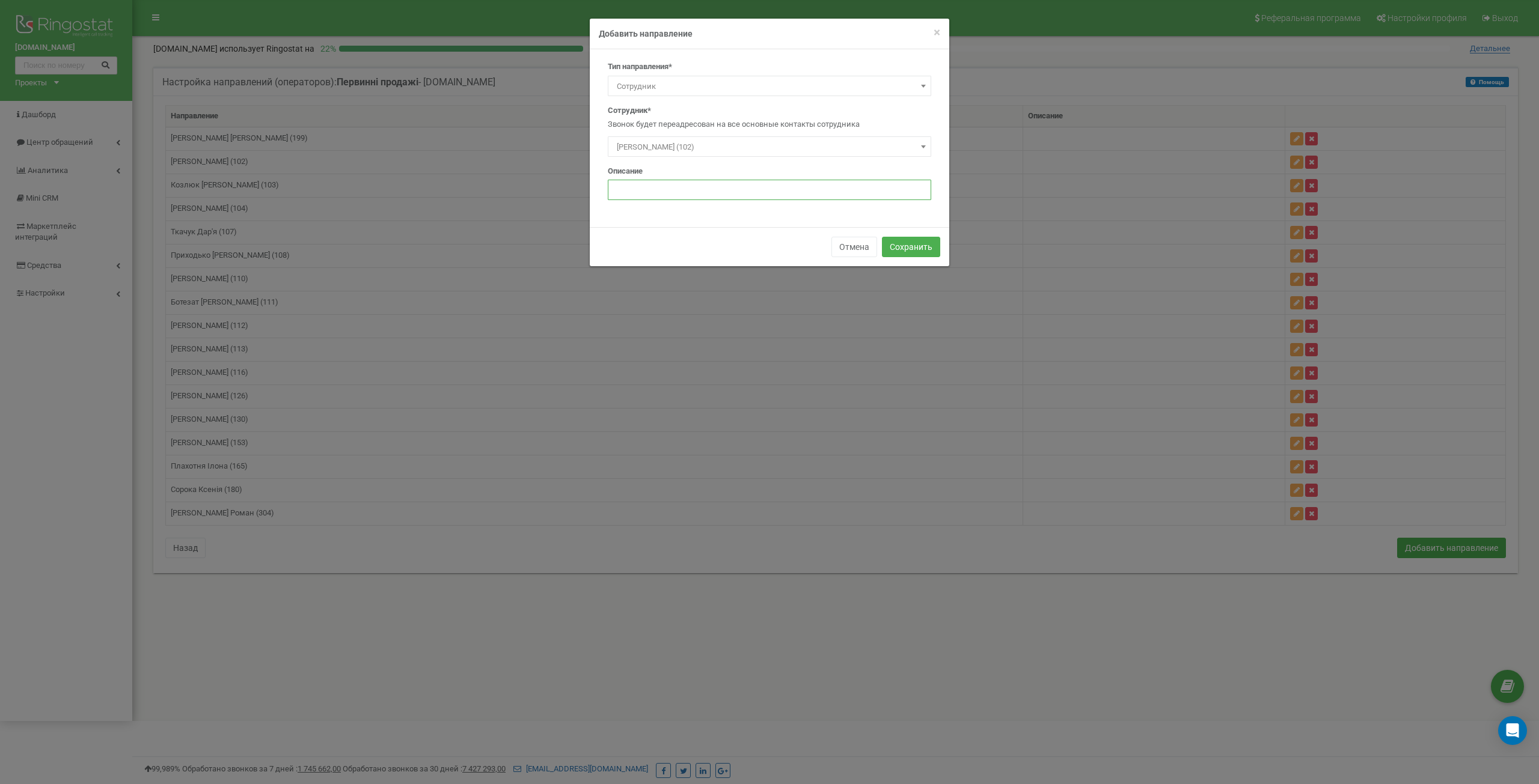
click at [647, 189] on input "text" at bounding box center [770, 190] width 324 height 21
type input "л"
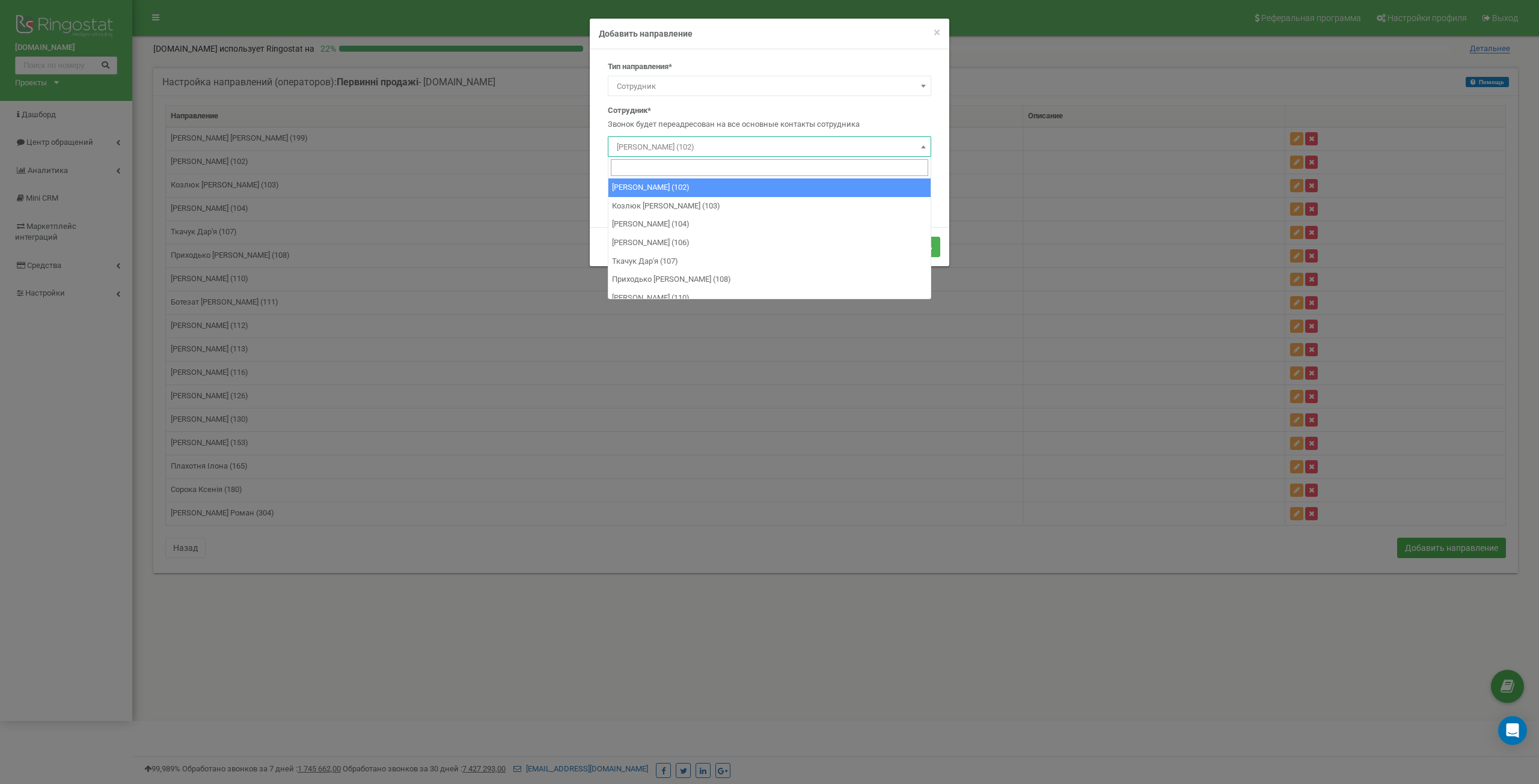
click at [638, 148] on span "[PERSON_NAME] (102)" at bounding box center [770, 147] width 315 height 17
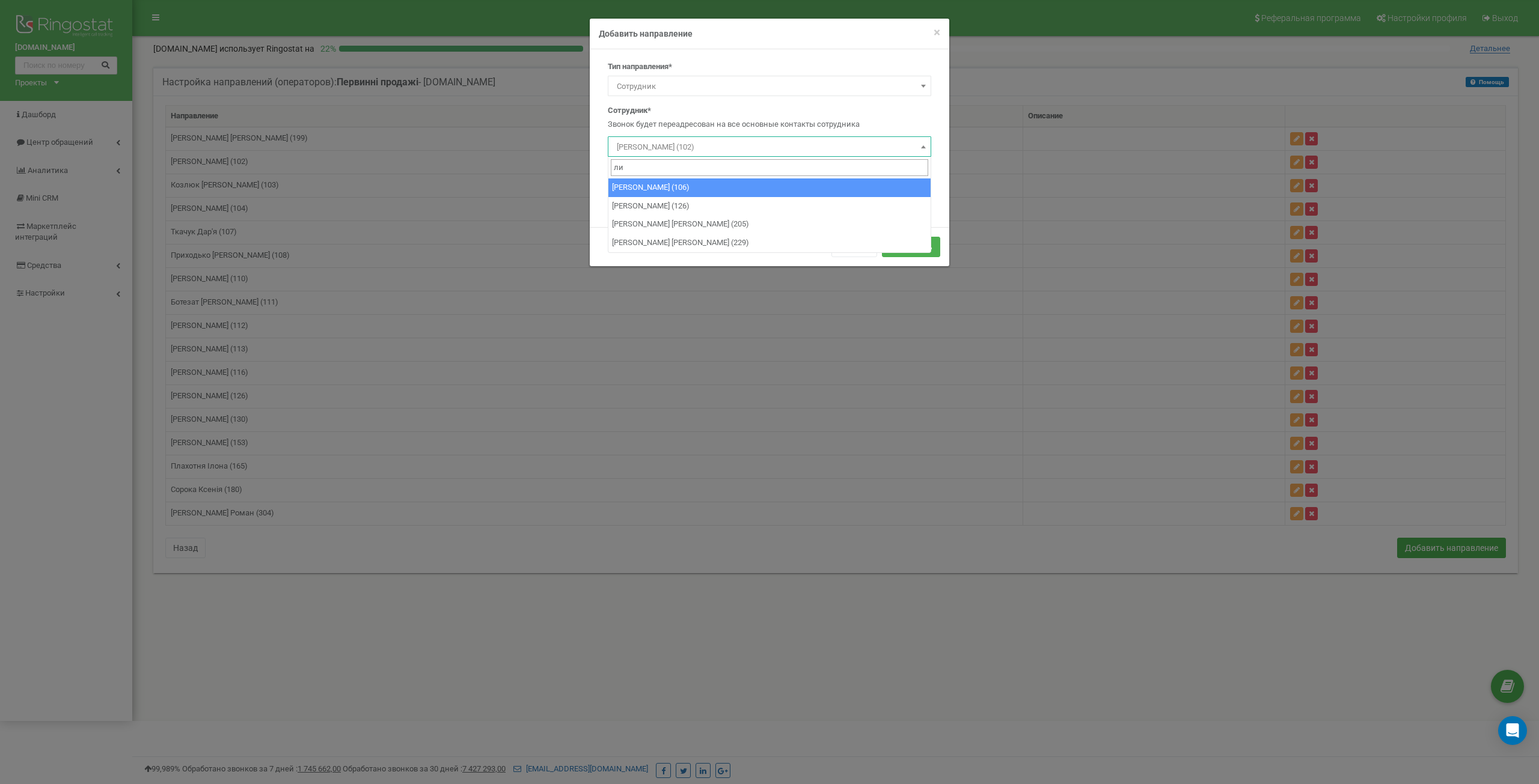
type input "ли"
select select "496716"
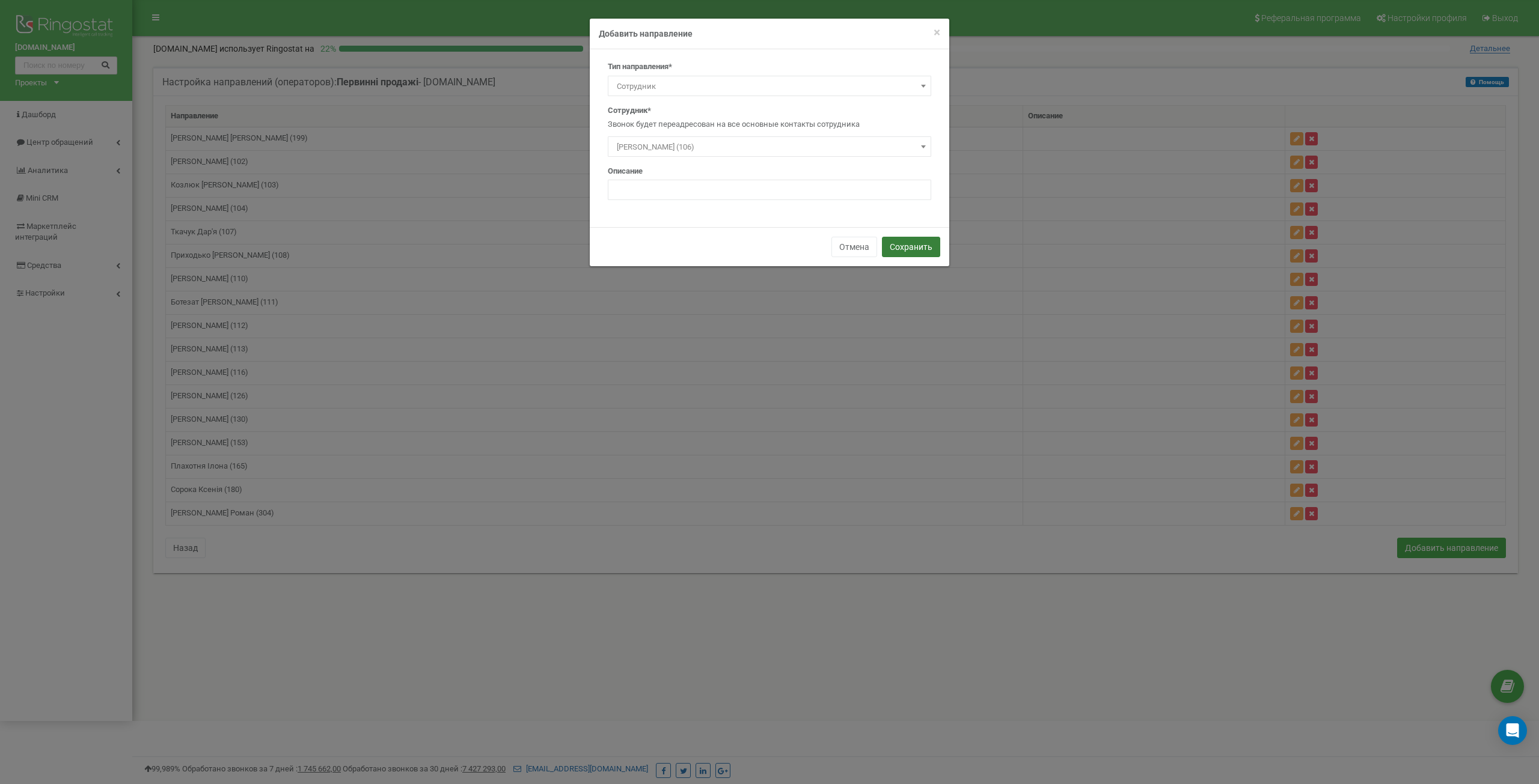
click at [919, 248] on button "Сохранить" at bounding box center [911, 247] width 59 height 21
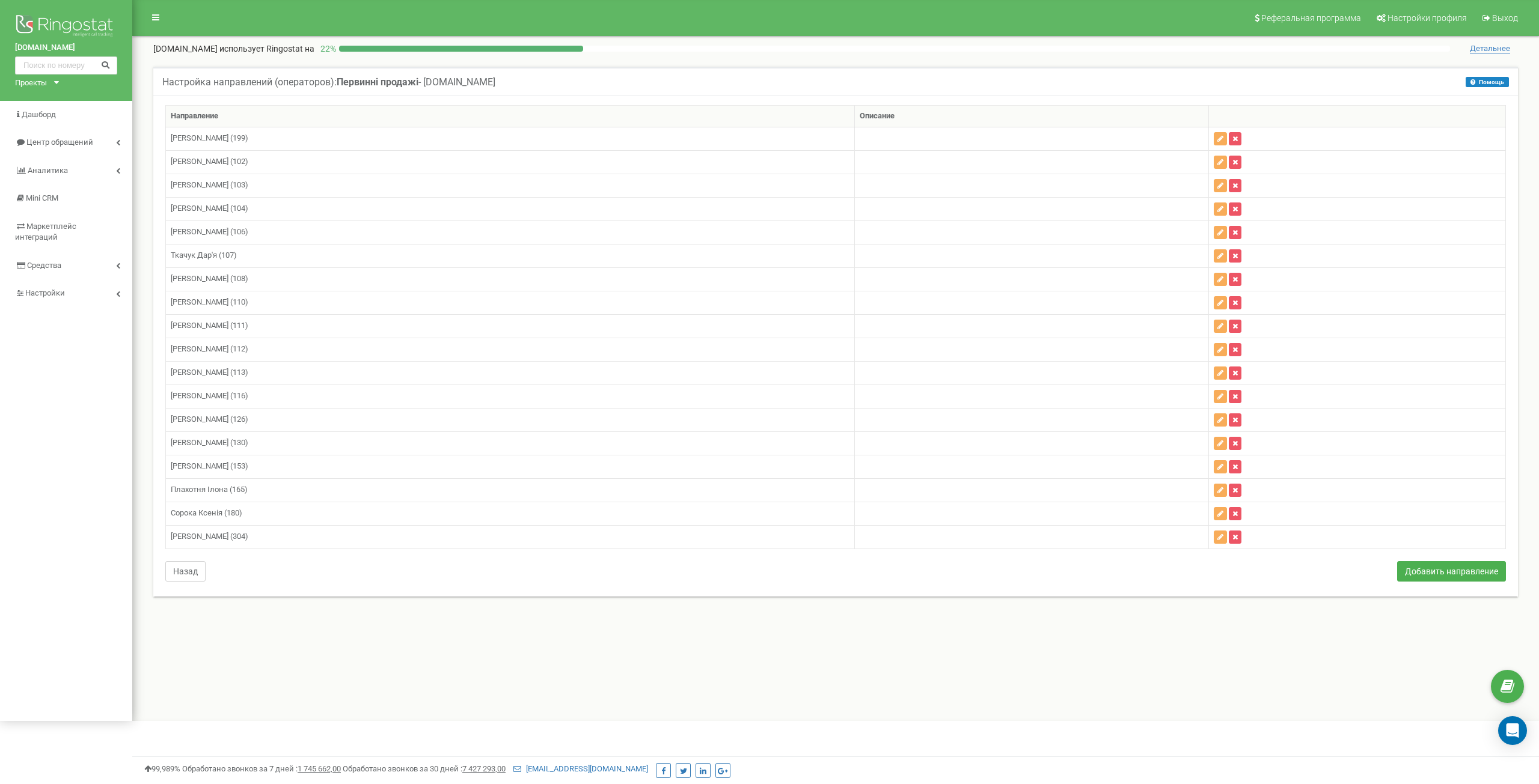
click at [182, 573] on button "Назад" at bounding box center [185, 572] width 41 height 21
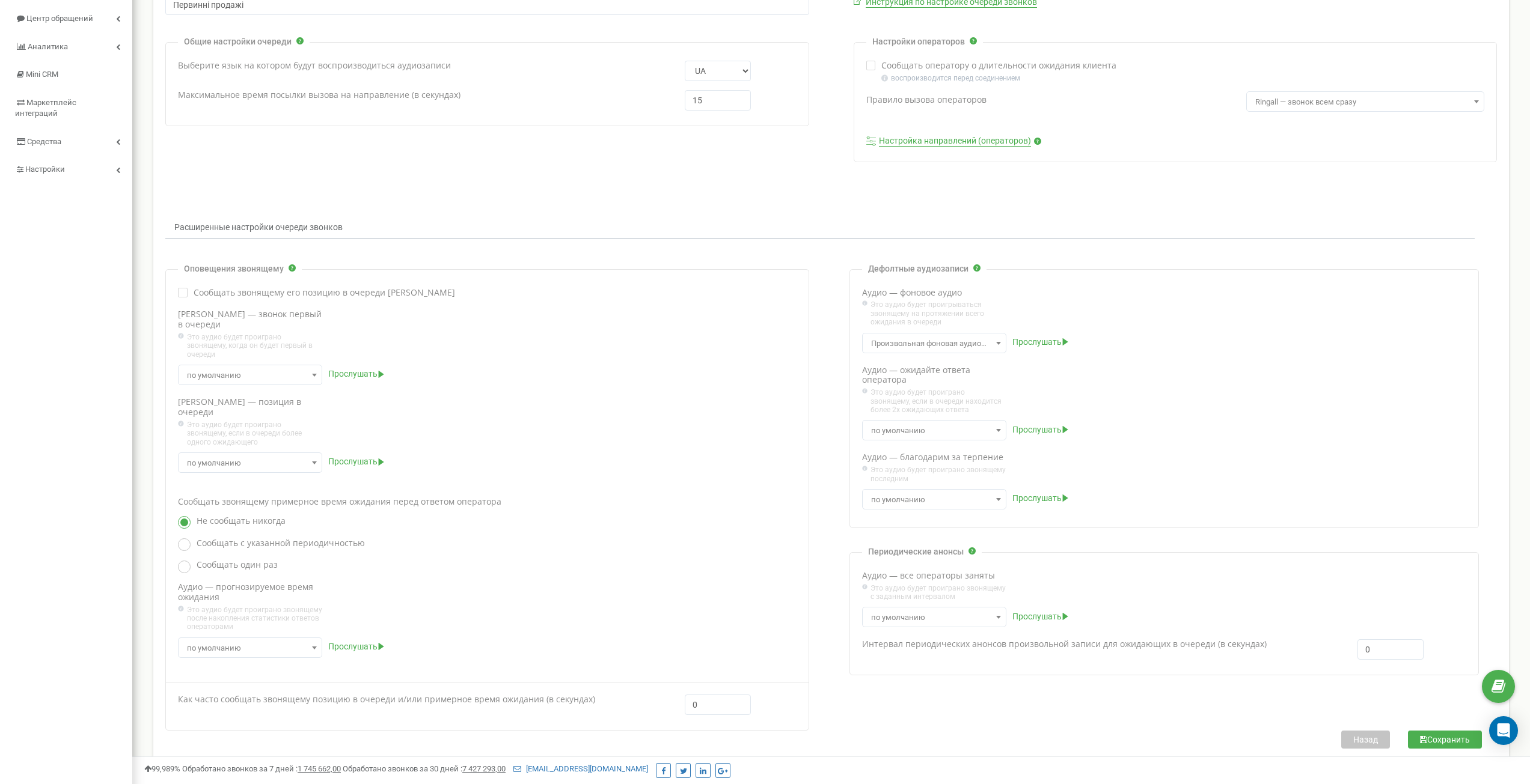
click at [1451, 731] on button "Сохранить" at bounding box center [1445, 740] width 74 height 18
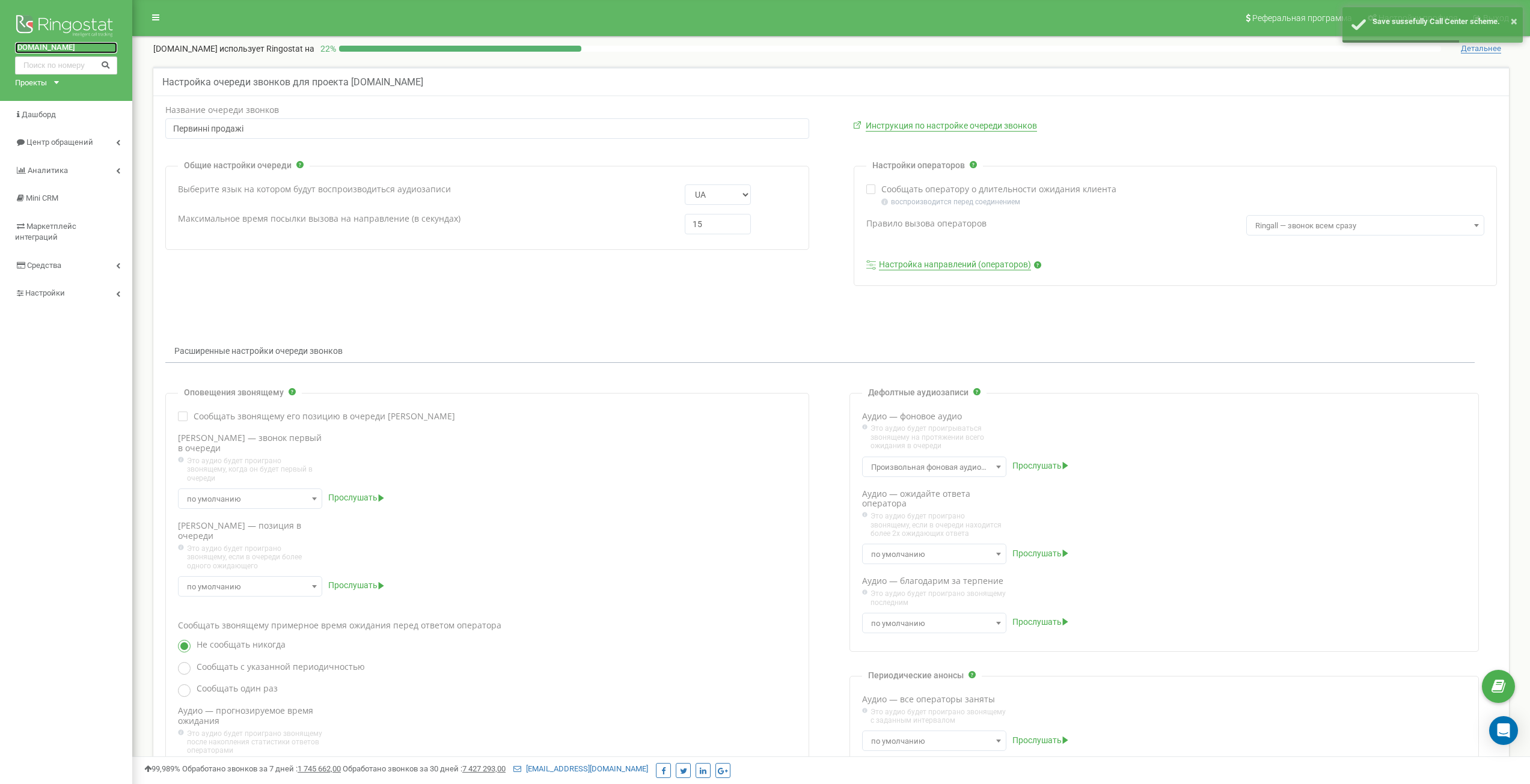
click at [54, 45] on link "[DOMAIN_NAME]" at bounding box center [66, 47] width 102 height 12
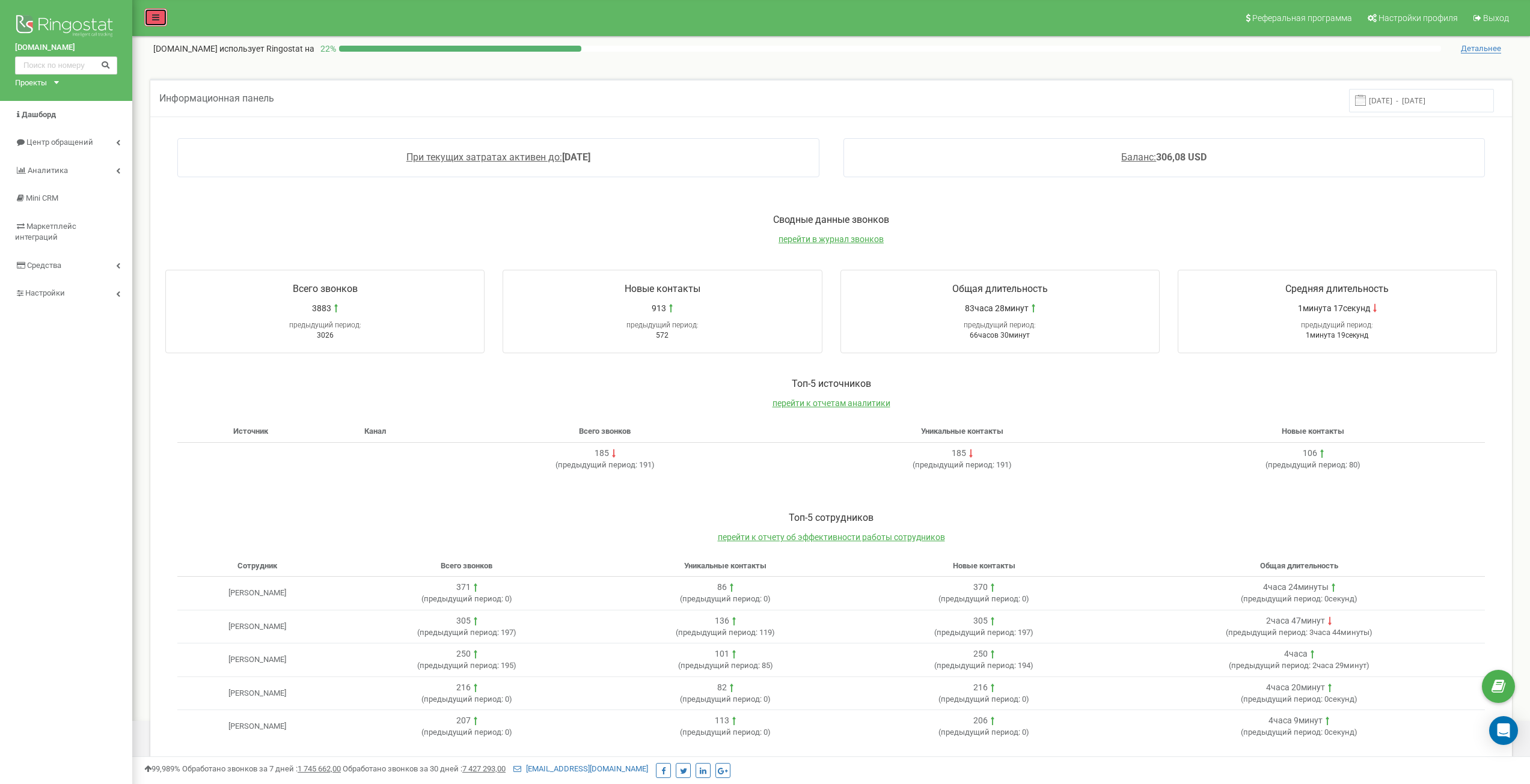
click at [151, 20] on link at bounding box center [156, 17] width 23 height 18
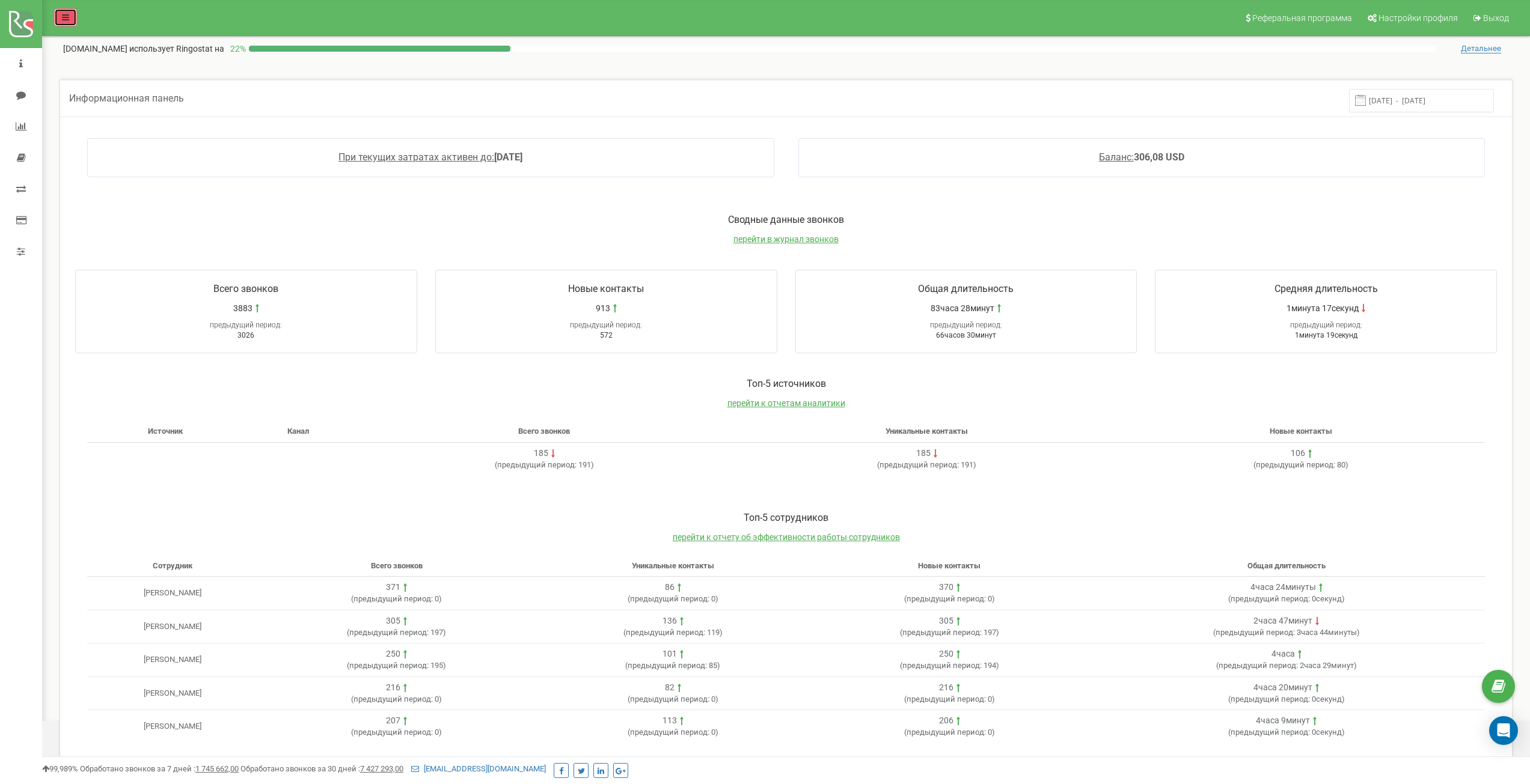
click at [76, 16] on link at bounding box center [65, 17] width 23 height 18
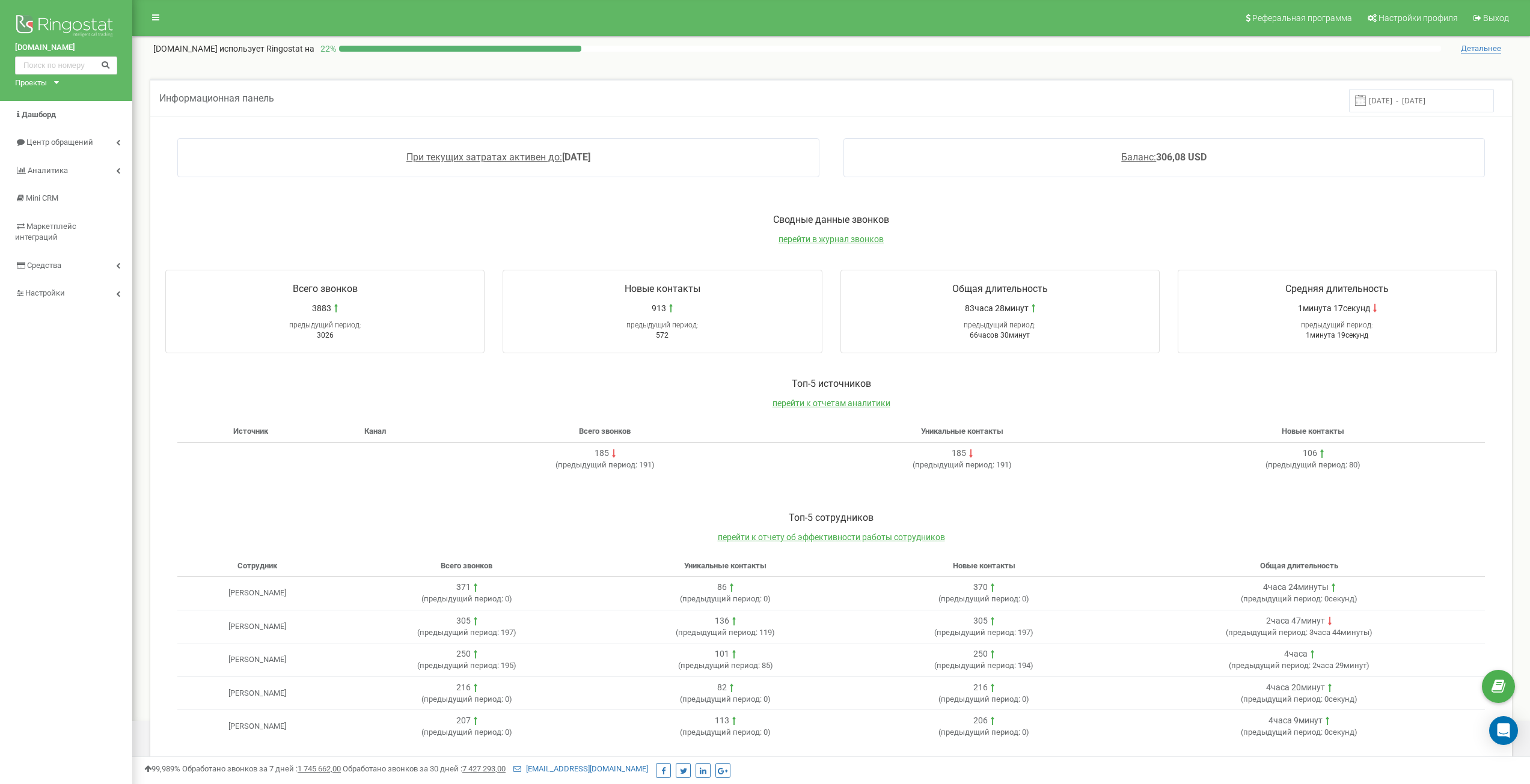
click at [45, 8] on div "study-less.school Проекты study-less.school kids.study-less.com" at bounding box center [66, 50] width 132 height 101
click at [46, 17] on img at bounding box center [66, 27] width 102 height 30
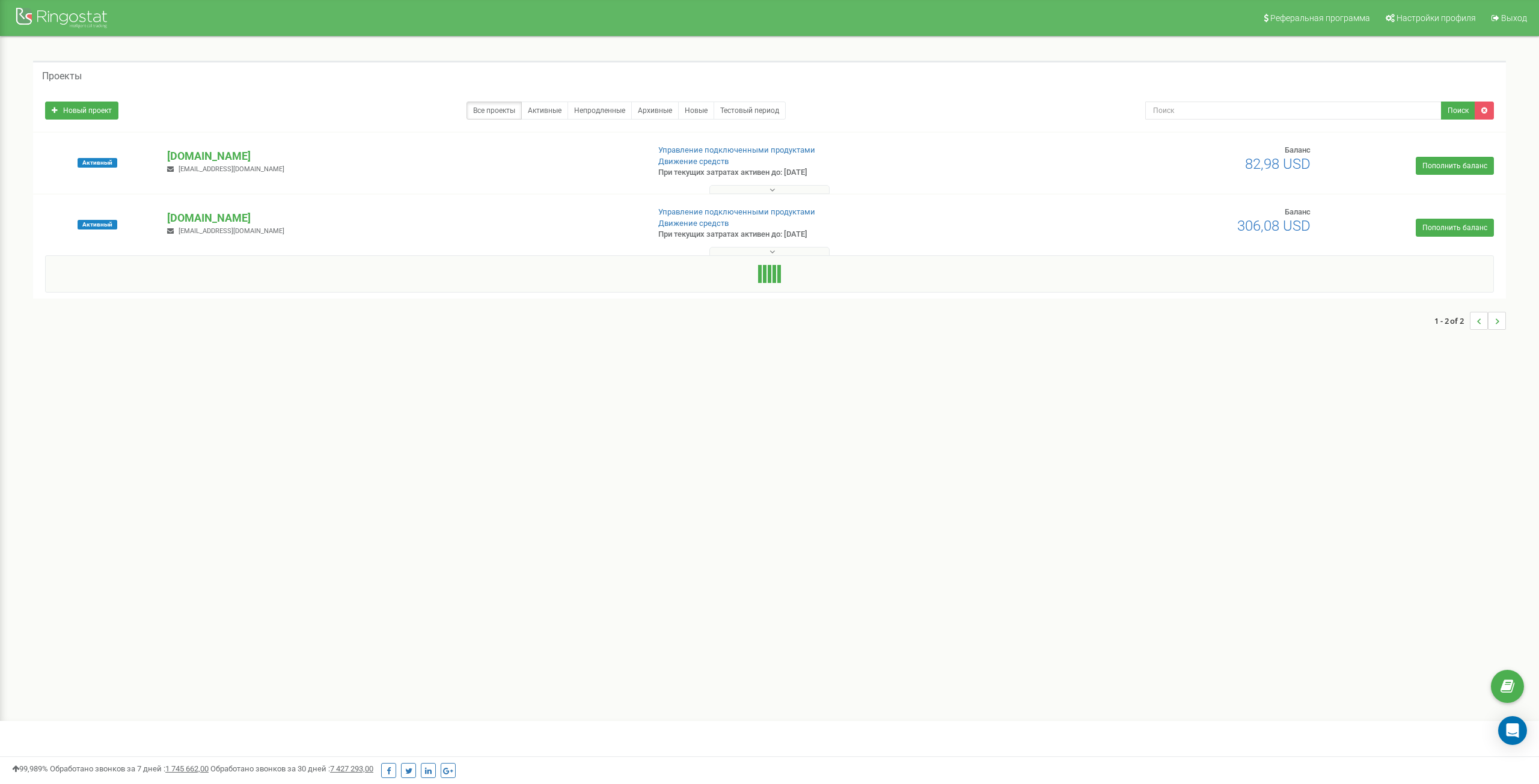
click at [224, 217] on p "[DOMAIN_NAME]" at bounding box center [403, 218] width 471 height 16
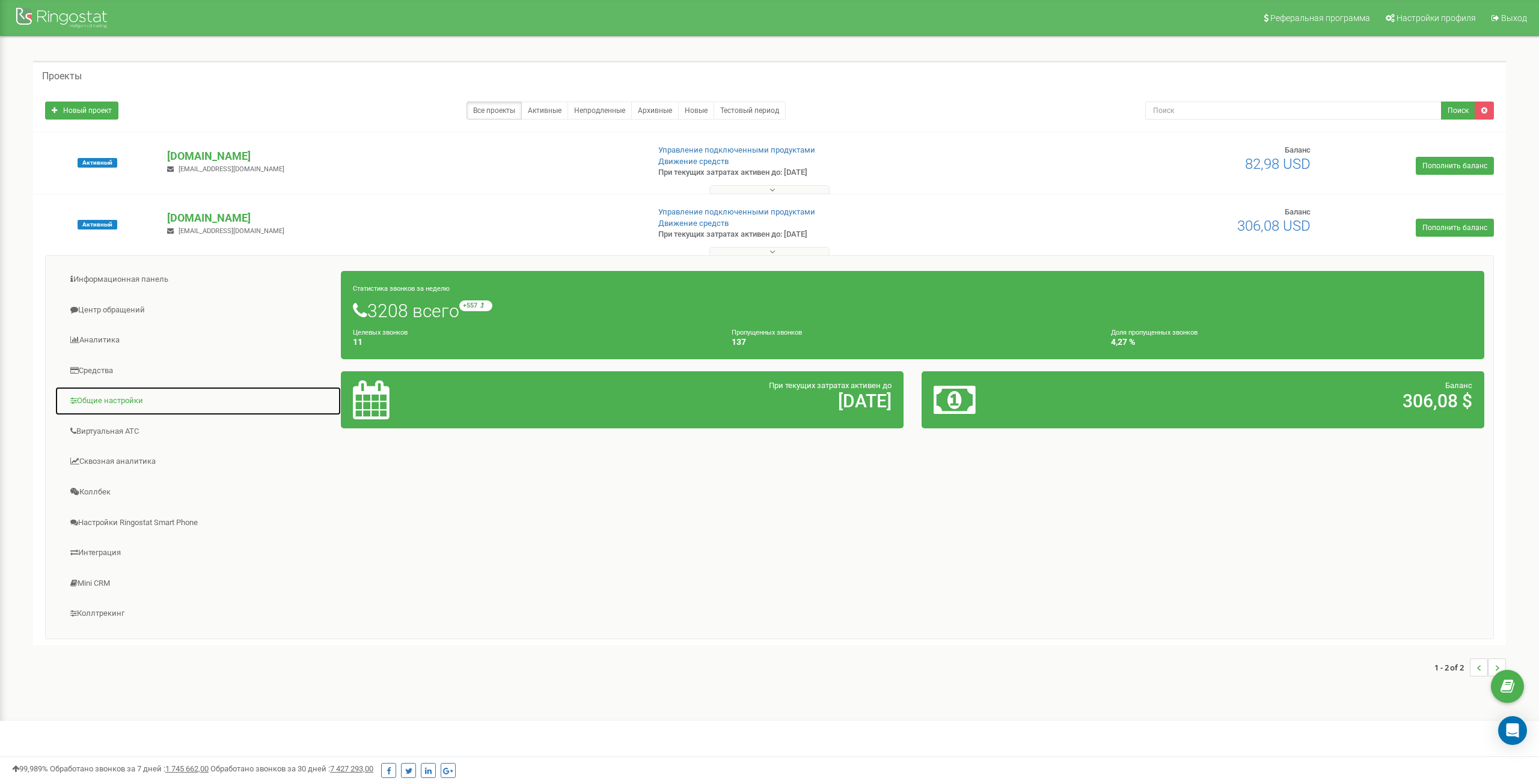
click at [123, 402] on link "Общие настройки" at bounding box center [198, 401] width 286 height 30
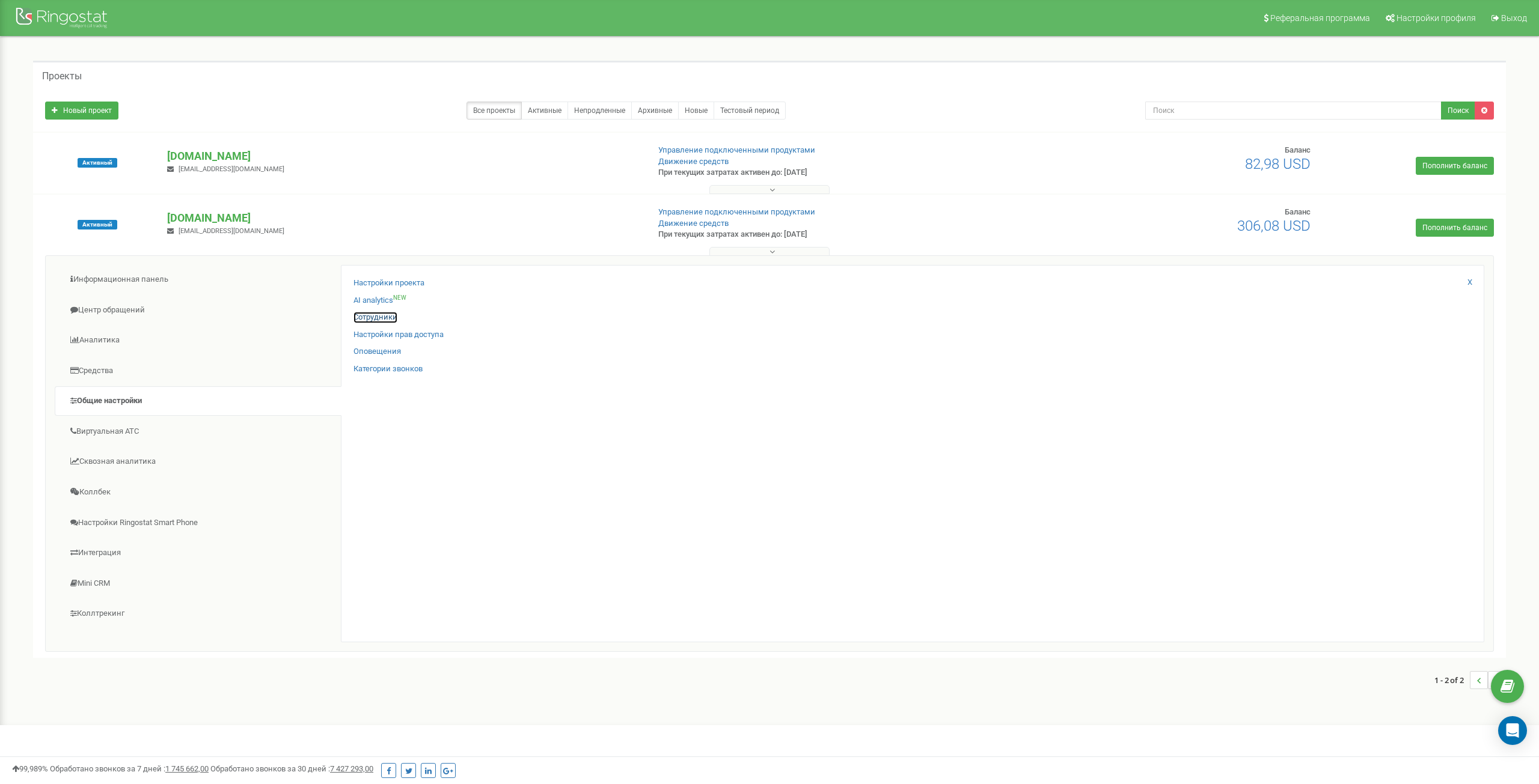
click at [380, 318] on link "Сотрудники" at bounding box center [375, 317] width 44 height 12
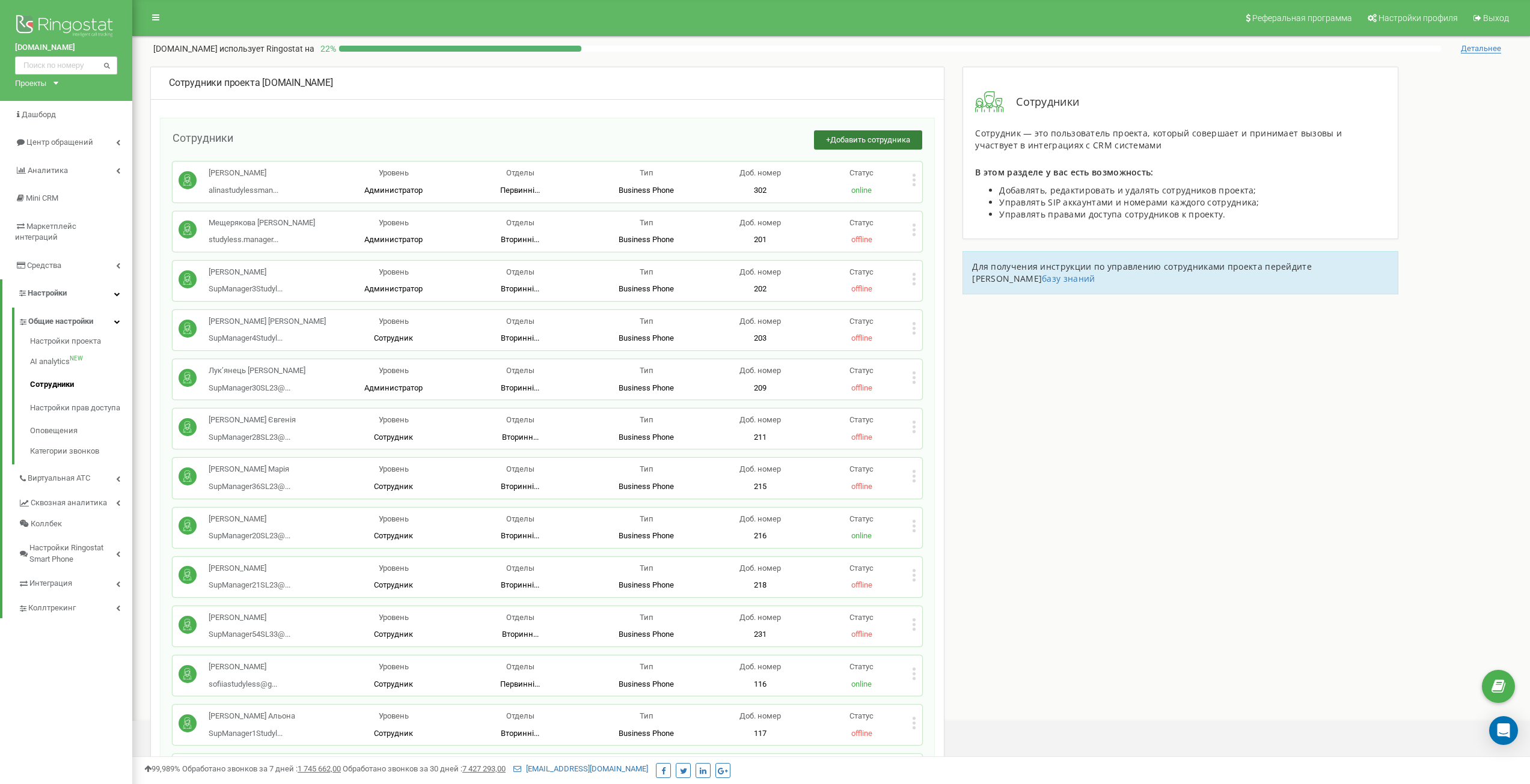
click at [884, 135] on span "Добавить сотрудника" at bounding box center [870, 139] width 80 height 9
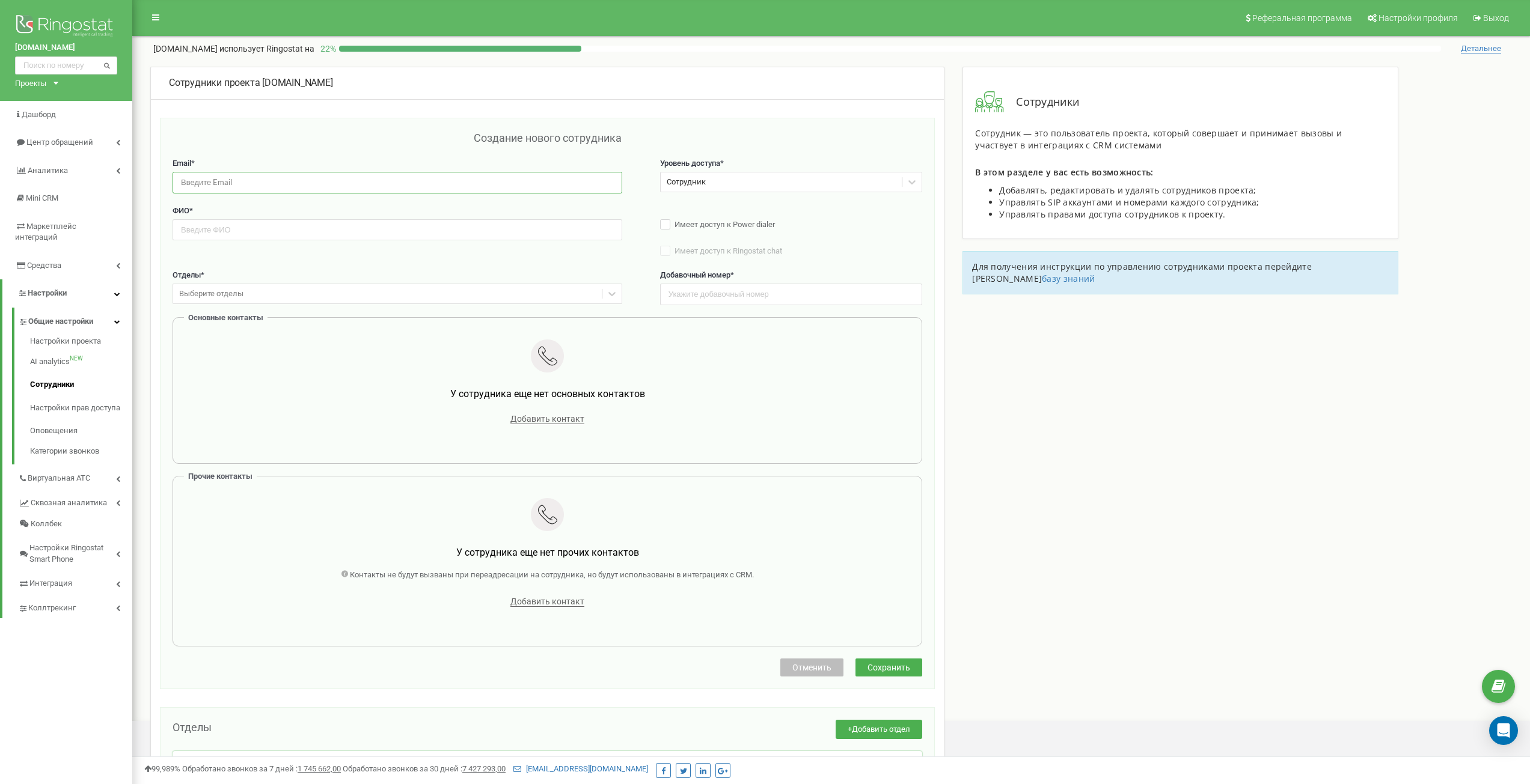
click at [268, 184] on input "email" at bounding box center [397, 182] width 450 height 21
paste input "manager54.studyless2024@gmail.com"
type input "manager54.studyless2024@gmail.com"
click at [251, 230] on input "text" at bounding box center [397, 230] width 450 height 21
paste input "Стратій Денис"
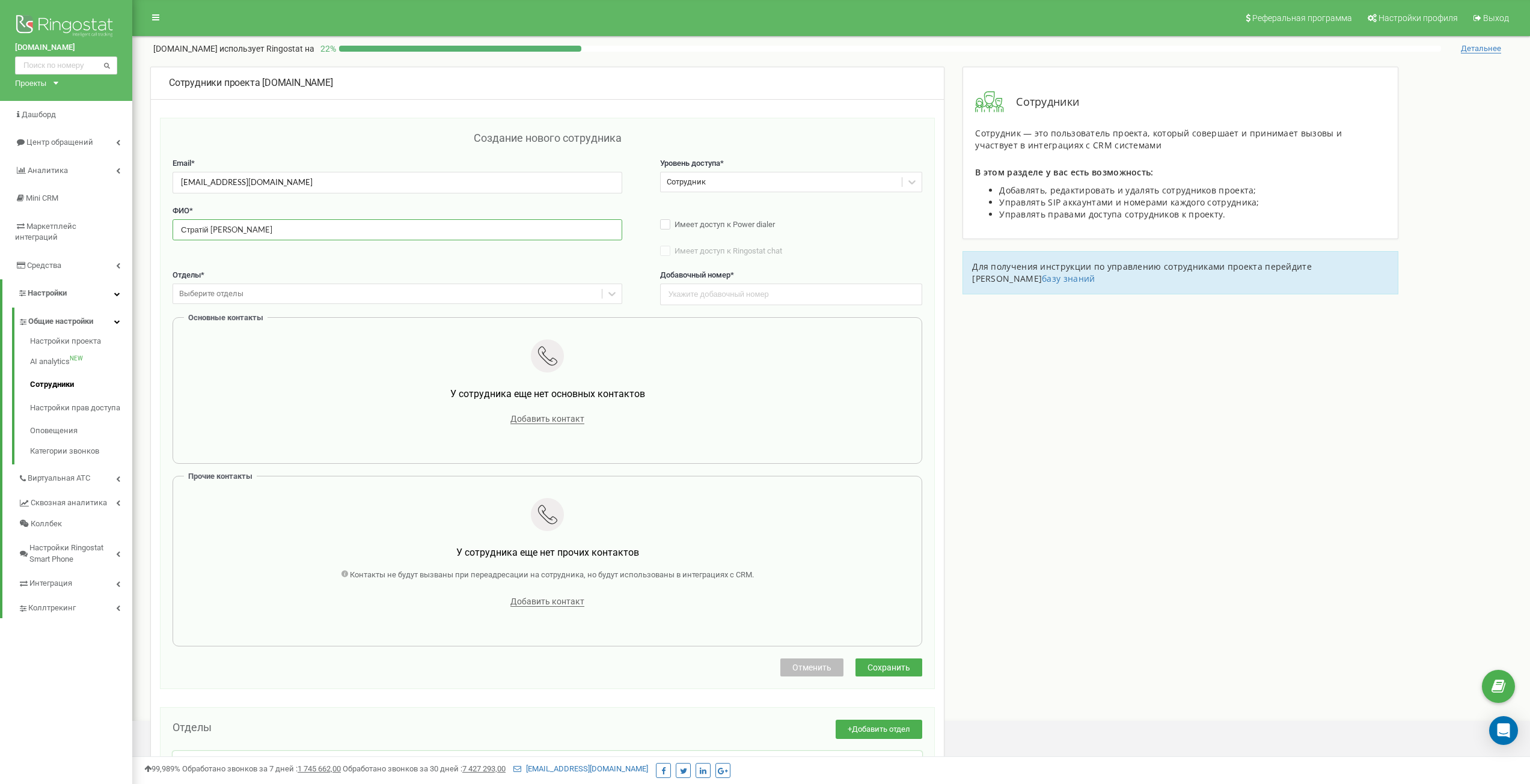
type input "Стратій Денис"
click at [741, 291] on input "text" at bounding box center [792, 294] width 263 height 21
type input "109"
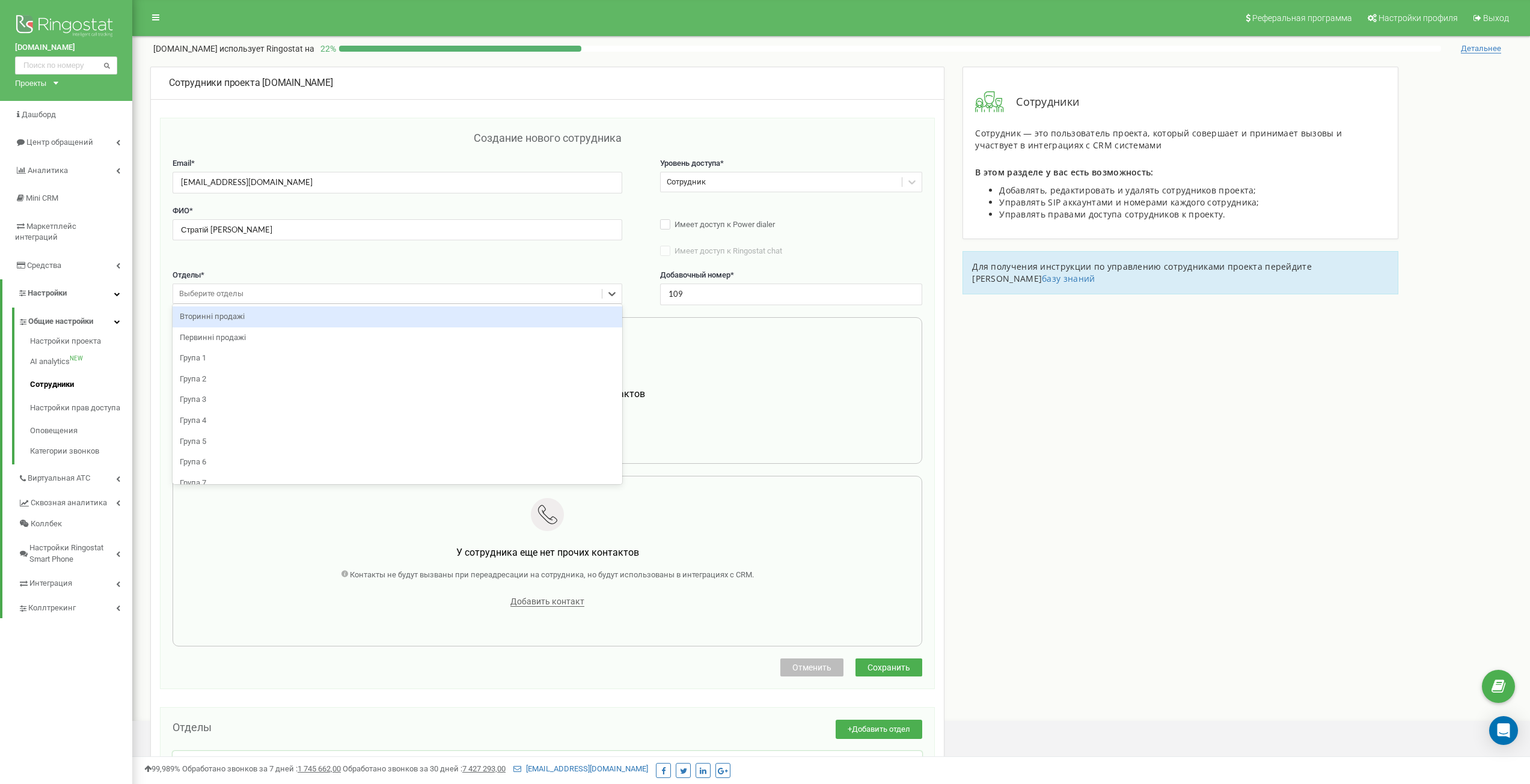
click at [408, 299] on div "Выберите отделы" at bounding box center [387, 294] width 429 height 19
click at [339, 341] on div "Первинні продажі" at bounding box center [397, 338] width 450 height 21
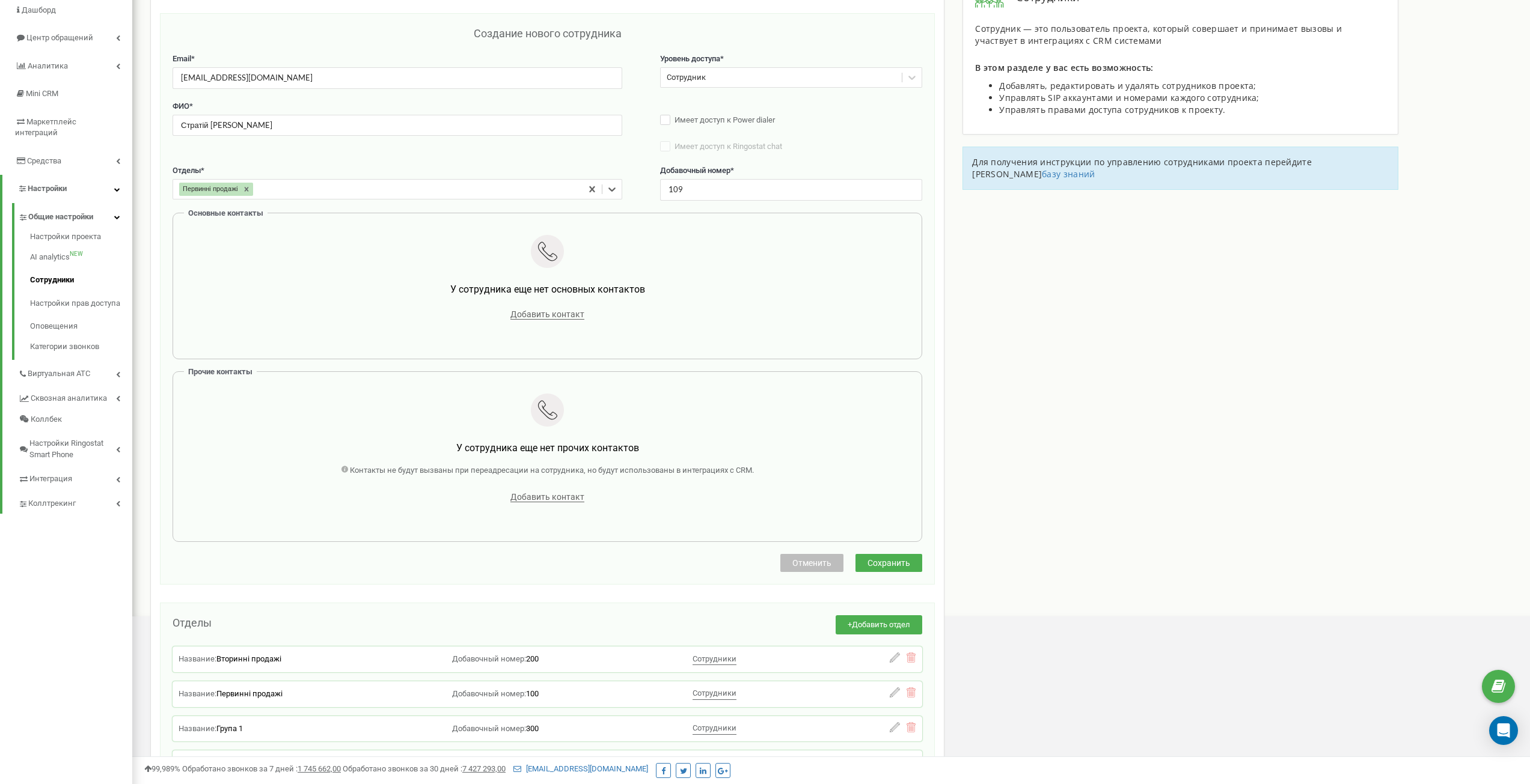
scroll to position [120, 0]
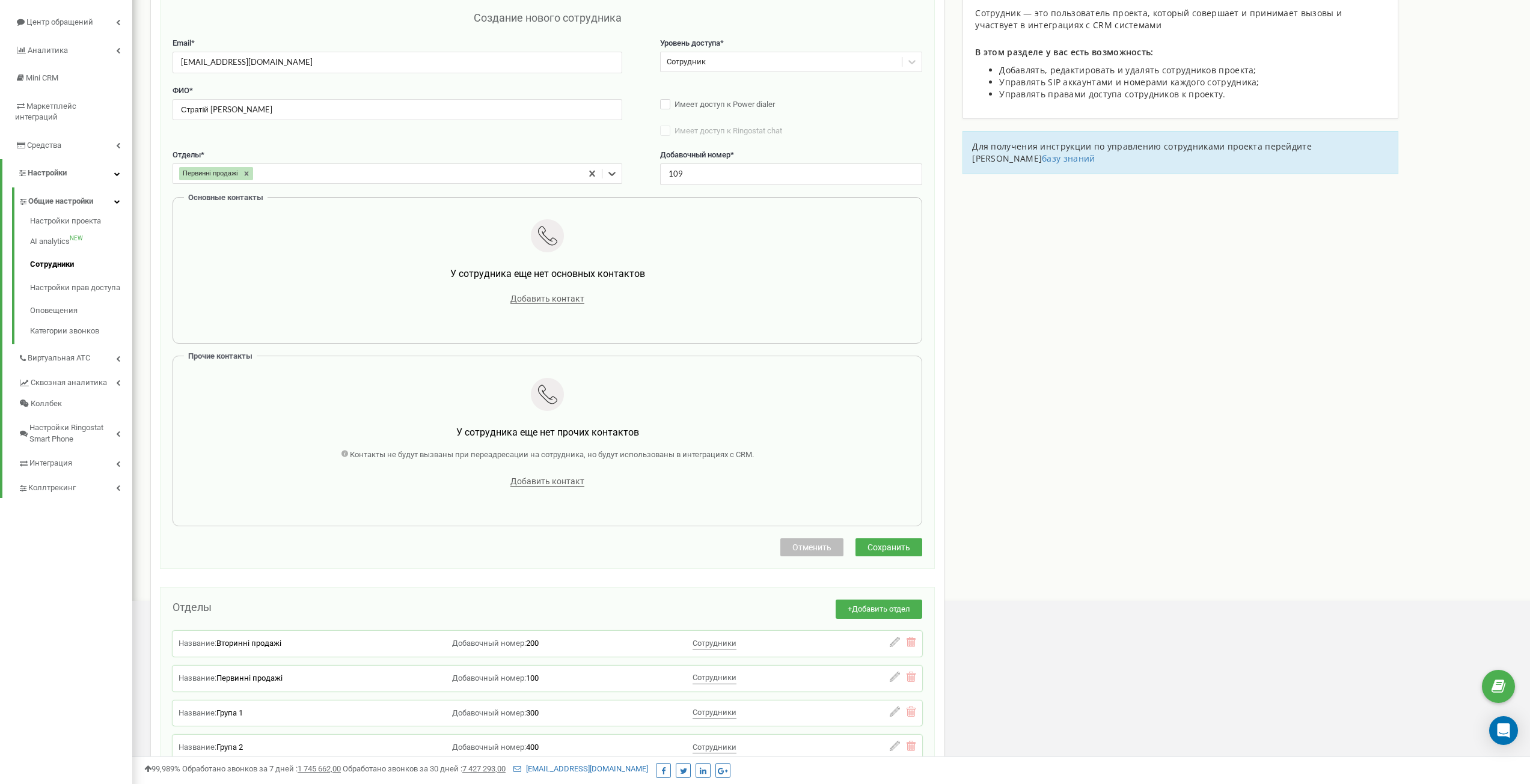
click at [558, 305] on div "Добавить контакт" at bounding box center [547, 299] width 713 height 17
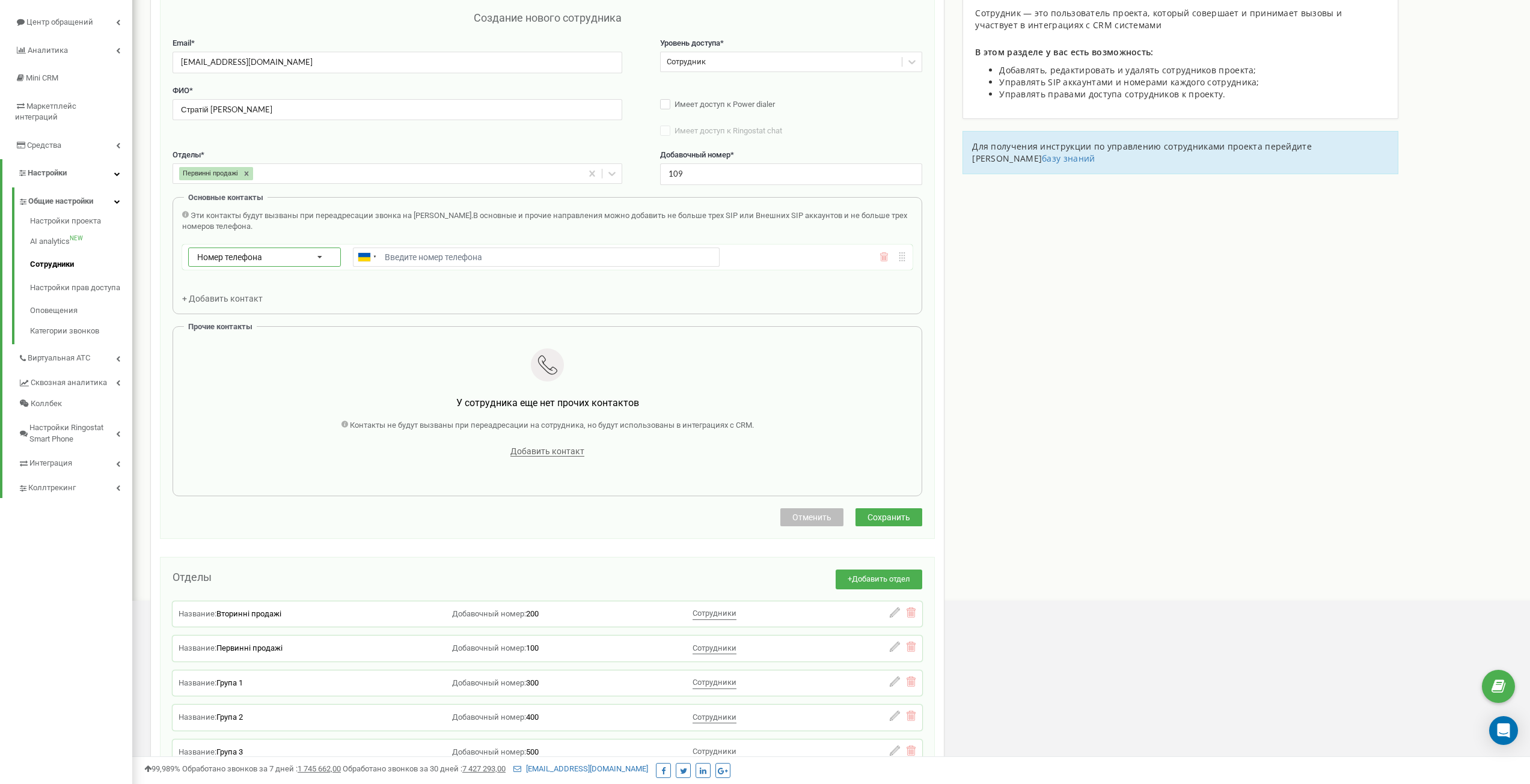
click at [256, 248] on div "Номер телефона Номер телефона SIP Внешний SIP" at bounding box center [264, 257] width 153 height 19
click at [242, 284] on div "SIP" at bounding box center [264, 291] width 151 height 17
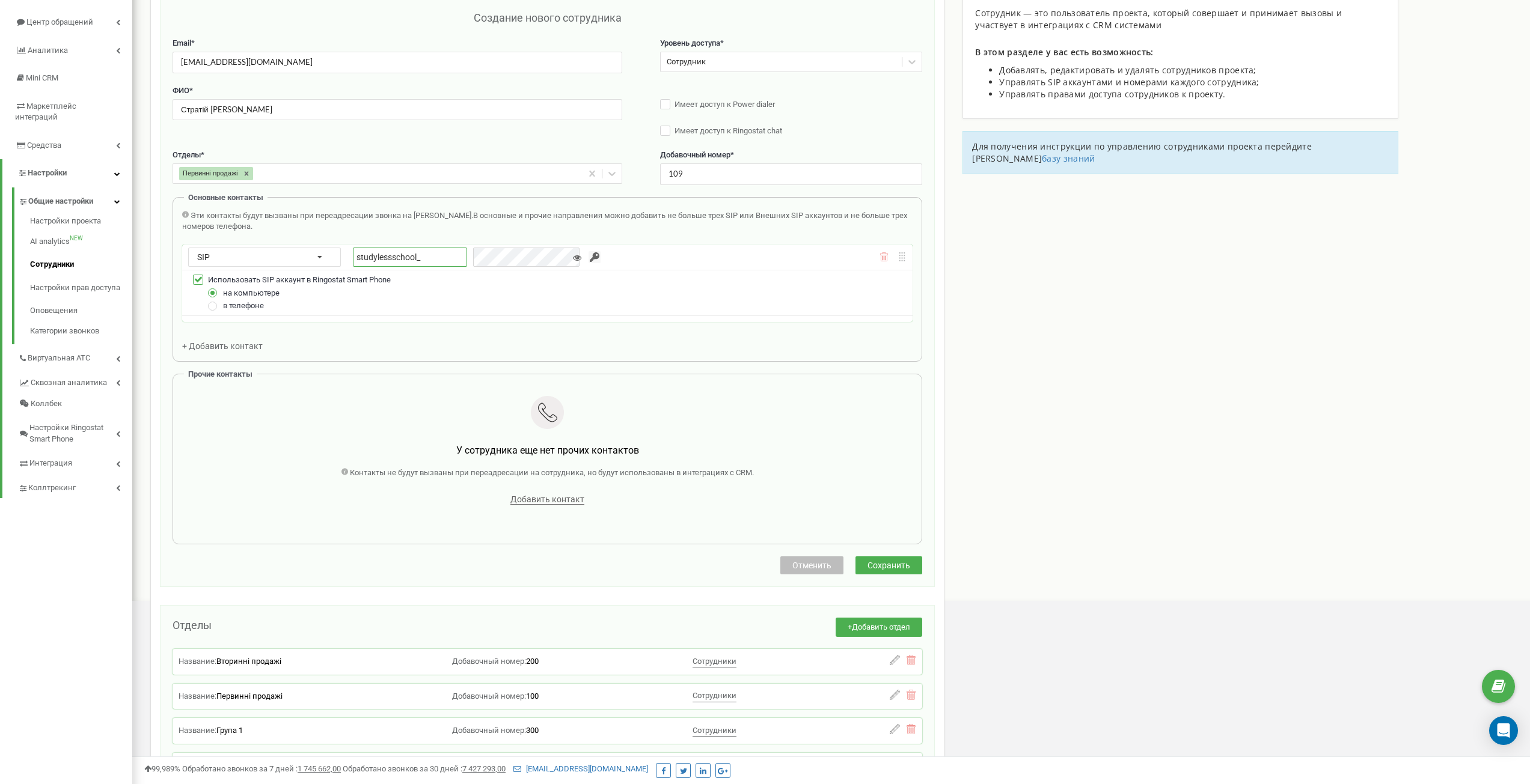
click at [427, 260] on input "studylessschool_" at bounding box center [410, 257] width 114 height 19
drag, startPoint x: 441, startPoint y: 261, endPoint x: 353, endPoint y: 257, distance: 88.1
click at [353, 257] on input "studylessschool_109" at bounding box center [410, 257] width 114 height 19
type input "studylessschool_109"
click at [589, 256] on input "button" at bounding box center [594, 257] width 12 height 12
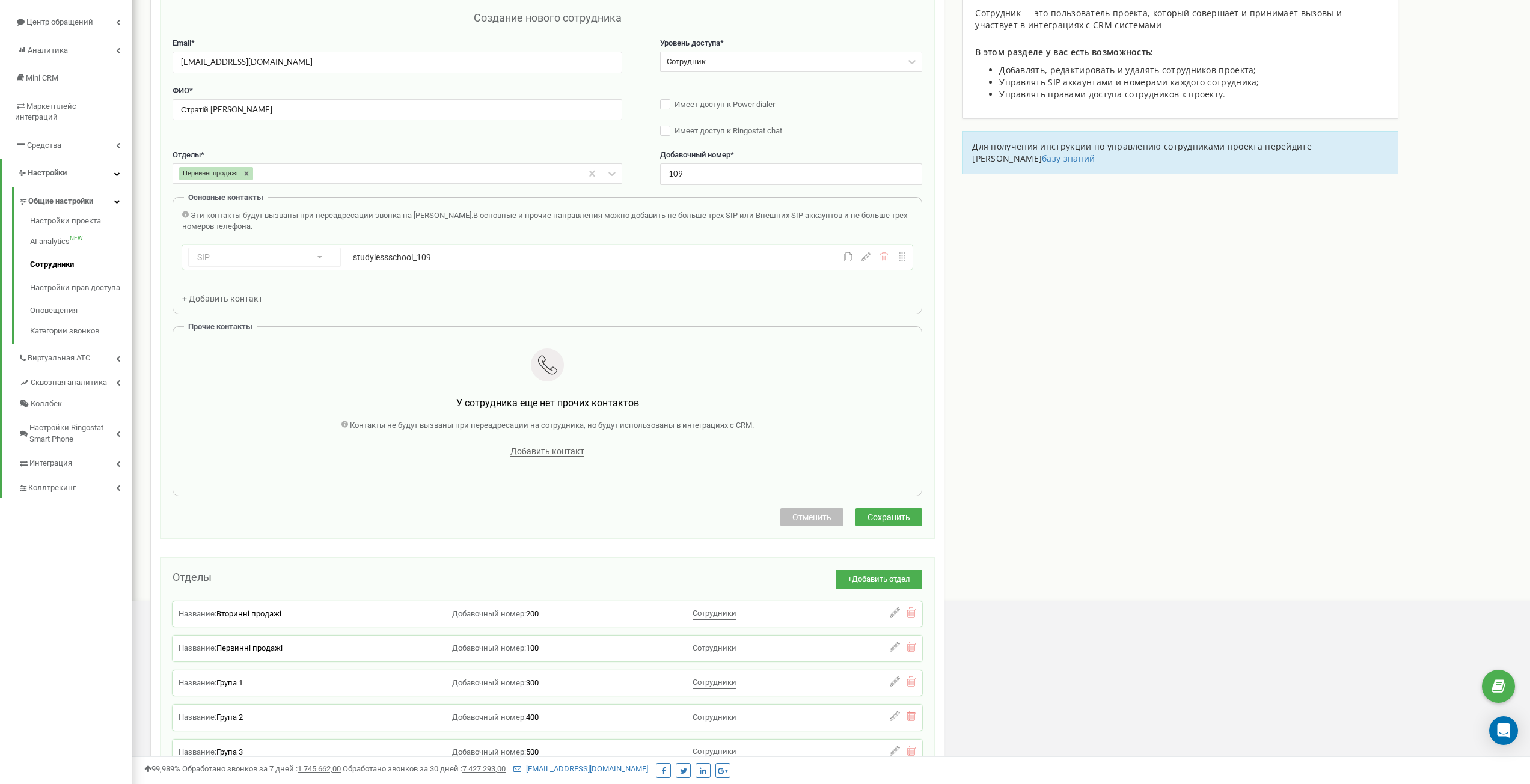
click at [899, 516] on span "Сохранить" at bounding box center [889, 518] width 43 height 10
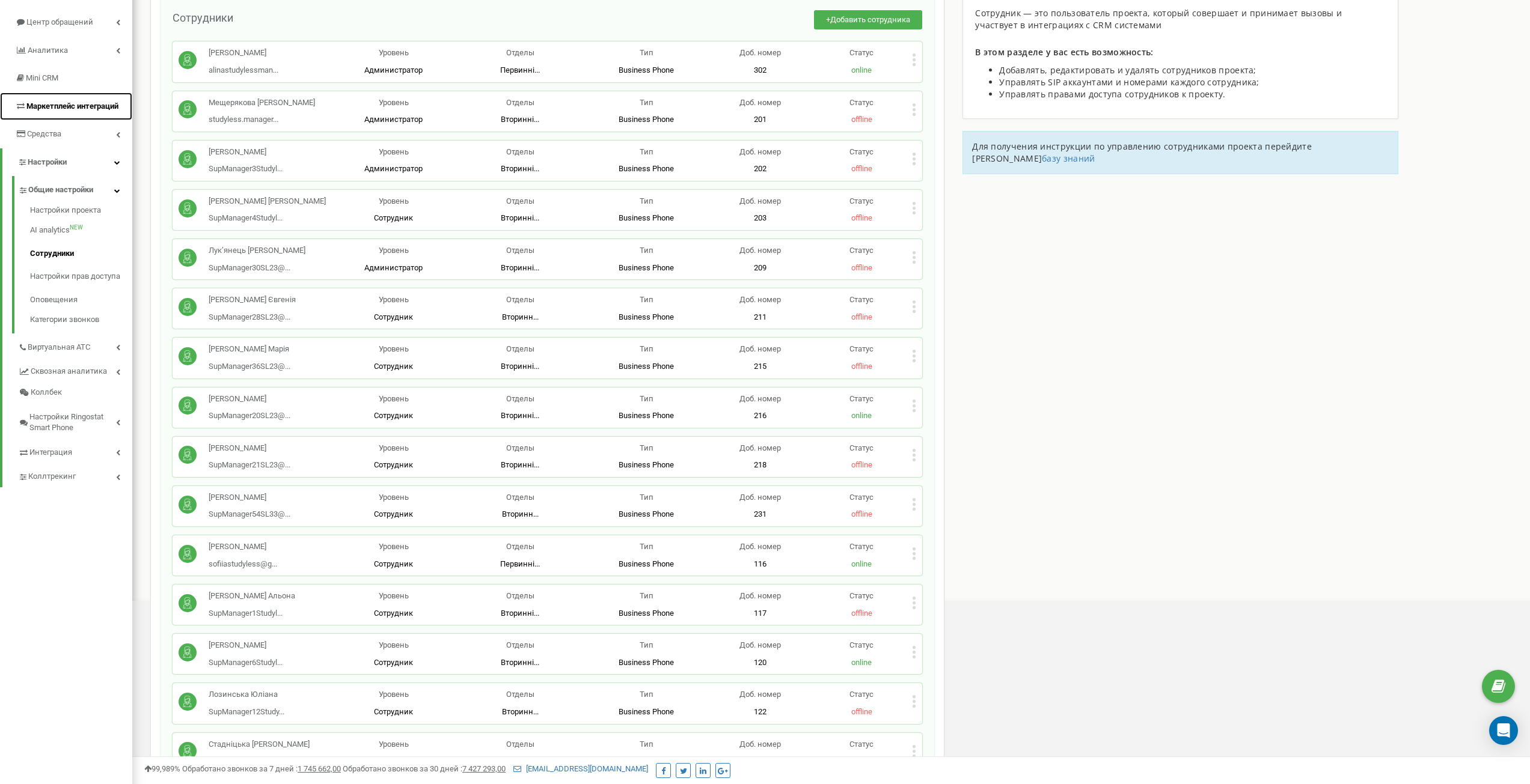
click at [54, 102] on span "Маркетплейс интеграций" at bounding box center [72, 106] width 92 height 9
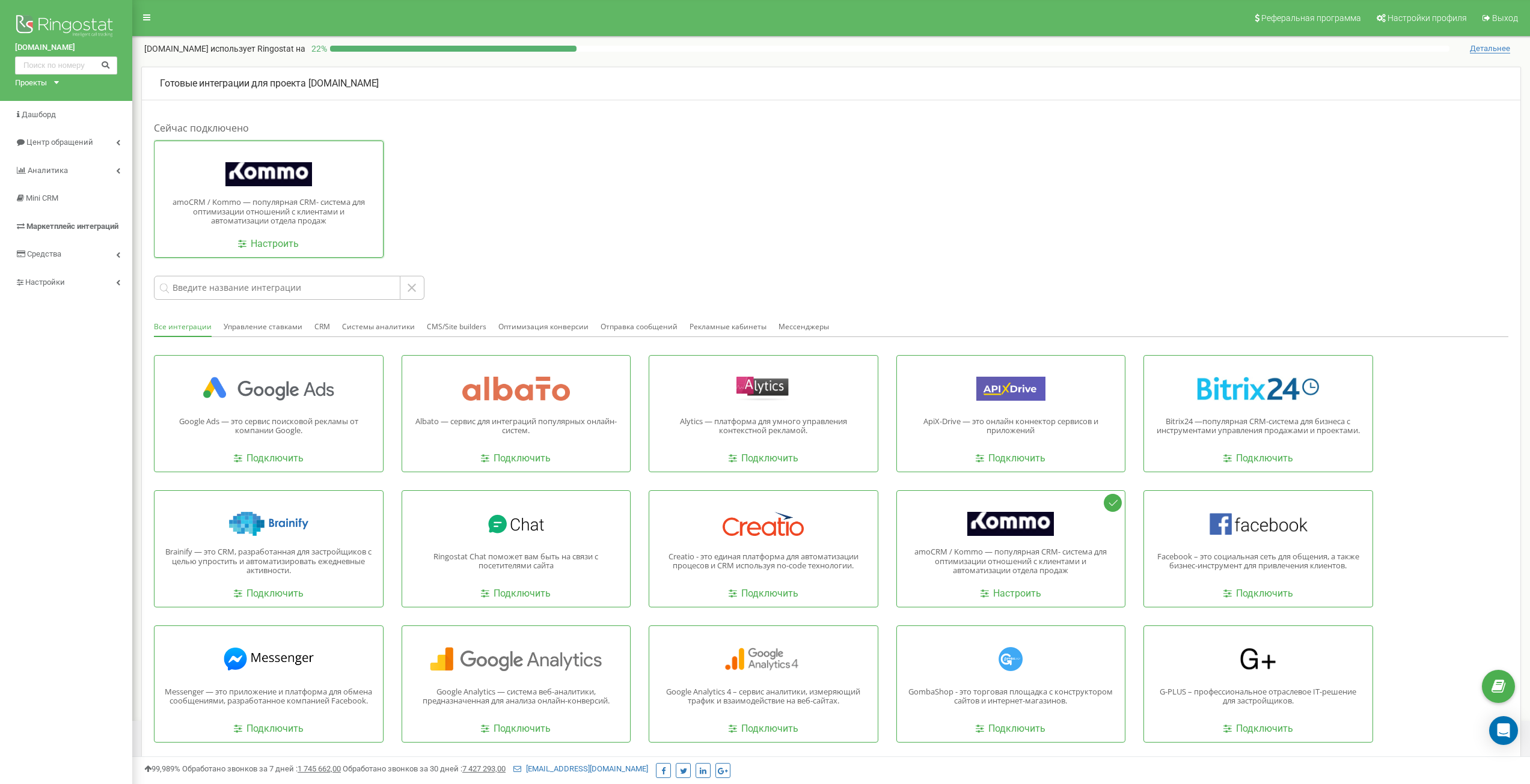
click at [284, 237] on div "amoCRM / Kommo — популярная CRM- система для оптимизации отношений с клиентами …" at bounding box center [269, 199] width 230 height 117
click at [286, 240] on link "Настроить" at bounding box center [269, 244] width 61 height 14
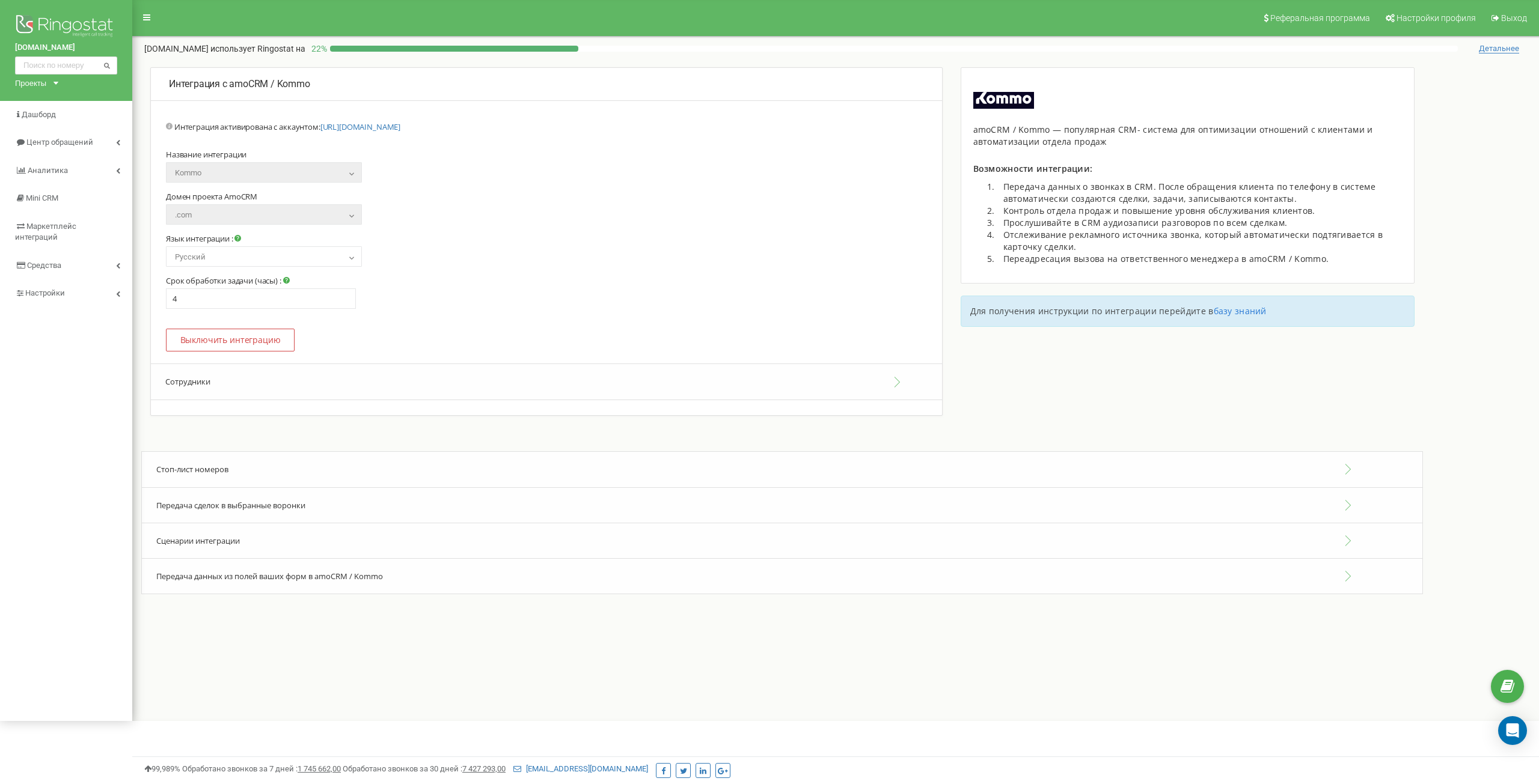
click at [237, 383] on button "Сотрудники" at bounding box center [546, 381] width 791 height 36
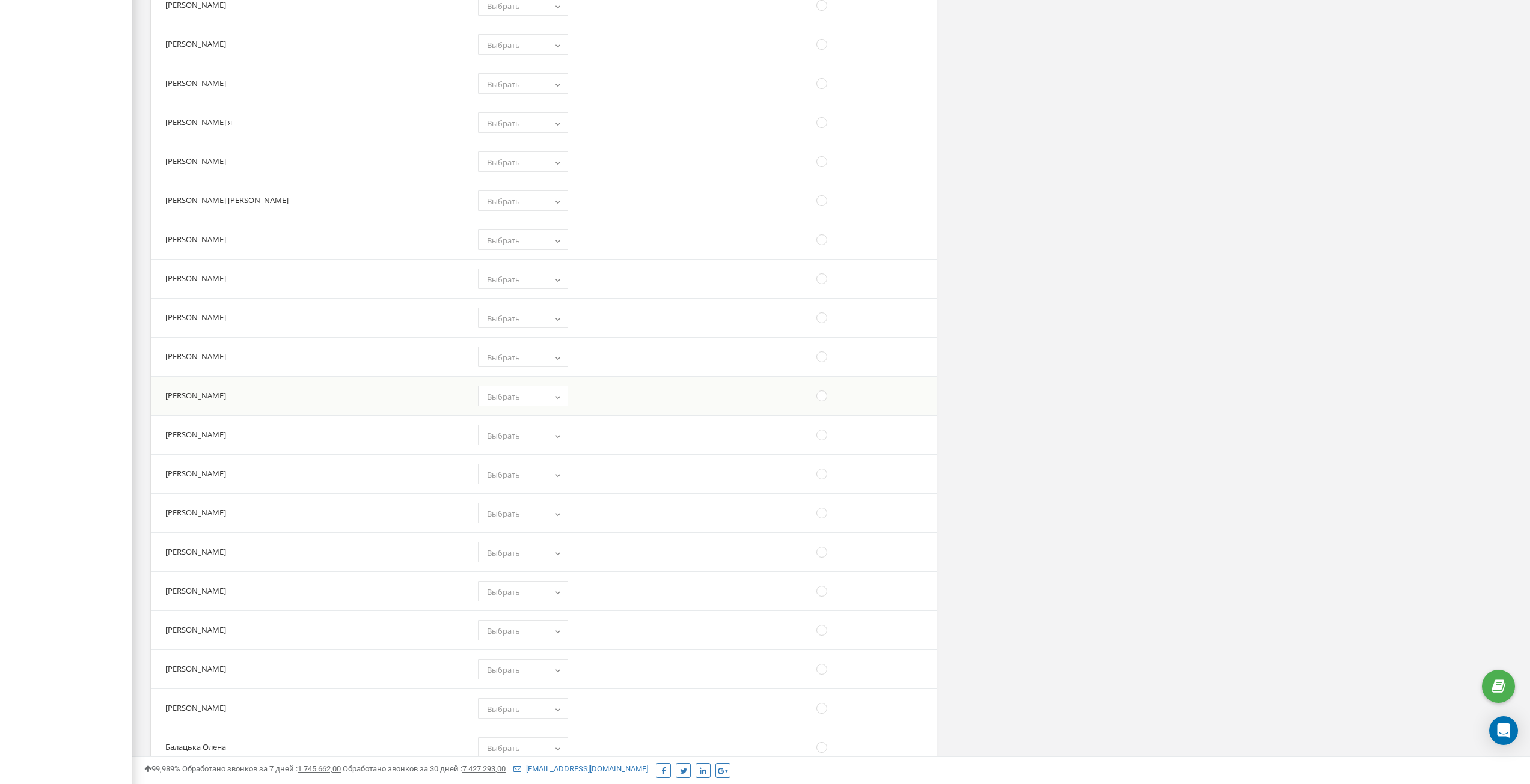
scroll to position [331, 0]
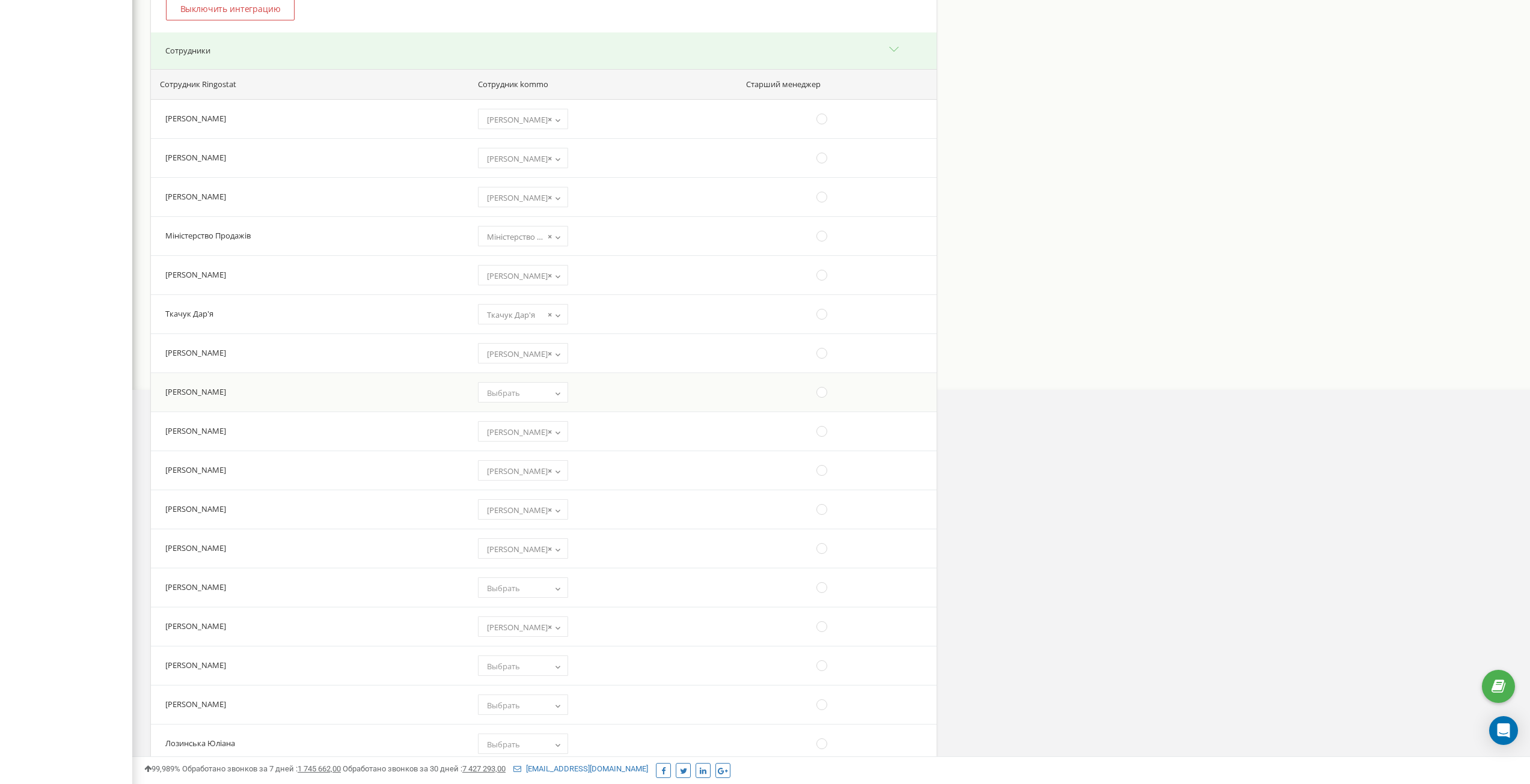
click at [508, 396] on span "Выбрать" at bounding box center [523, 393] width 82 height 17
select select "12475912"
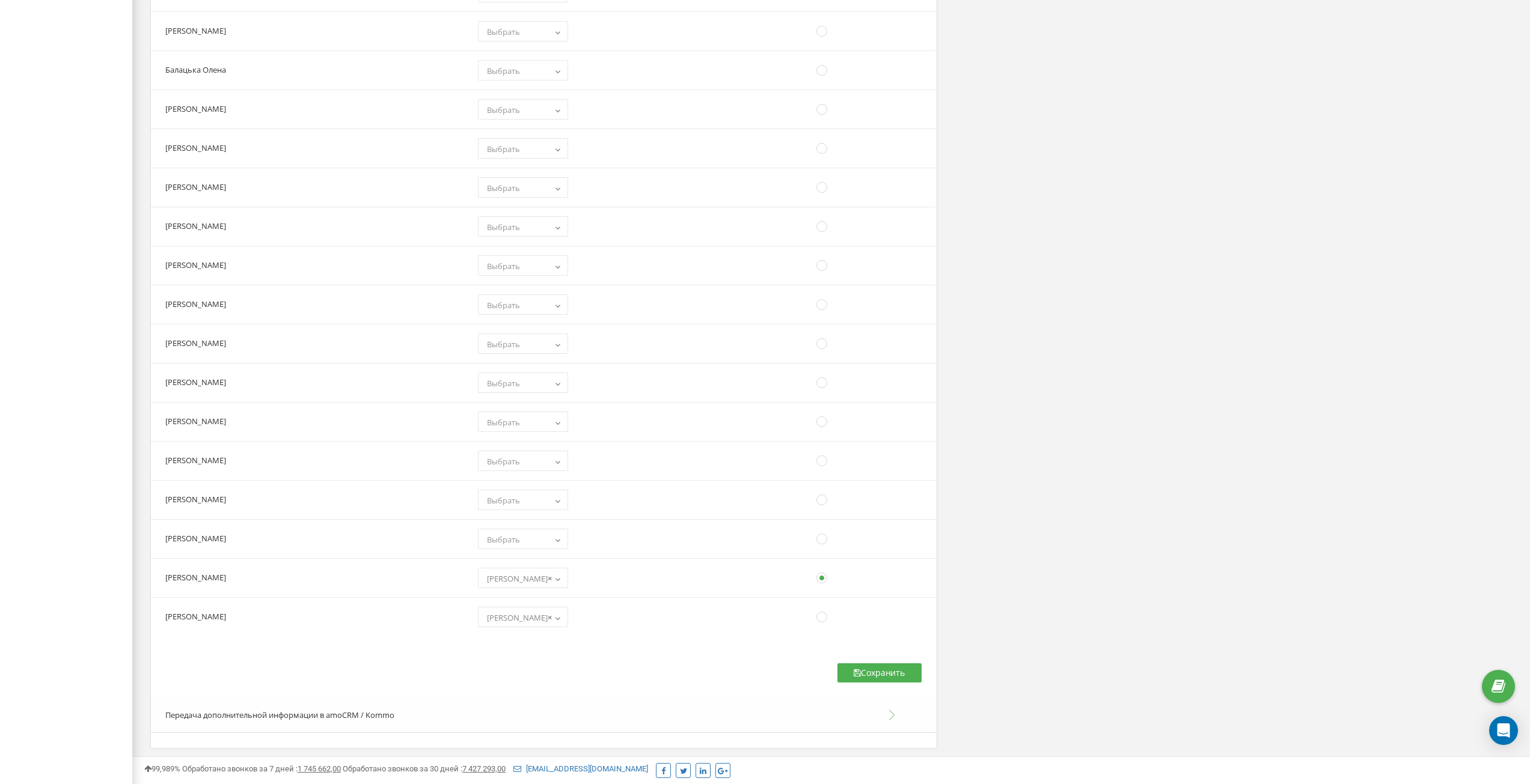
scroll to position [2074, 0]
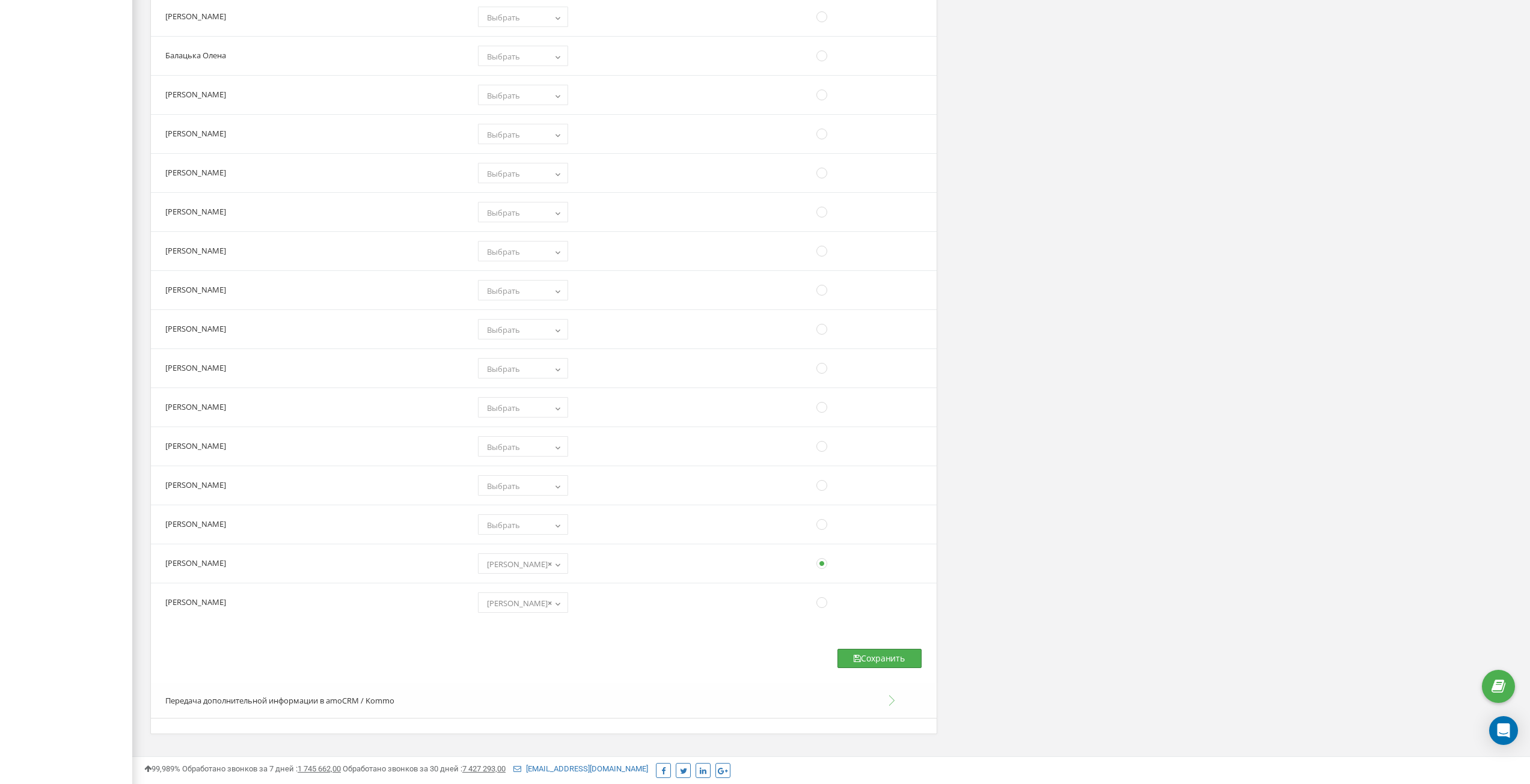
click at [872, 654] on button "Сохранить" at bounding box center [879, 659] width 84 height 19
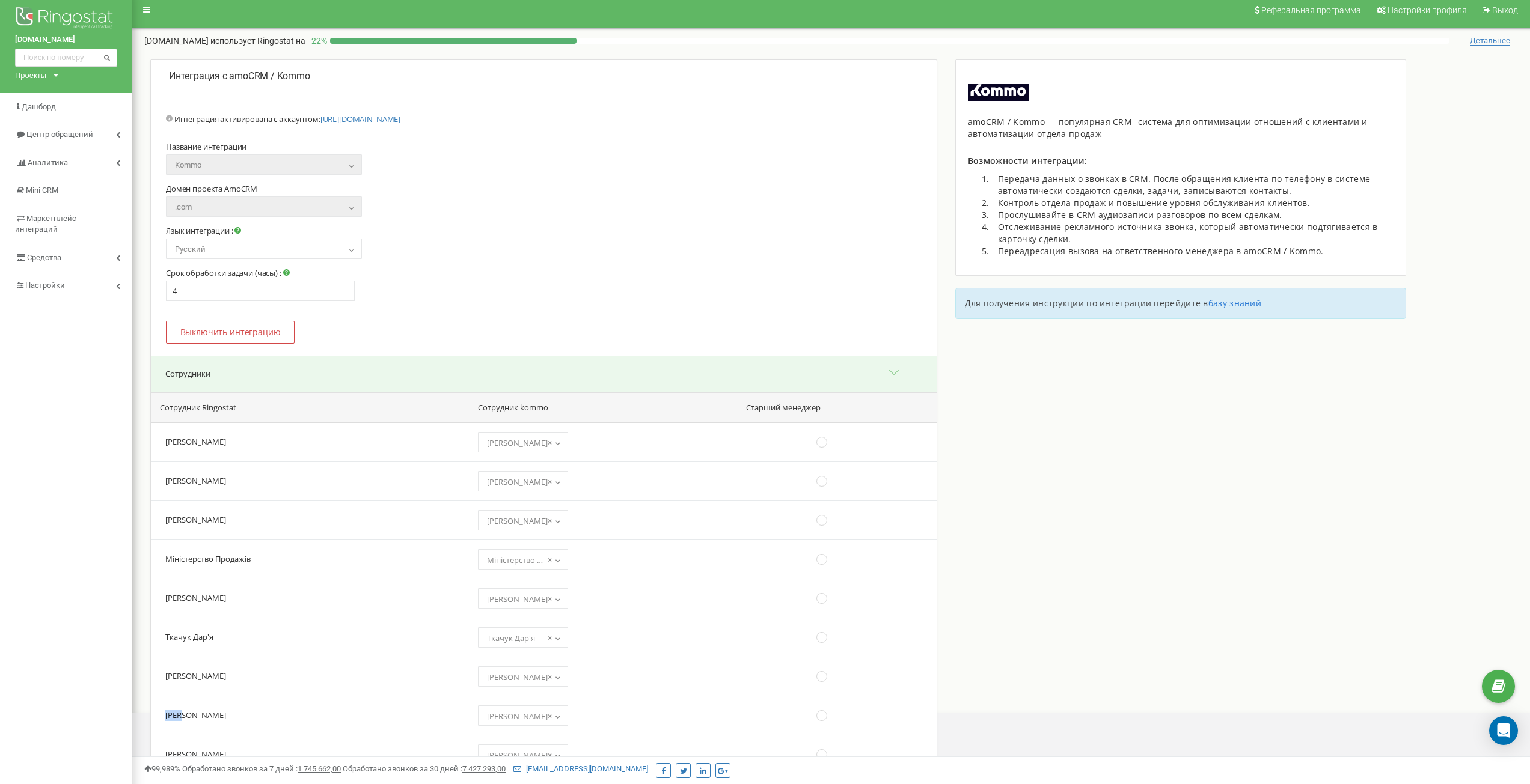
scroll to position [0, 0]
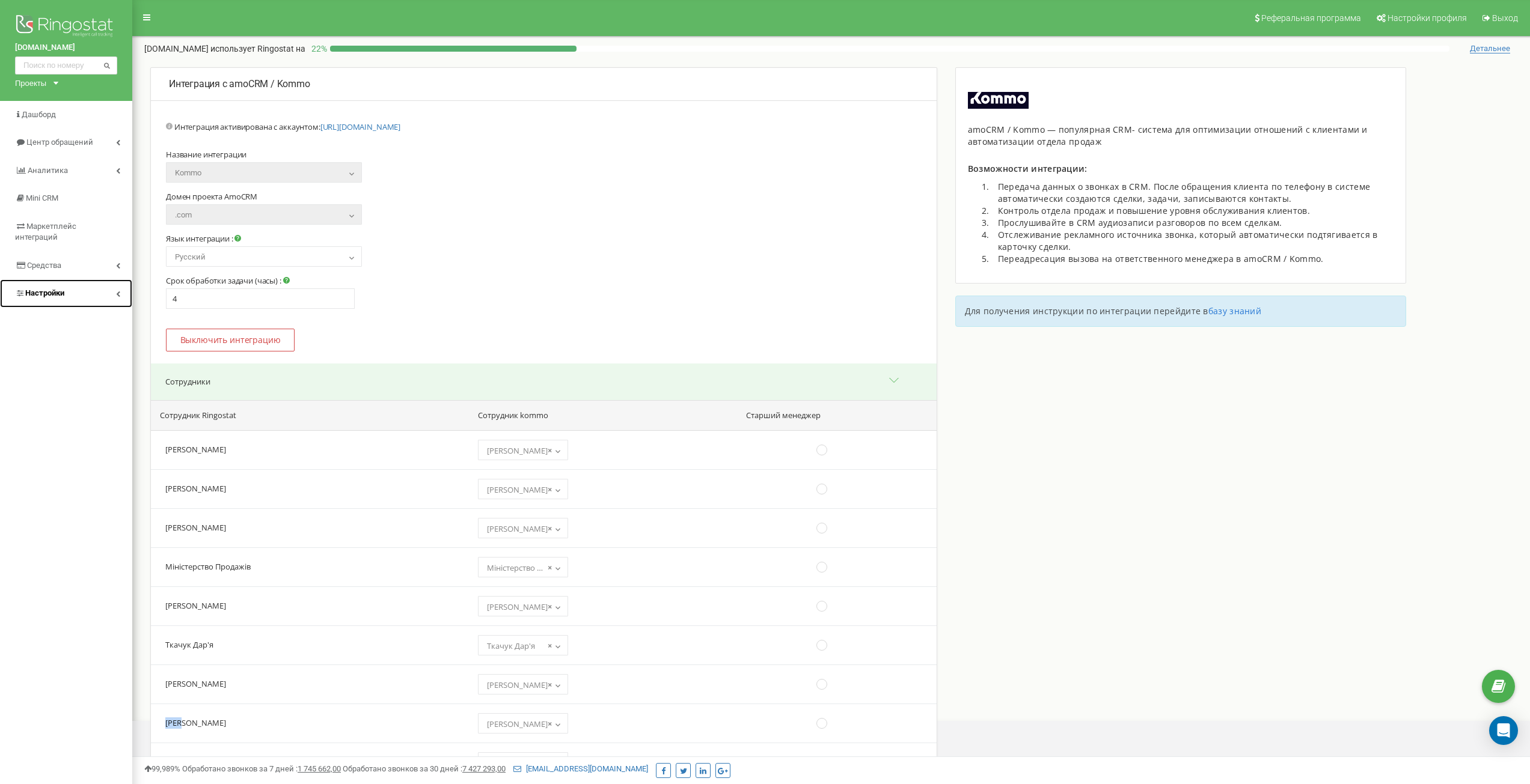
click at [49, 290] on link "Настройки" at bounding box center [66, 293] width 132 height 28
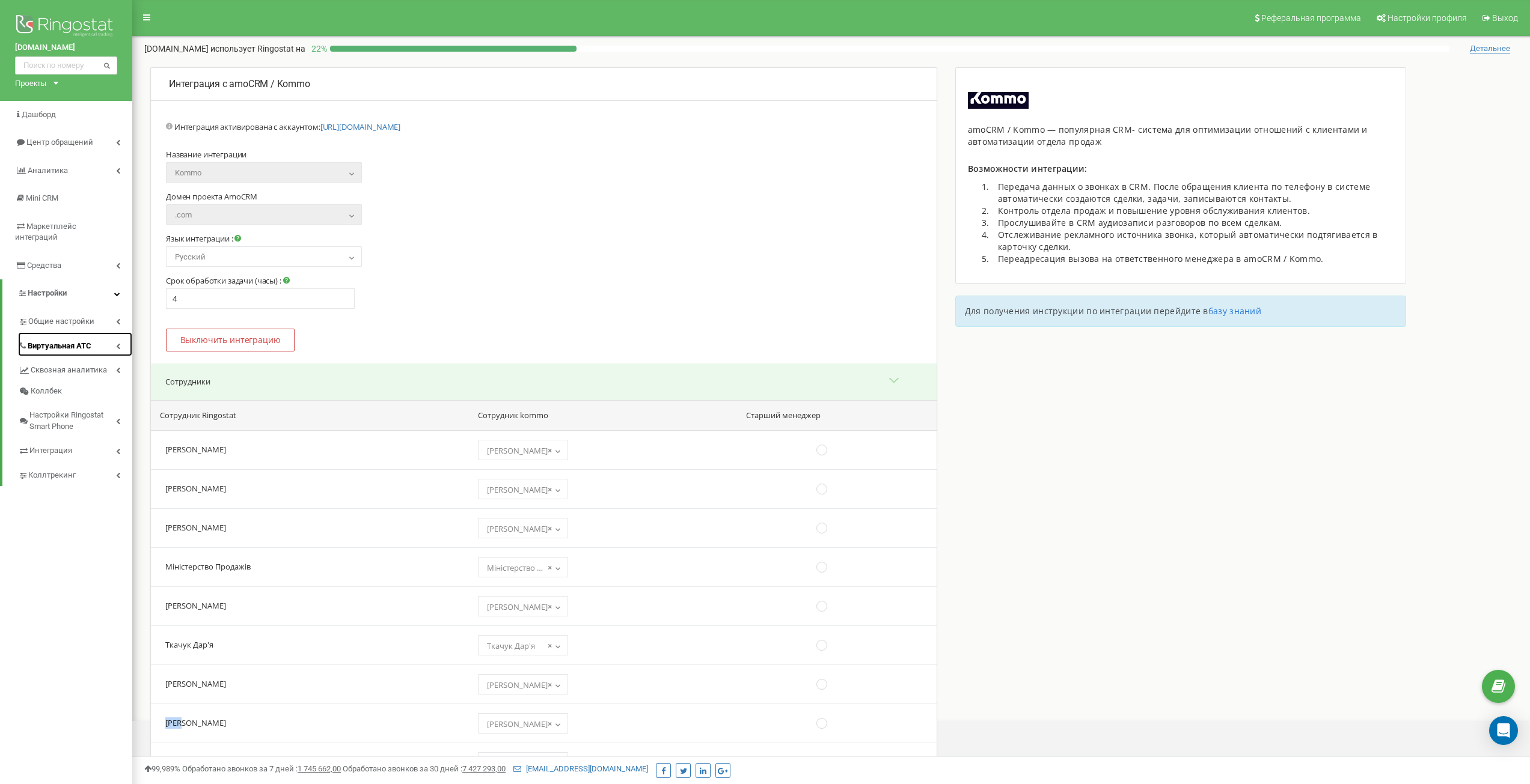
click at [67, 341] on span "Виртуальная АТС" at bounding box center [59, 346] width 64 height 12
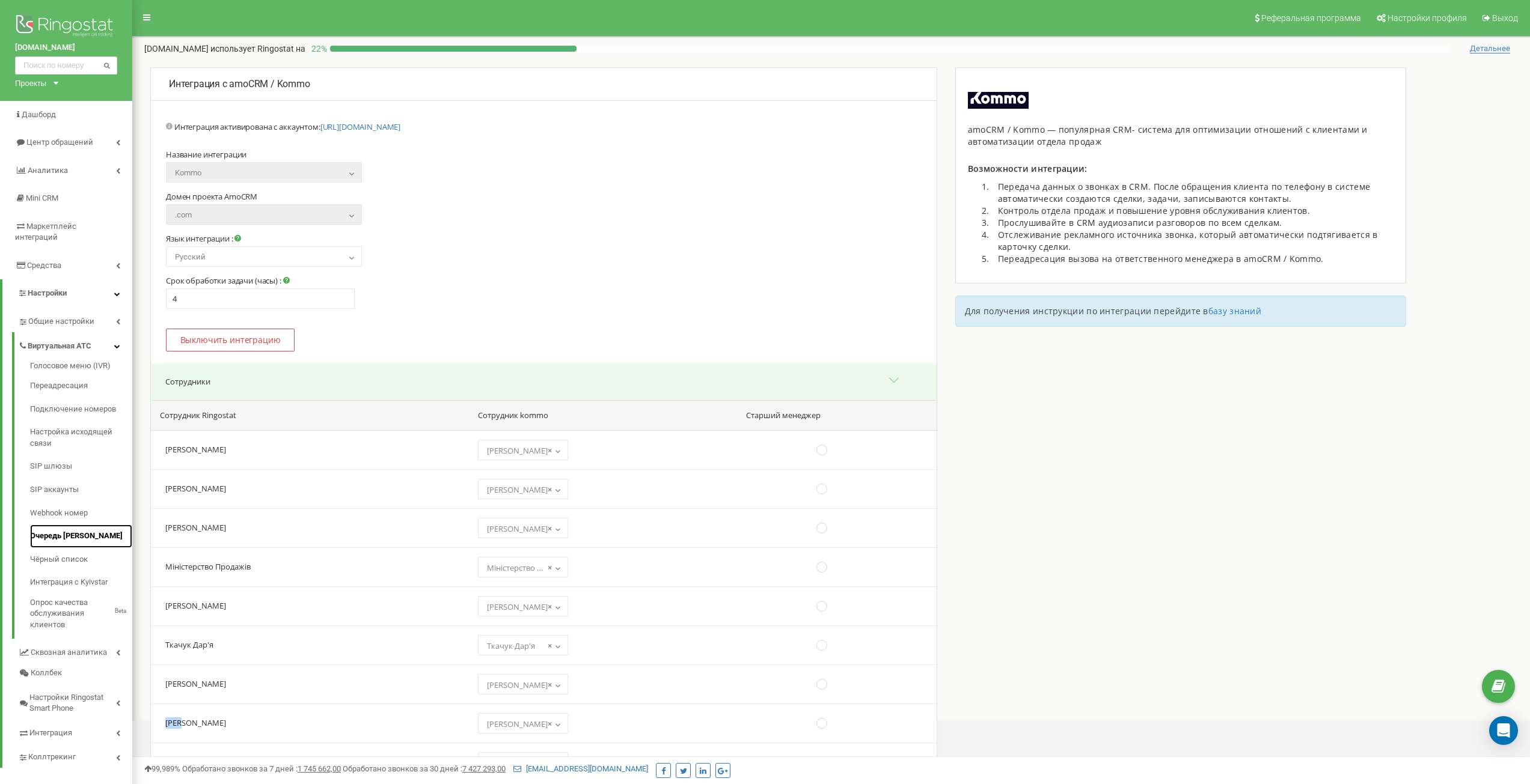
click at [74, 529] on link "Очередь [PERSON_NAME]" at bounding box center [81, 536] width 102 height 23
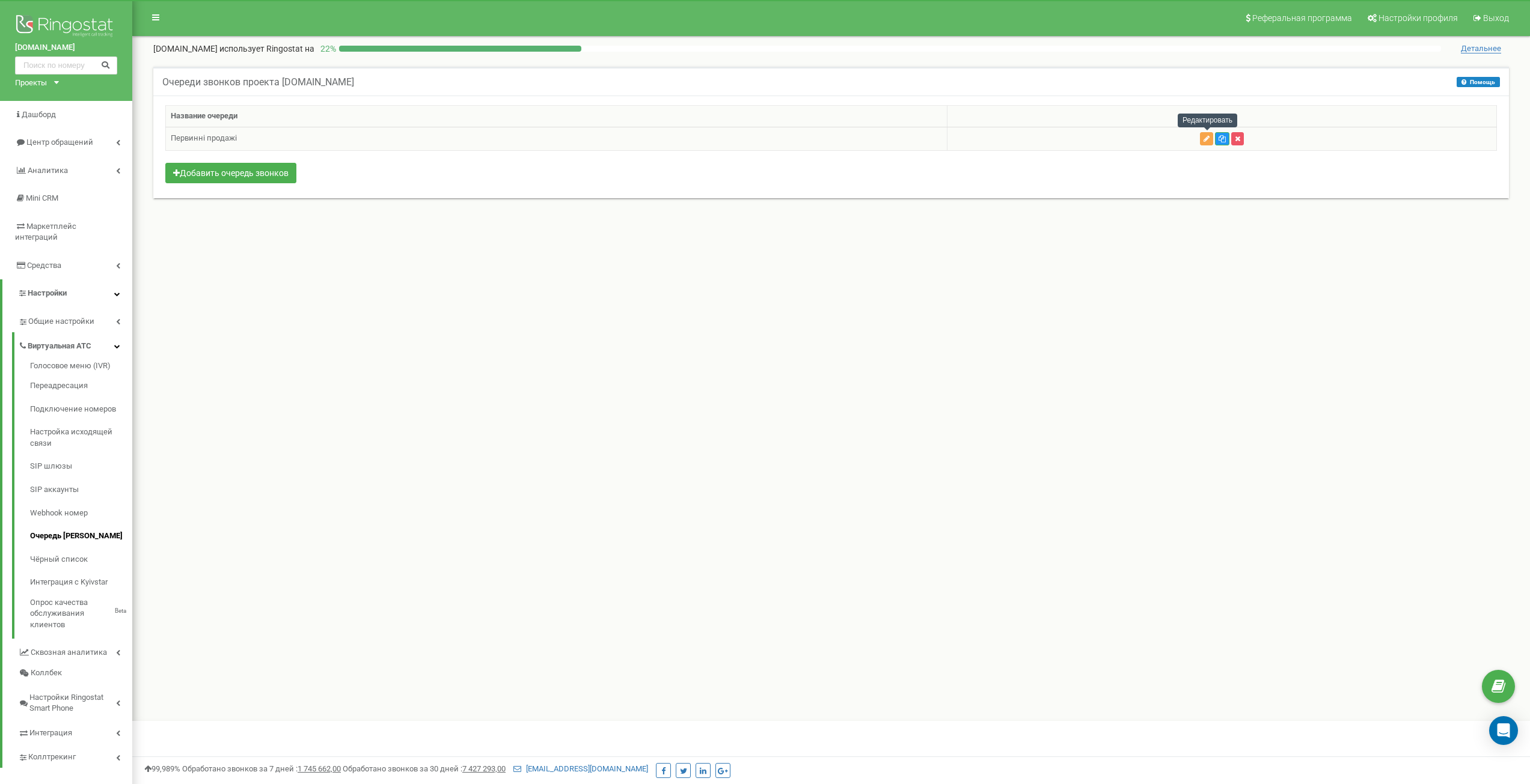
click at [1205, 138] on icon "button" at bounding box center [1206, 138] width 6 height 7
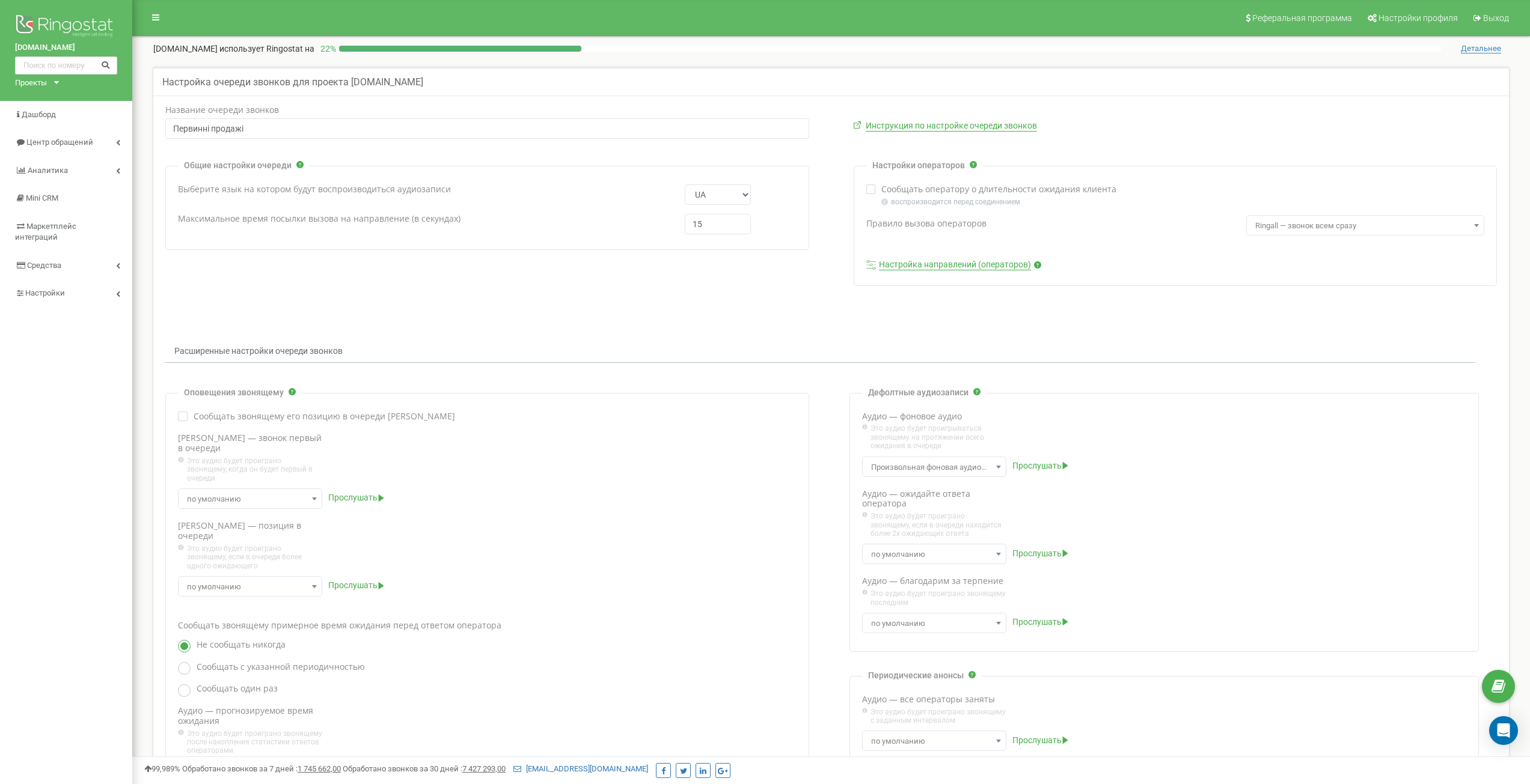
click at [955, 261] on link "Настройка направлений (операторов)" at bounding box center [955, 265] width 152 height 11
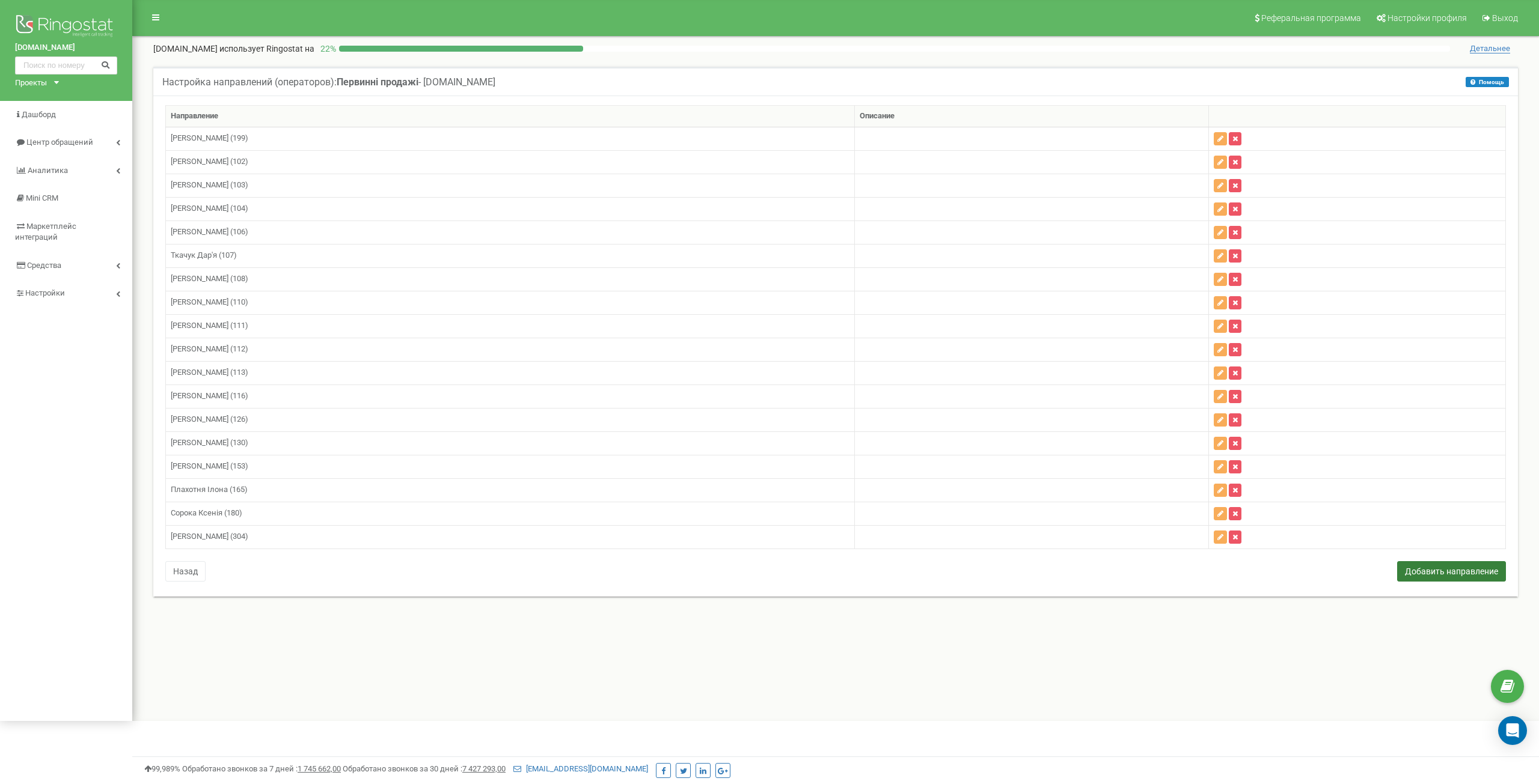
click at [1456, 578] on button "Добавить направление" at bounding box center [1452, 572] width 109 height 21
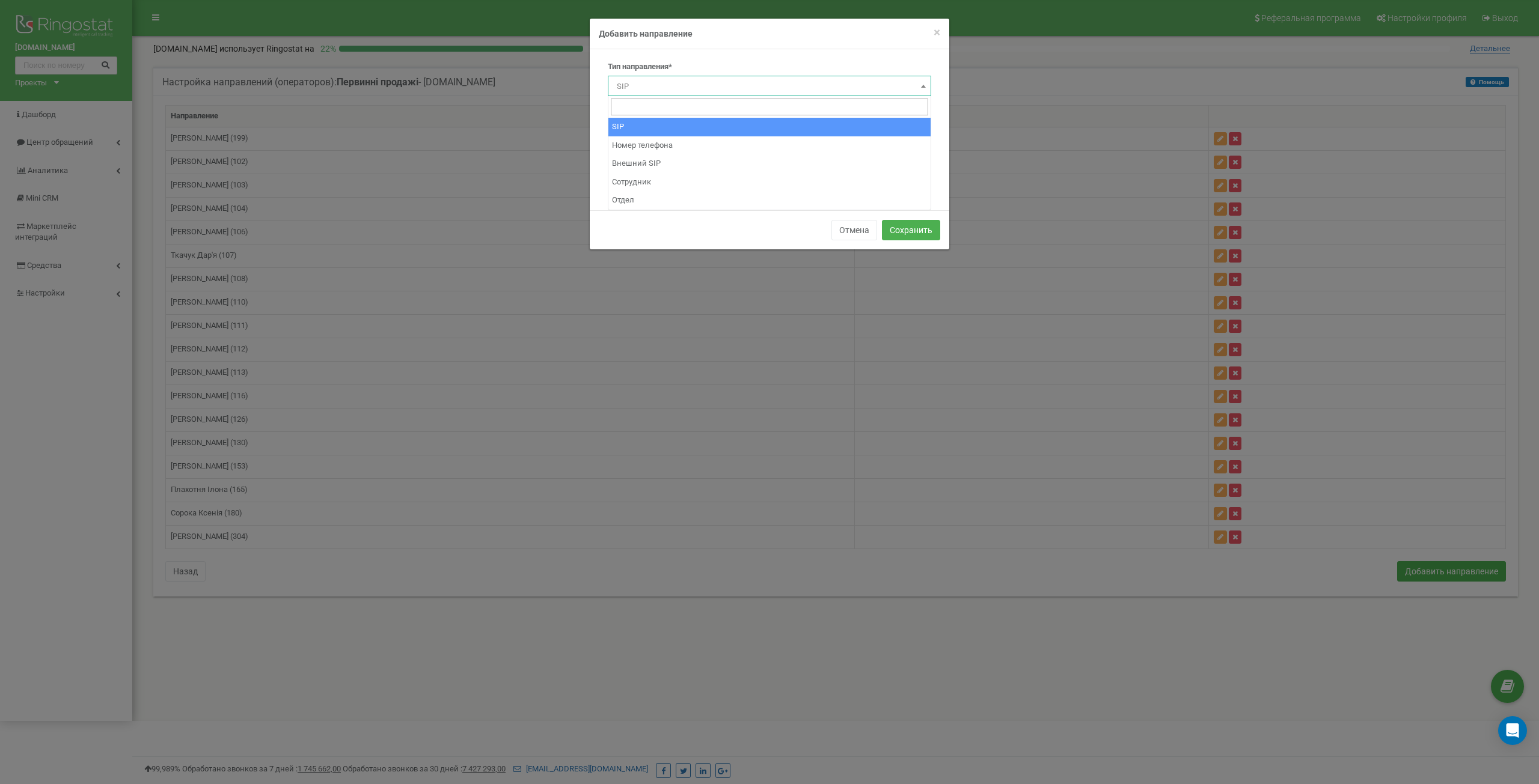
click at [679, 84] on span "SIP" at bounding box center [770, 87] width 315 height 17
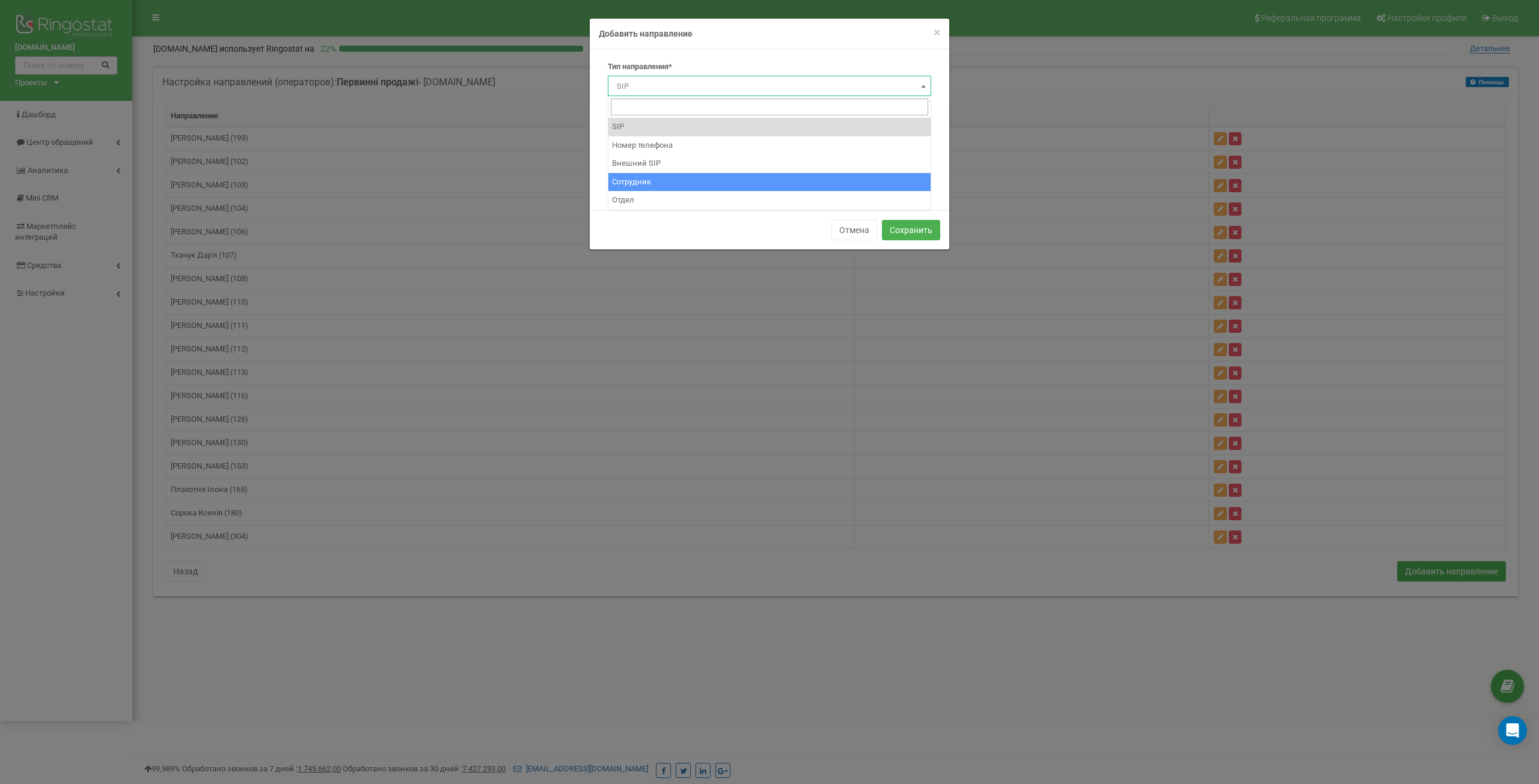
select select "Employee"
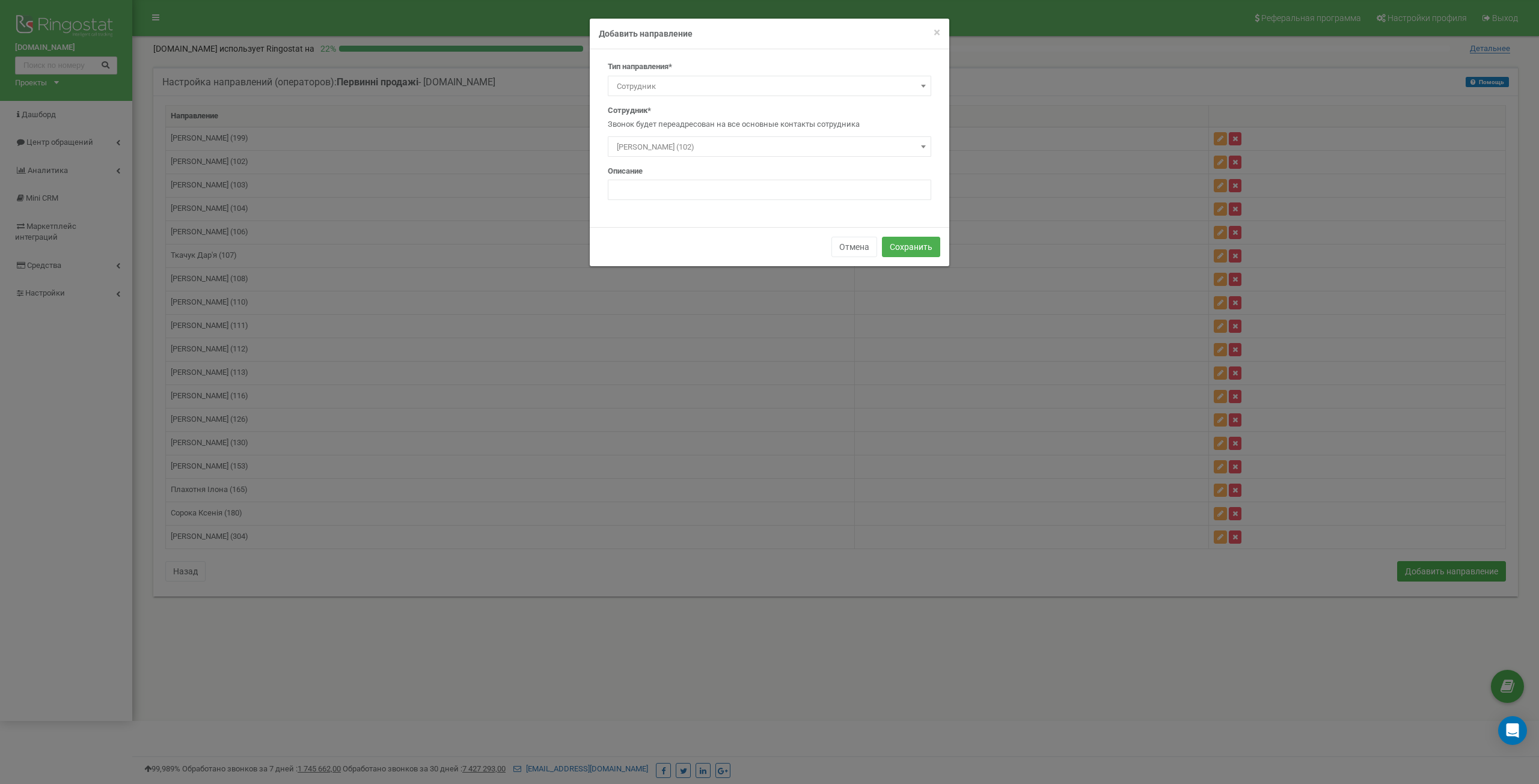
click at [656, 148] on span "Гадух Олександр (102)" at bounding box center [770, 147] width 315 height 17
type input "Стратій Денис"
select select "496746"
click at [932, 243] on button "Сохранить" at bounding box center [911, 247] width 59 height 21
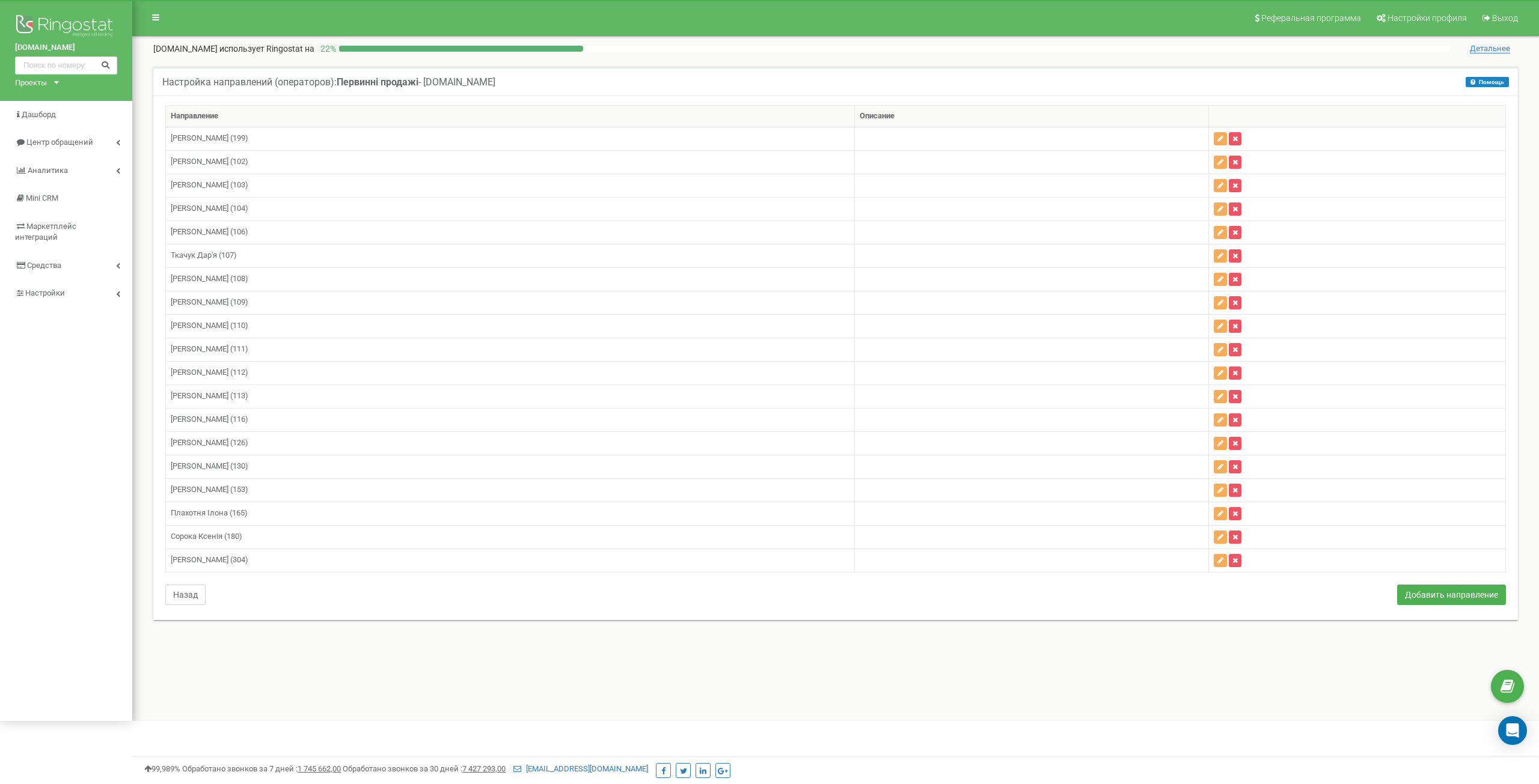
click at [185, 595] on button "Назад" at bounding box center [185, 595] width 41 height 21
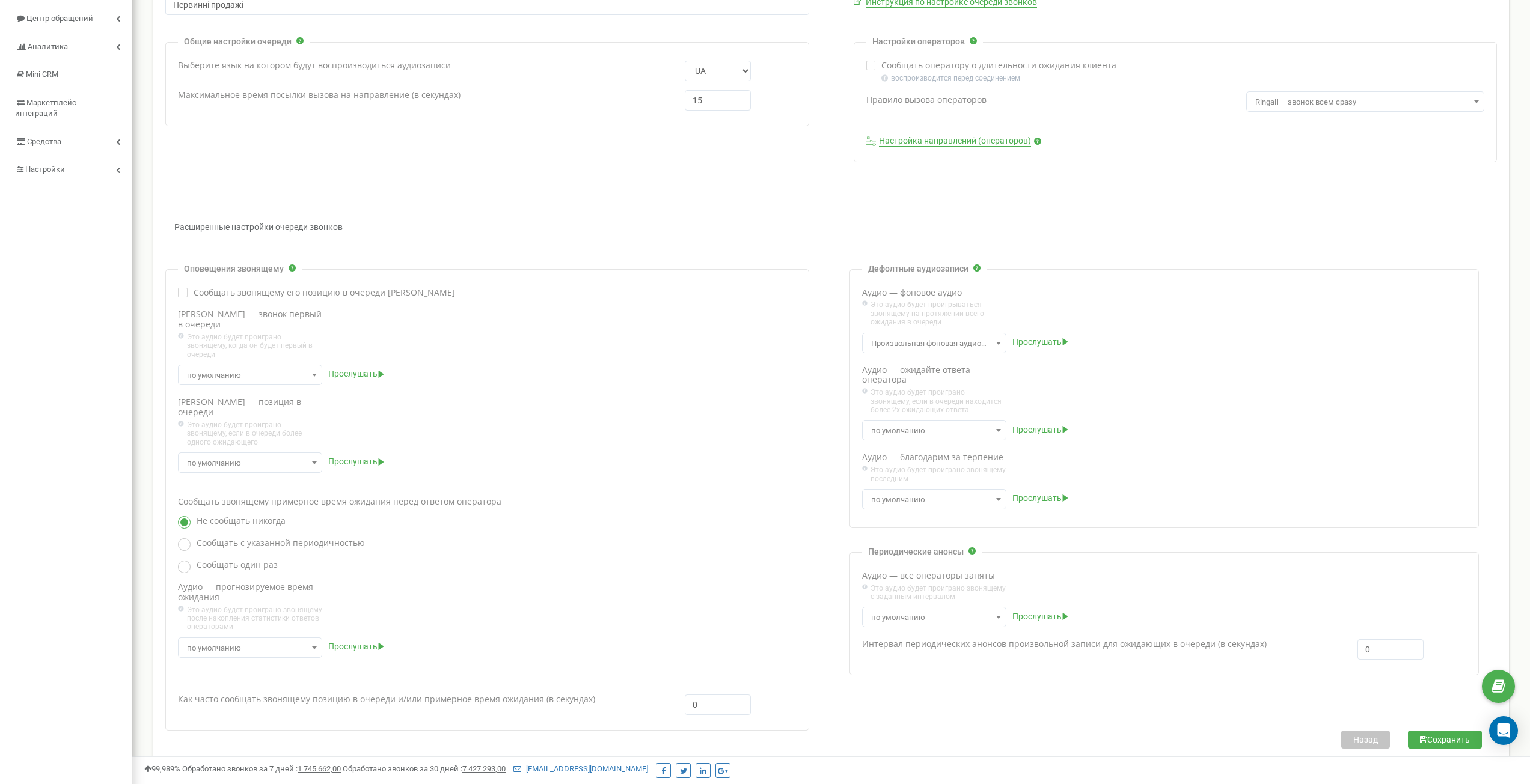
click at [1425, 736] on icon "submit" at bounding box center [1423, 740] width 7 height 8
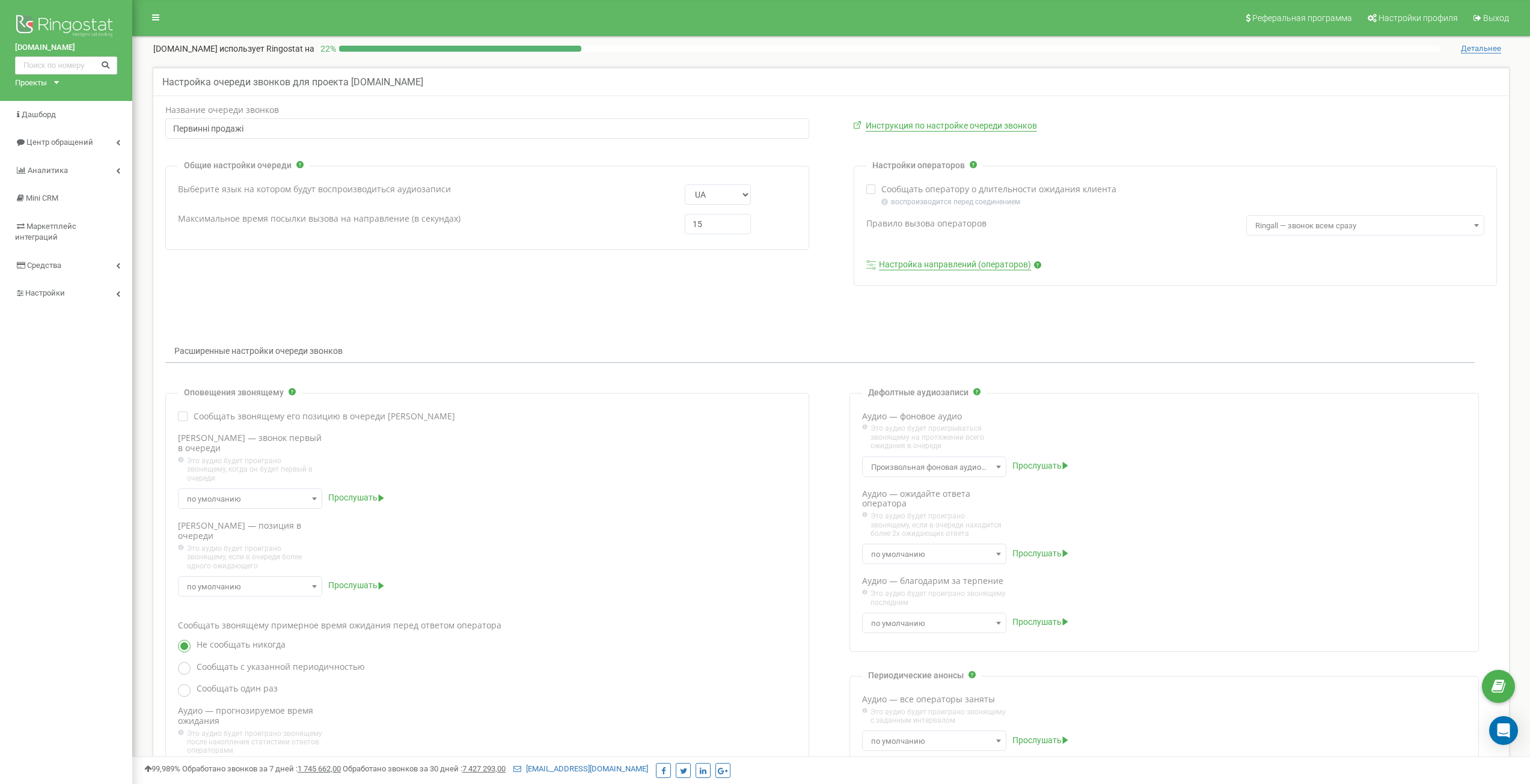
click at [949, 263] on link "Настройка направлений (операторов)" at bounding box center [955, 265] width 152 height 11
